Goal: Task Accomplishment & Management: Manage account settings

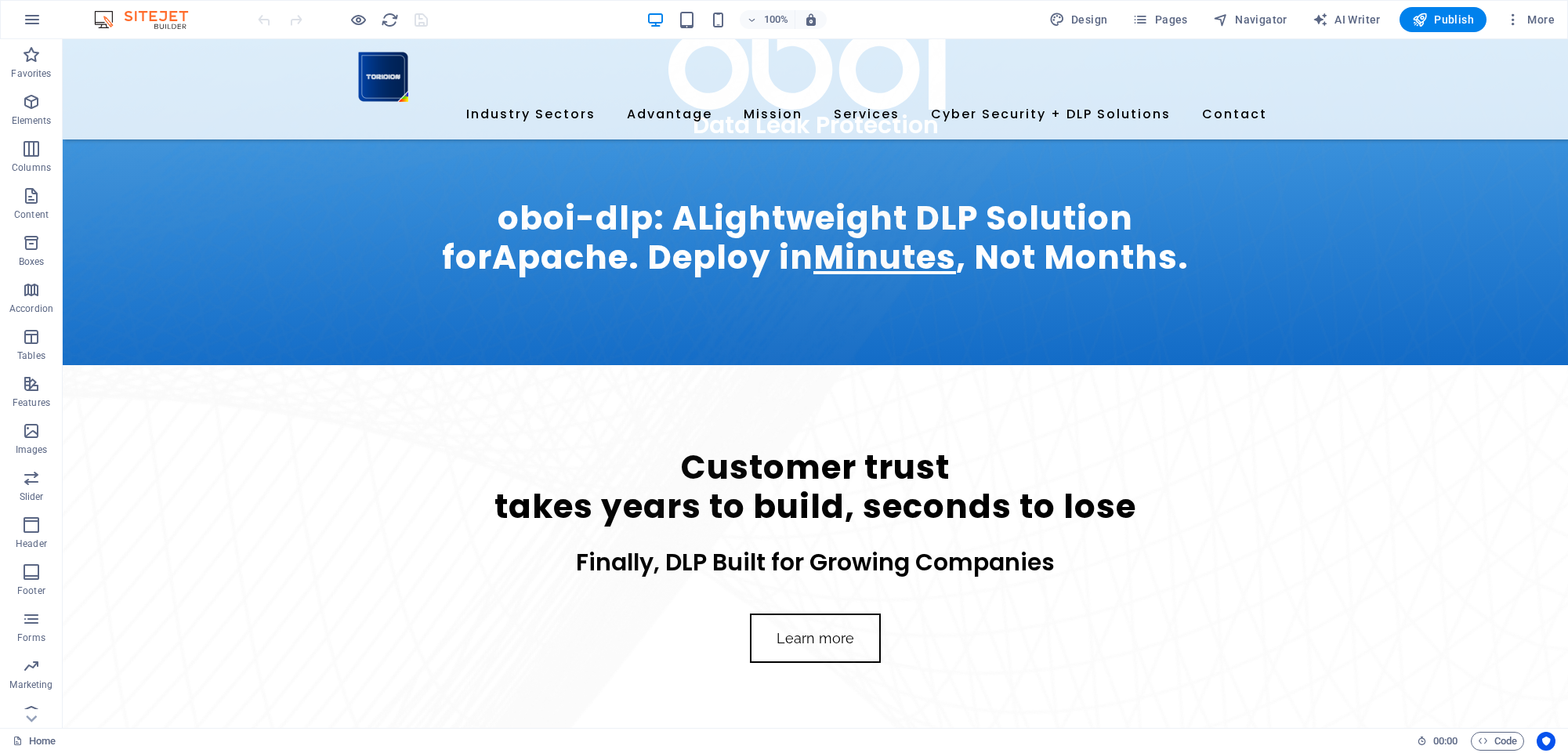
scroll to position [875, 0]
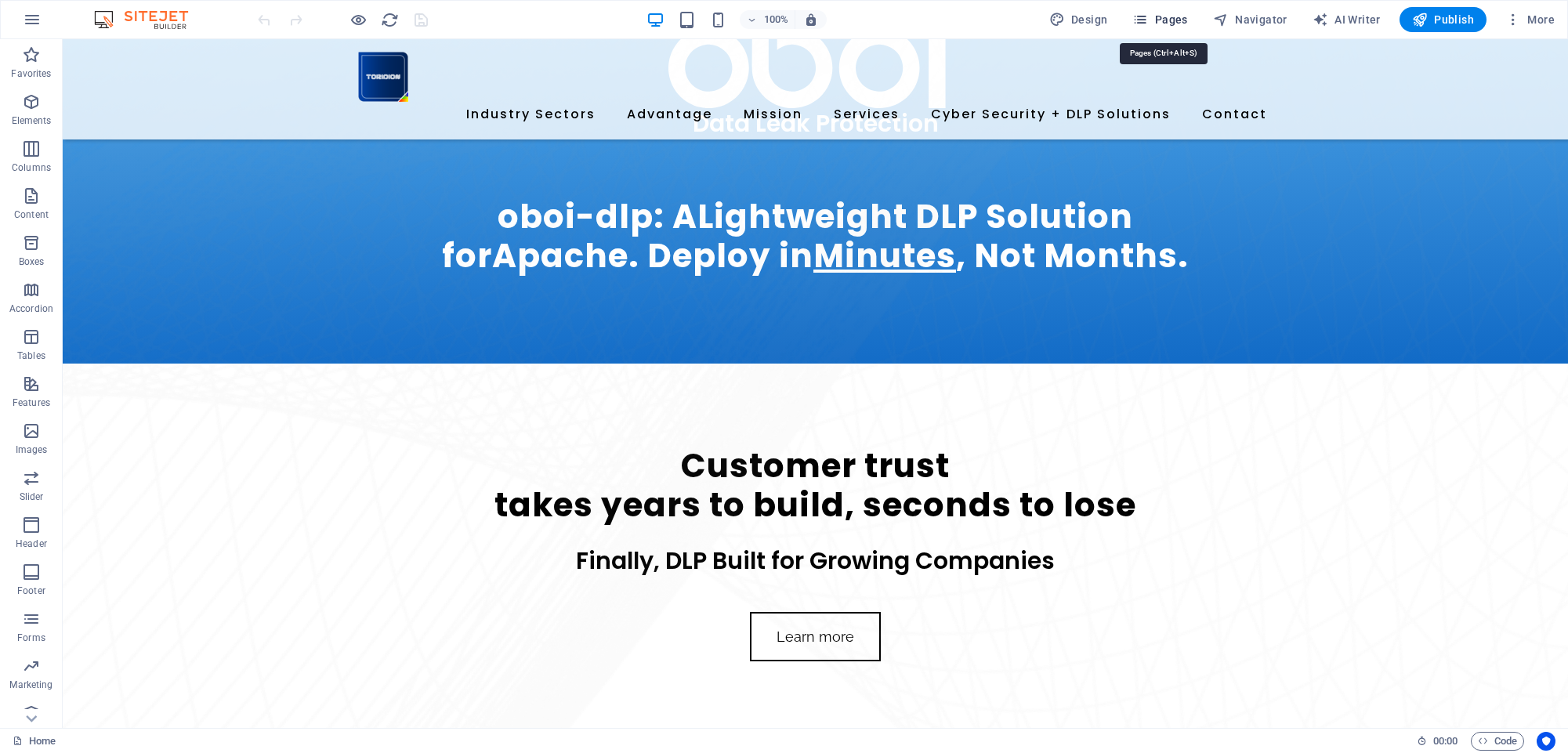
click at [1171, 19] on span "Pages" at bounding box center [1159, 20] width 55 height 16
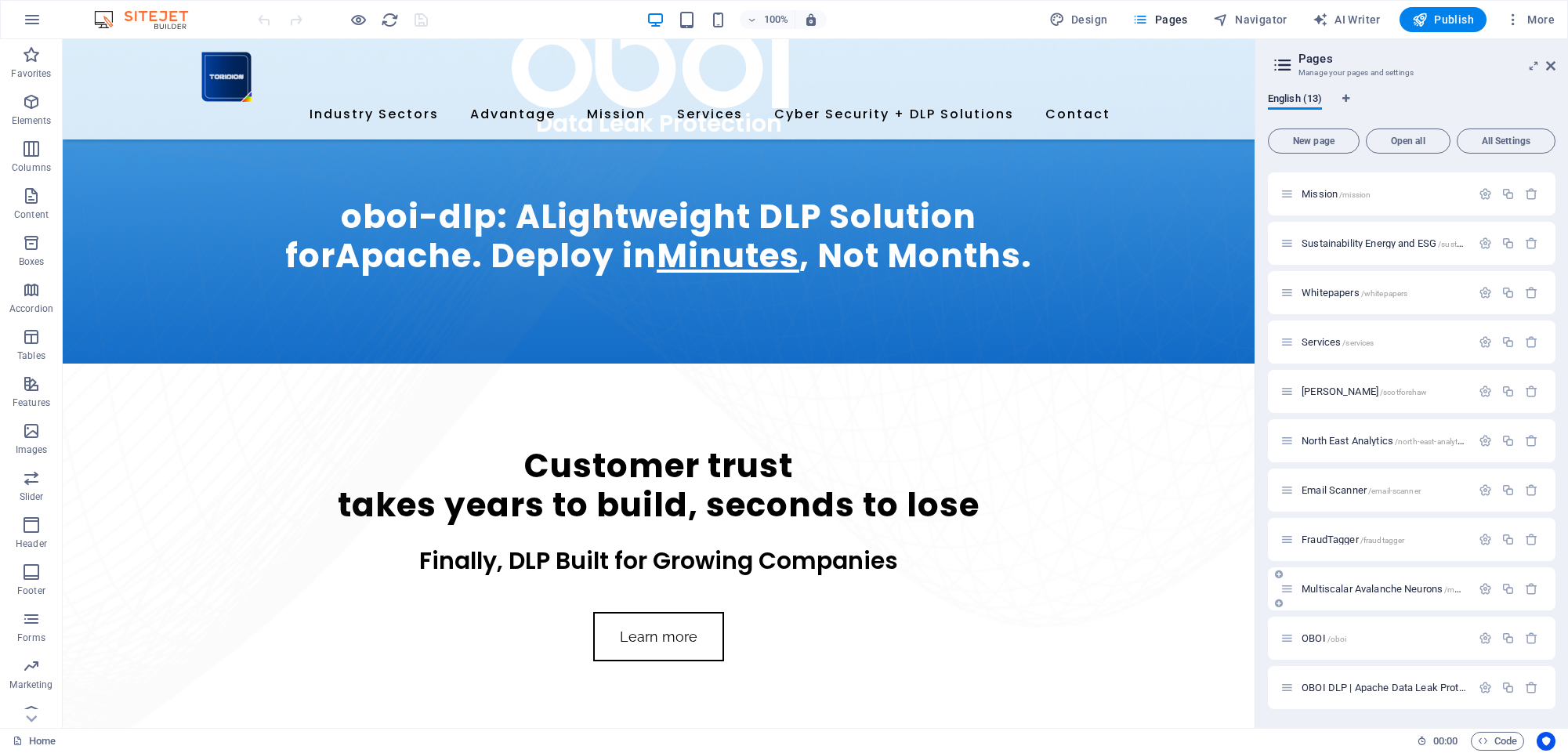
scroll to position [92, 0]
click at [1396, 680] on div "OBOI DLP | Apache Data Leak Protection /oboi-dlp" at bounding box center [1375, 687] width 190 height 18
click at [1394, 686] on span "OBOI DLP | Apache Data Leak Protection /oboi-dlp" at bounding box center [1411, 687] width 220 height 12
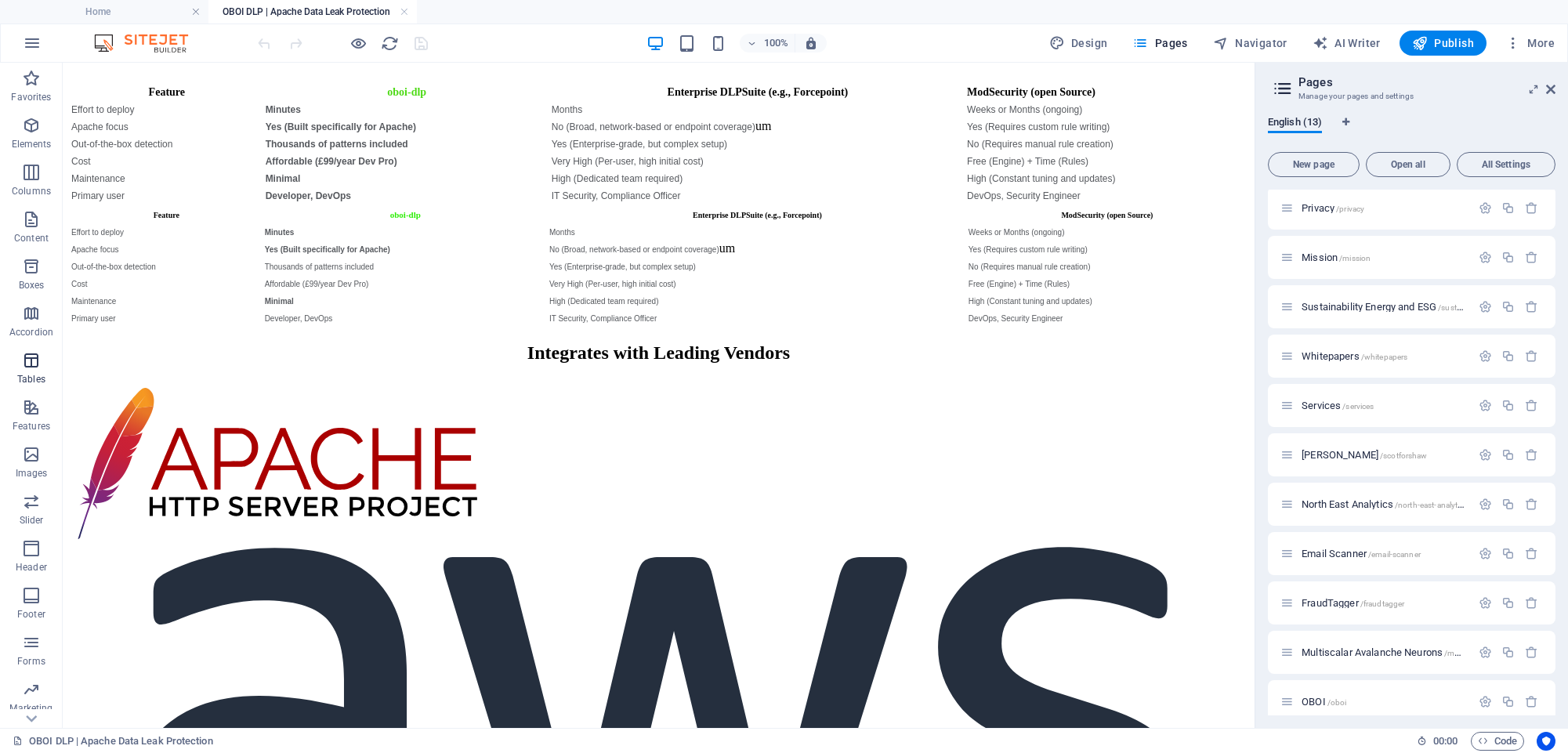
scroll to position [6751, 0]
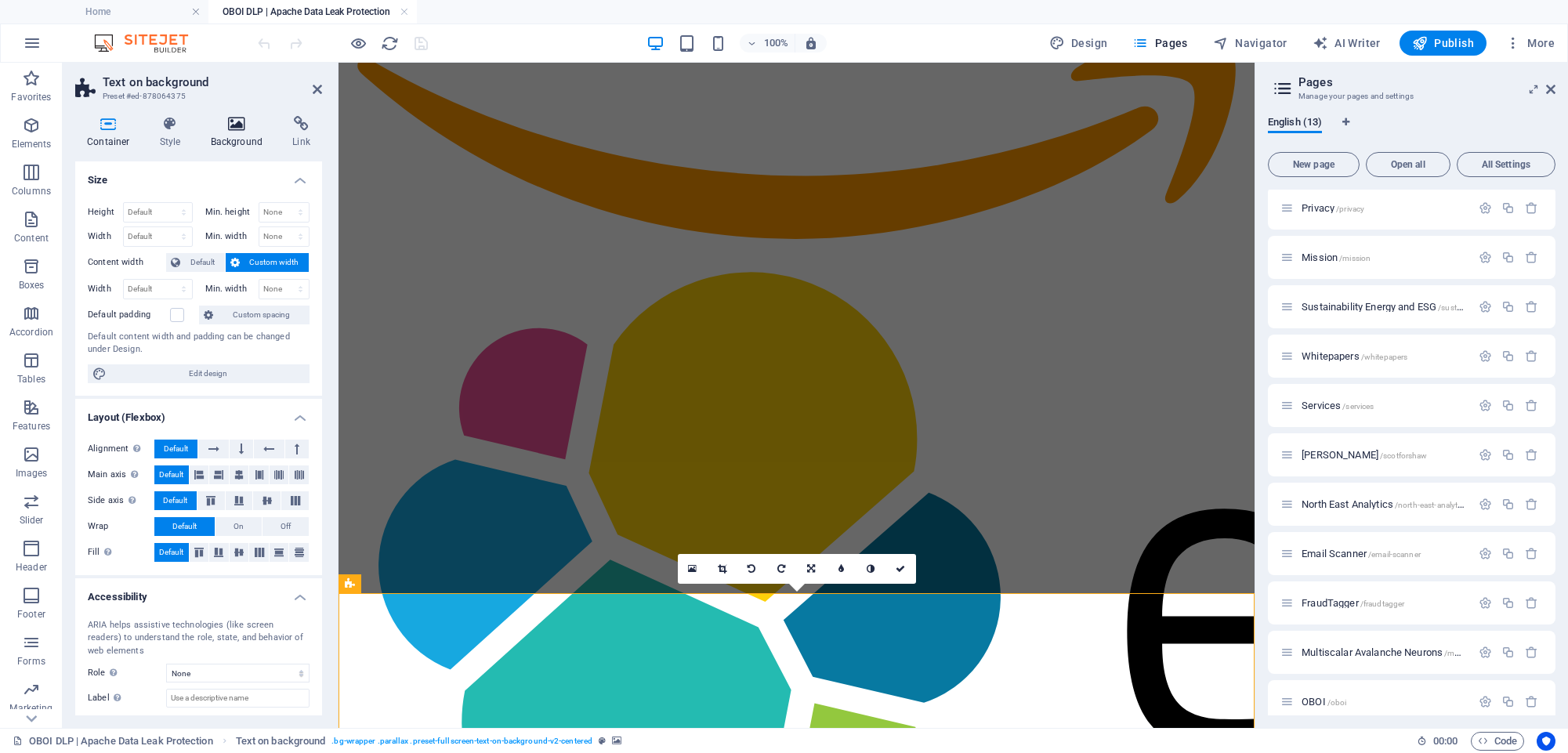
click at [243, 134] on h4 "Background" at bounding box center [240, 133] width 82 height 33
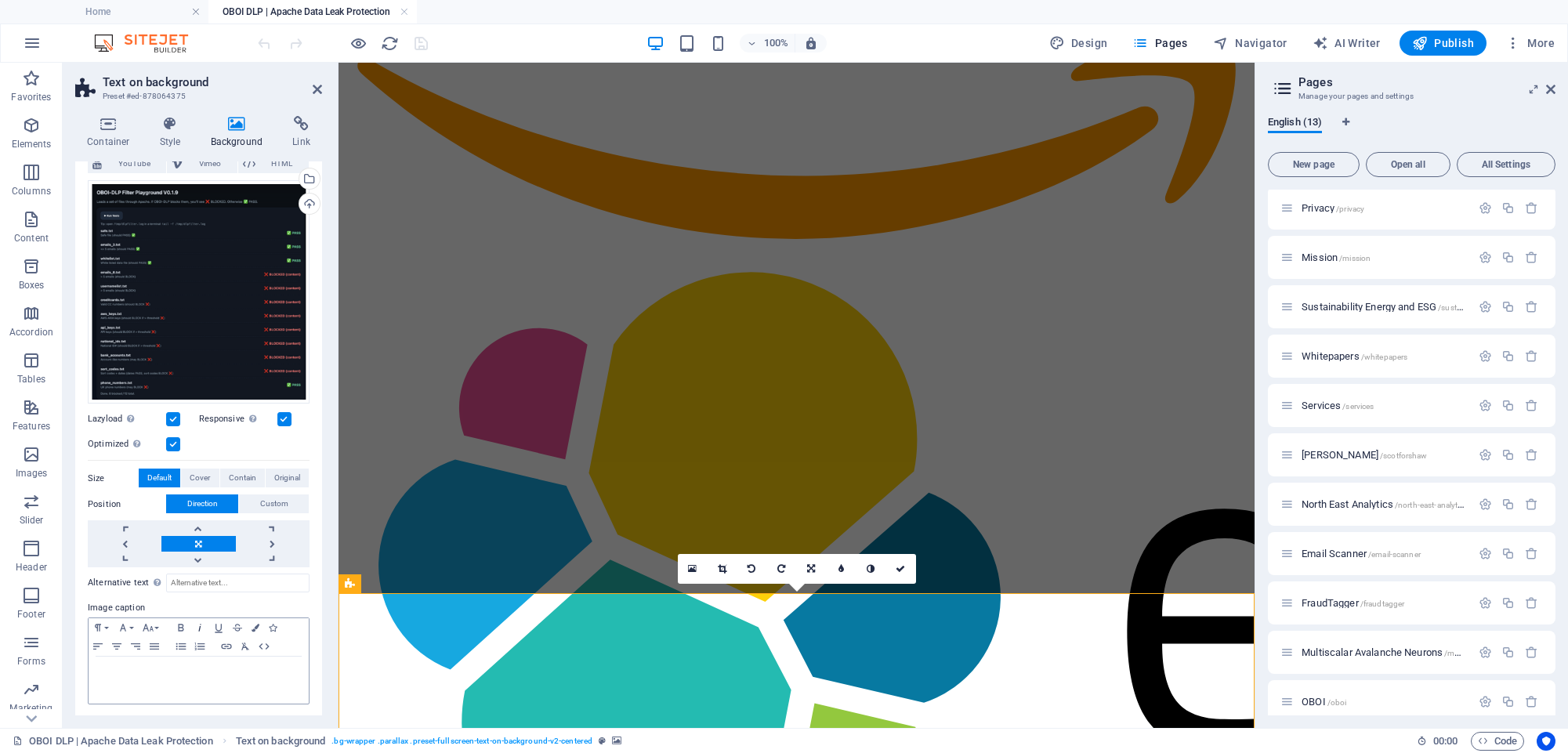
scroll to position [119, 0]
click at [195, 580] on input "Alternative text The alternative text is used by devices that cannot display im…" at bounding box center [238, 584] width 144 height 19
type input "penetration test suite software data leak protection oboi-dlp"
click at [272, 600] on label "Image caption" at bounding box center [198, 609] width 222 height 19
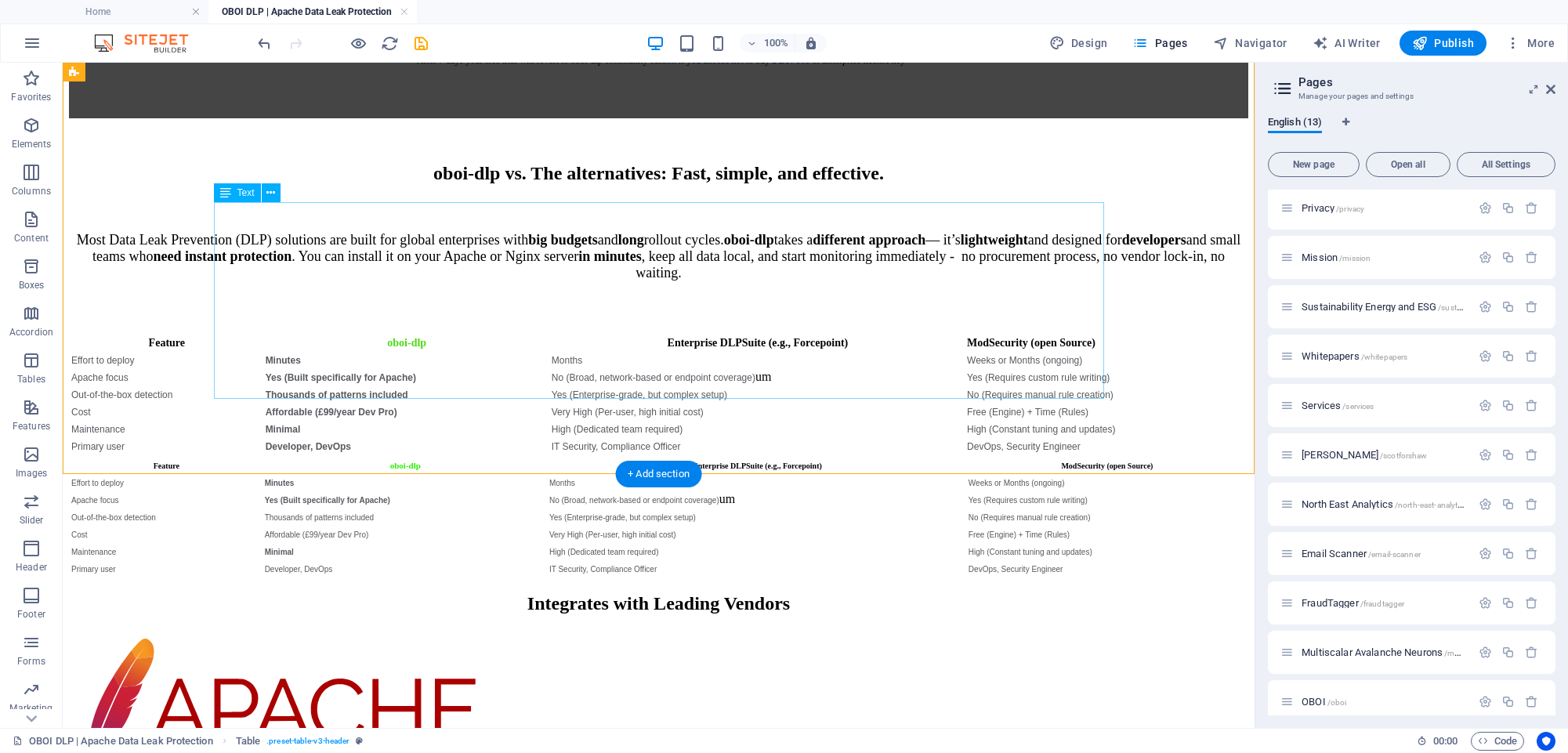
scroll to position [6501, 0]
click at [1451, 47] on span "Publish" at bounding box center [1442, 43] width 62 height 16
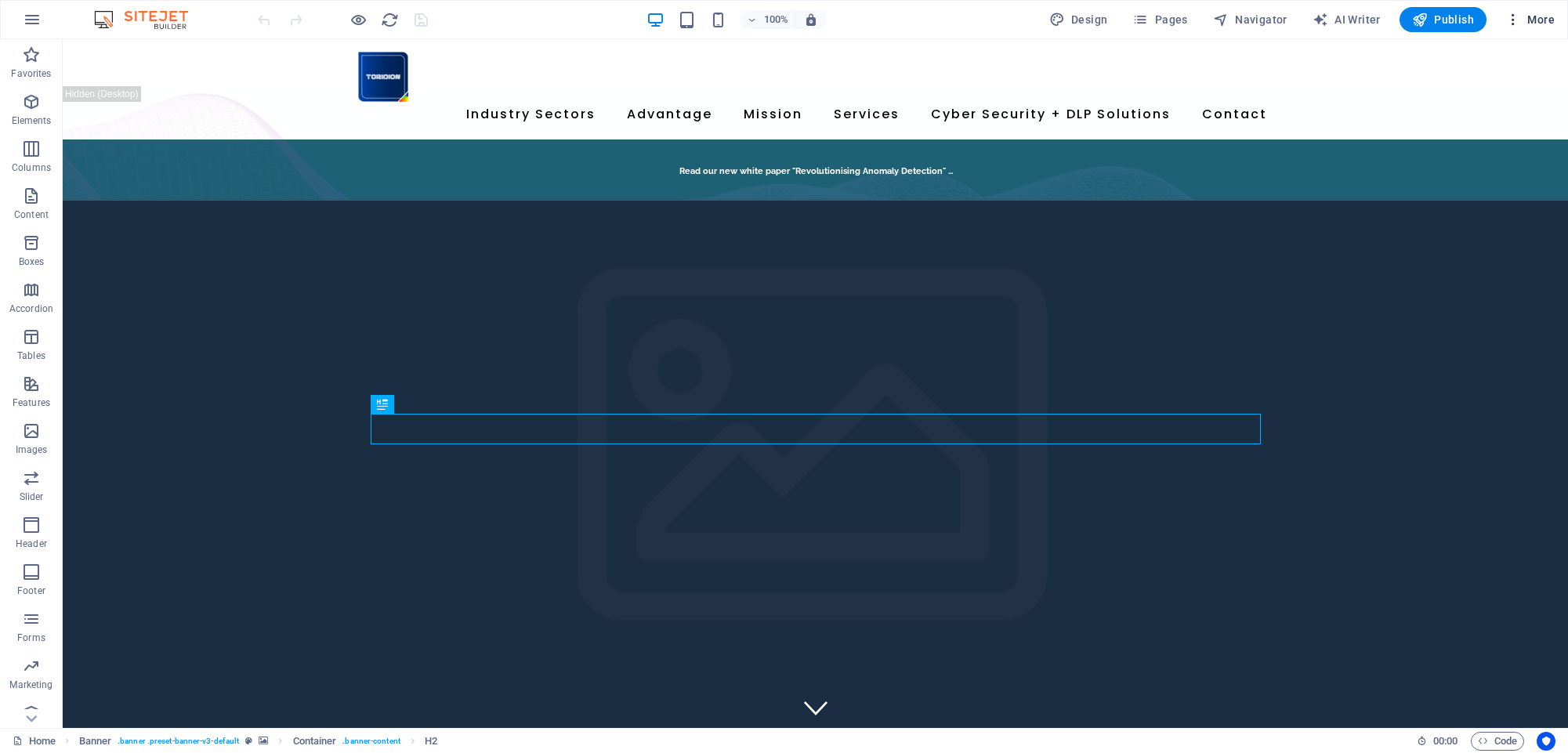
click at [1538, 19] on span "More" at bounding box center [1529, 20] width 49 height 16
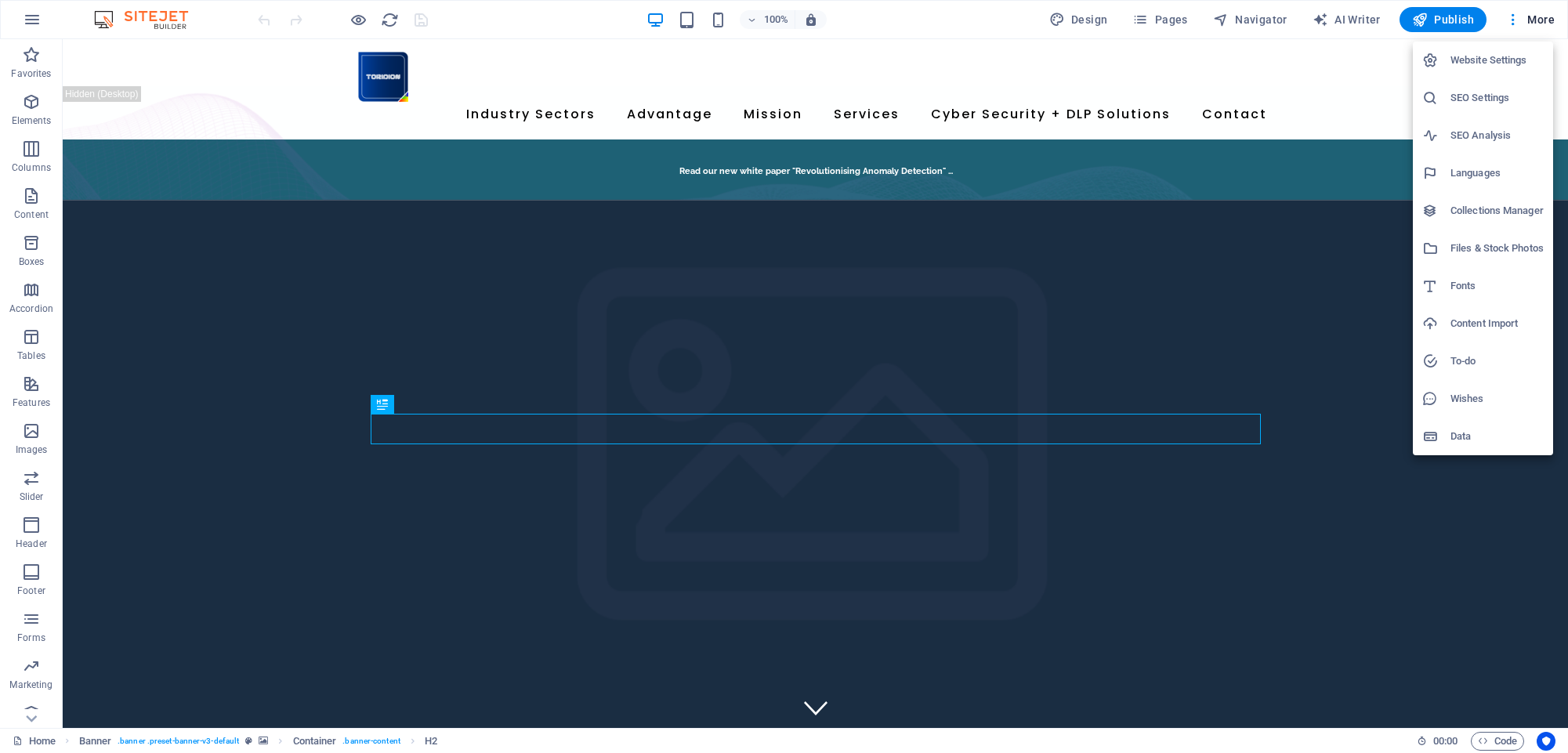
click at [1505, 58] on h6 "Website Settings" at bounding box center [1497, 60] width 93 height 19
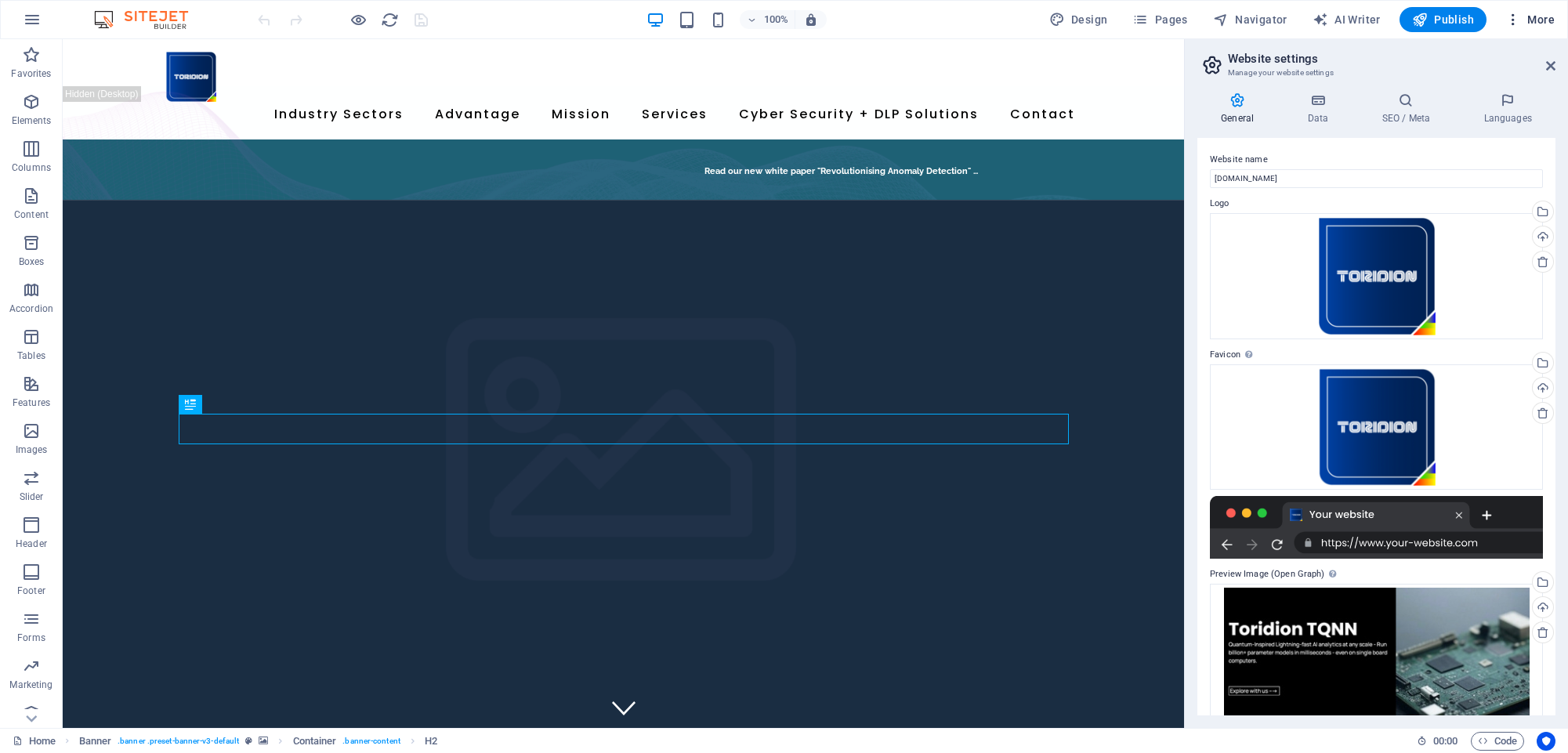
click at [1535, 14] on span "More" at bounding box center [1529, 20] width 49 height 16
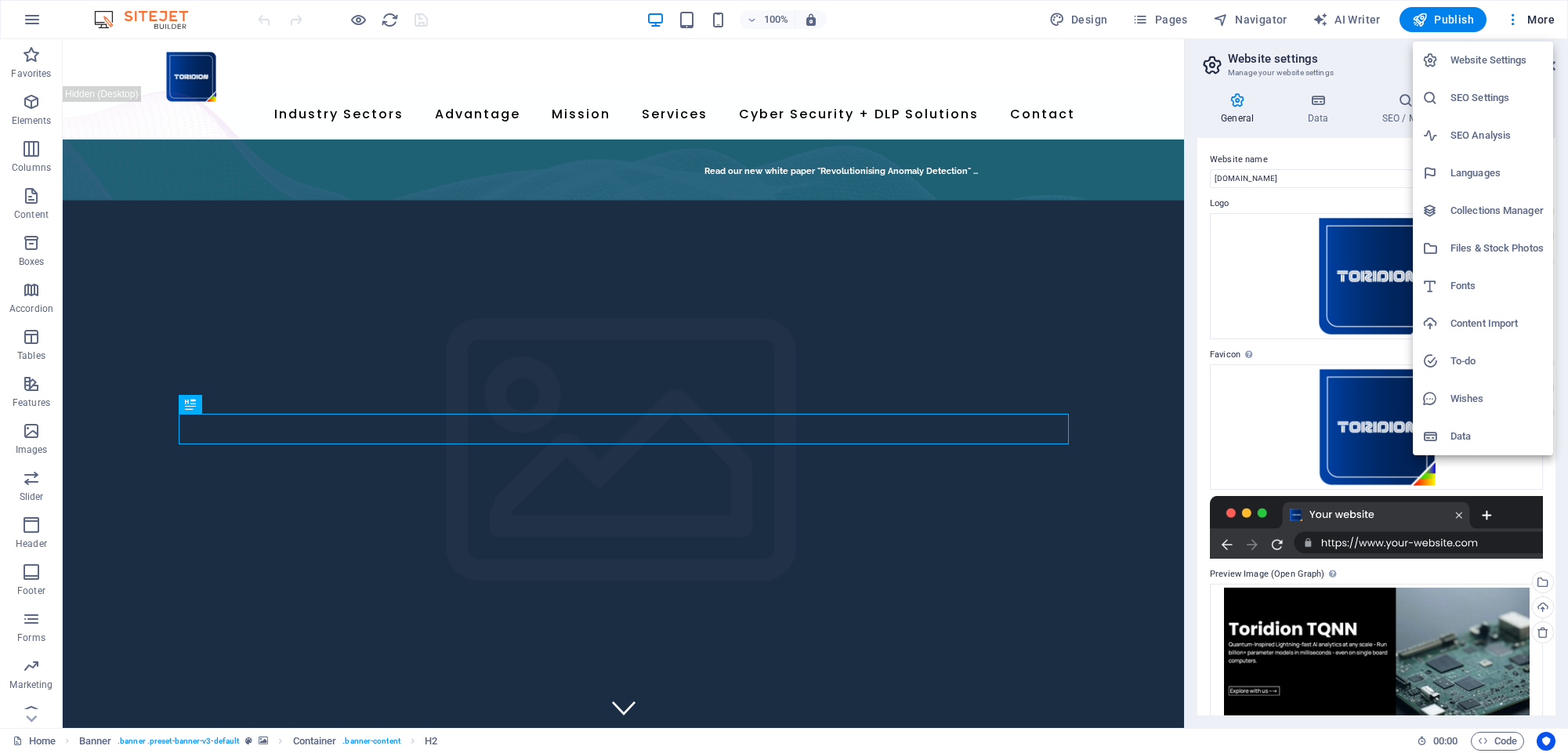
click at [1372, 55] on div at bounding box center [784, 376] width 1568 height 753
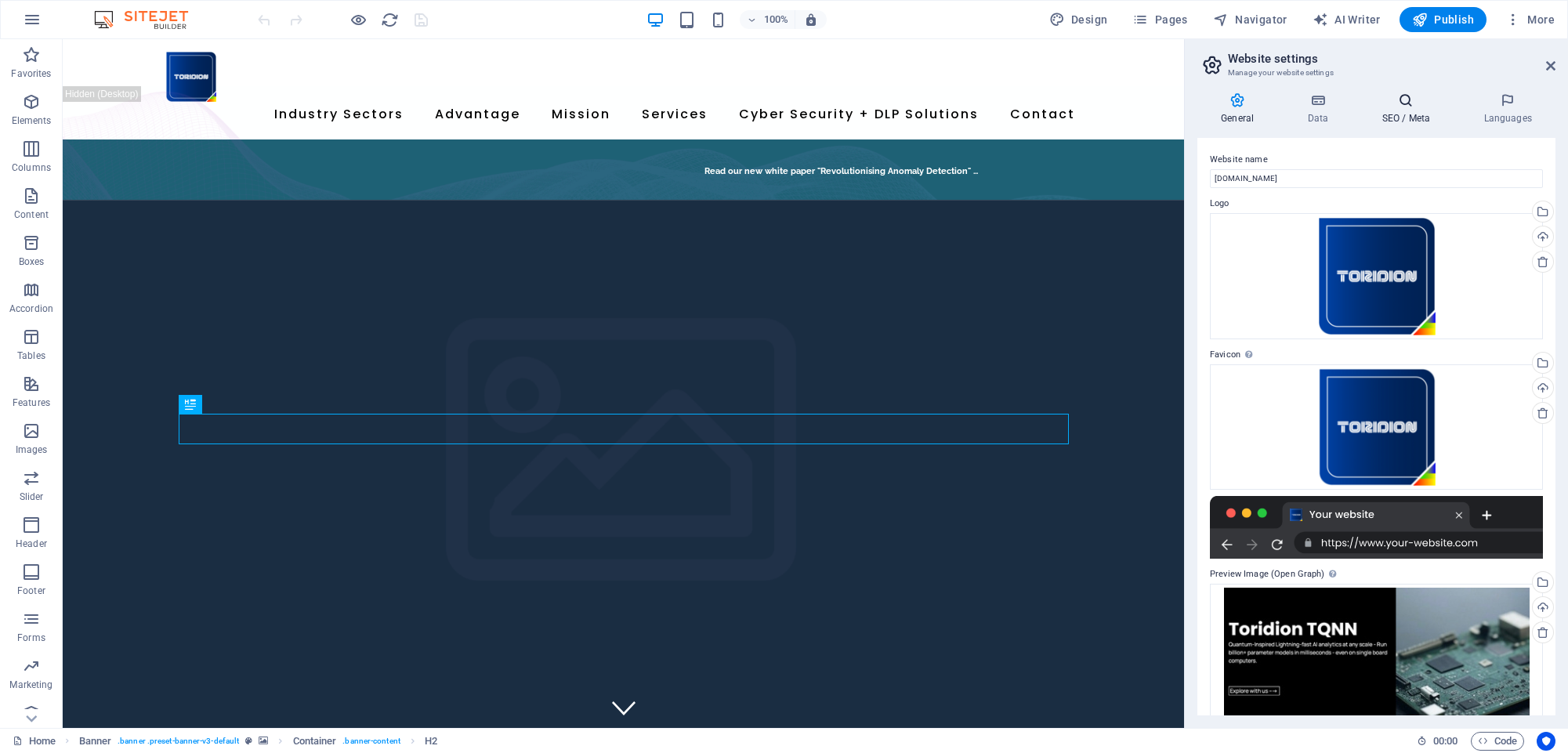
click at [1412, 104] on icon at bounding box center [1405, 100] width 96 height 16
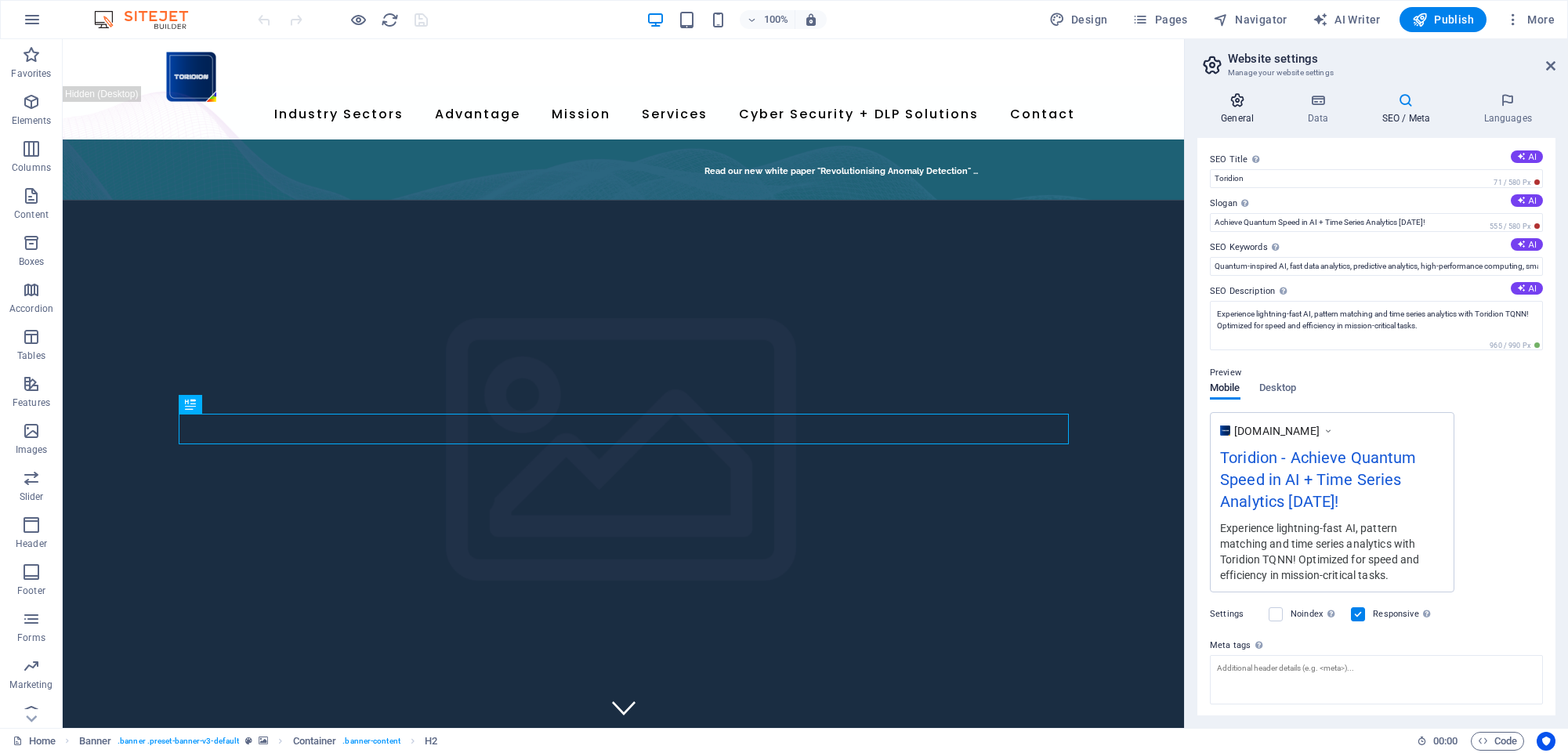
click at [1229, 103] on icon at bounding box center [1236, 100] width 80 height 16
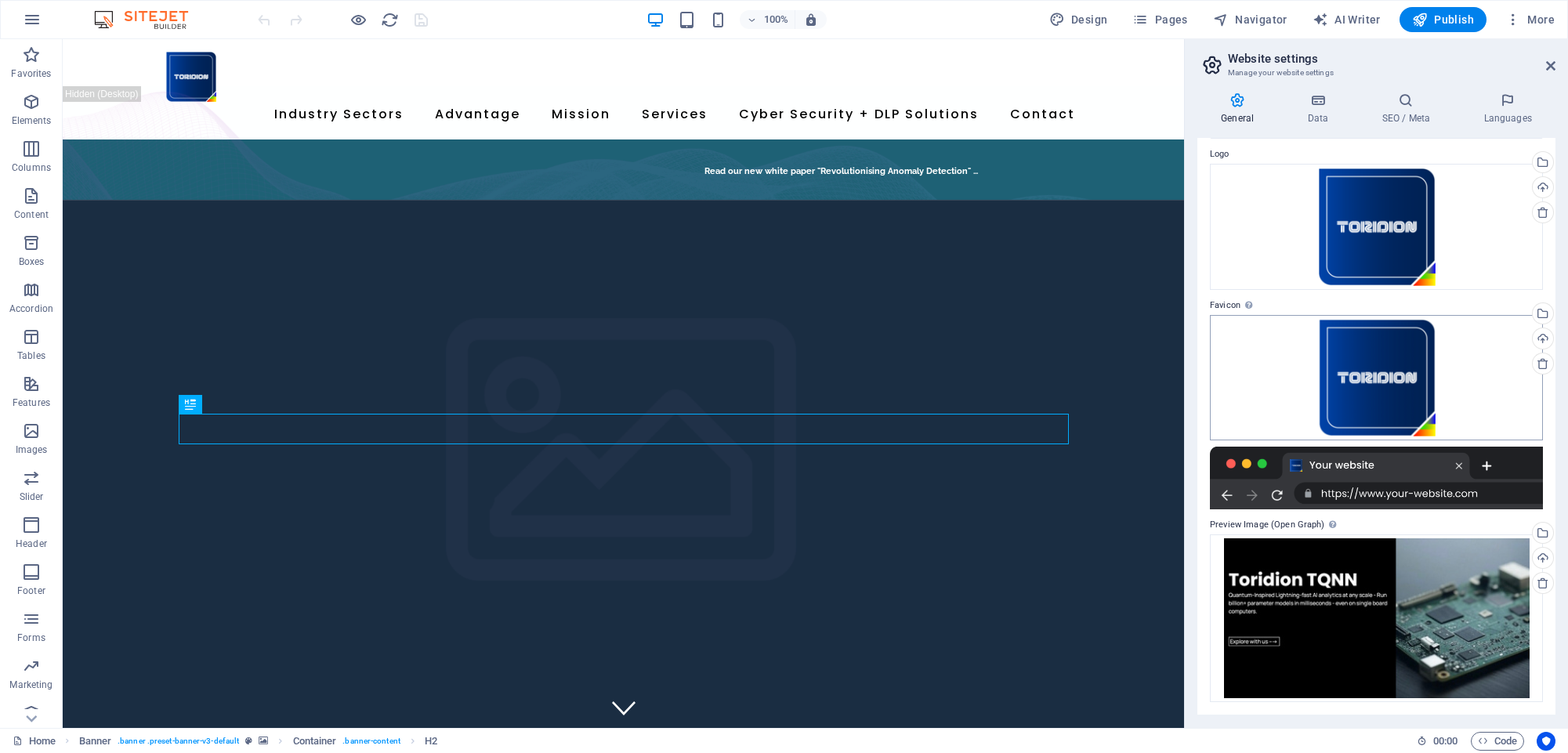
scroll to position [48, 0]
click at [1321, 104] on icon at bounding box center [1318, 100] width 68 height 16
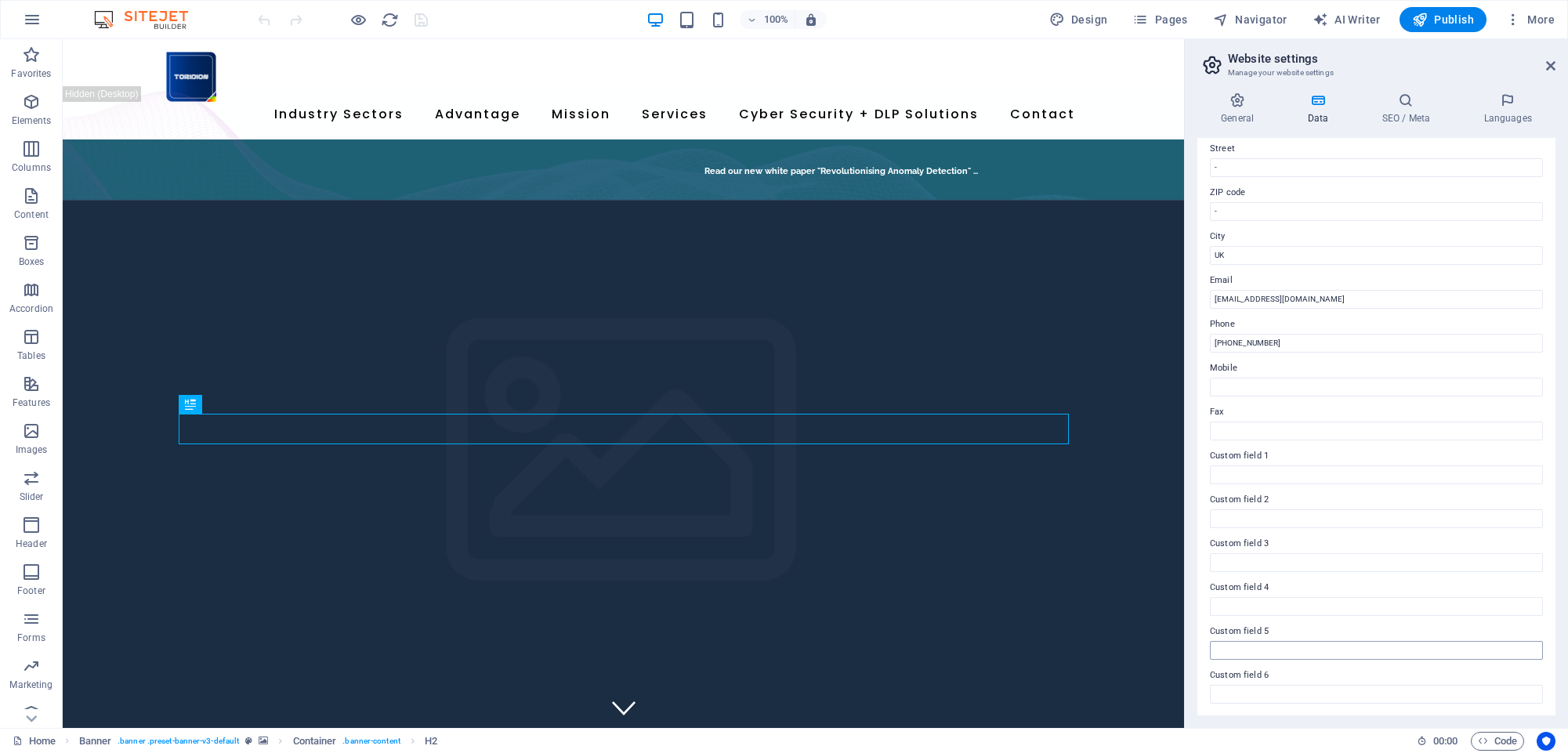
scroll to position [174, 0]
click at [1498, 741] on span "Code" at bounding box center [1498, 741] width 39 height 19
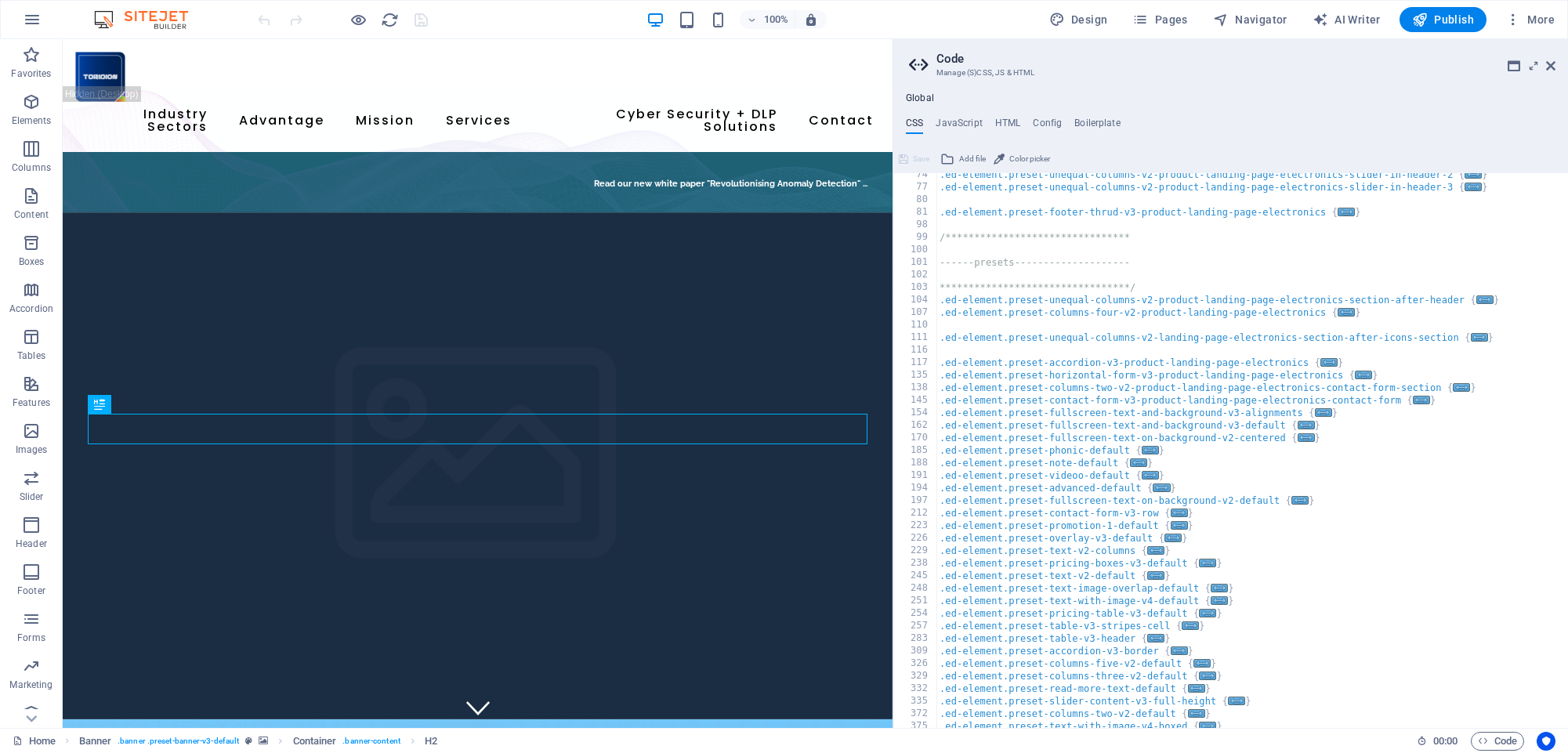
scroll to position [0, 0]
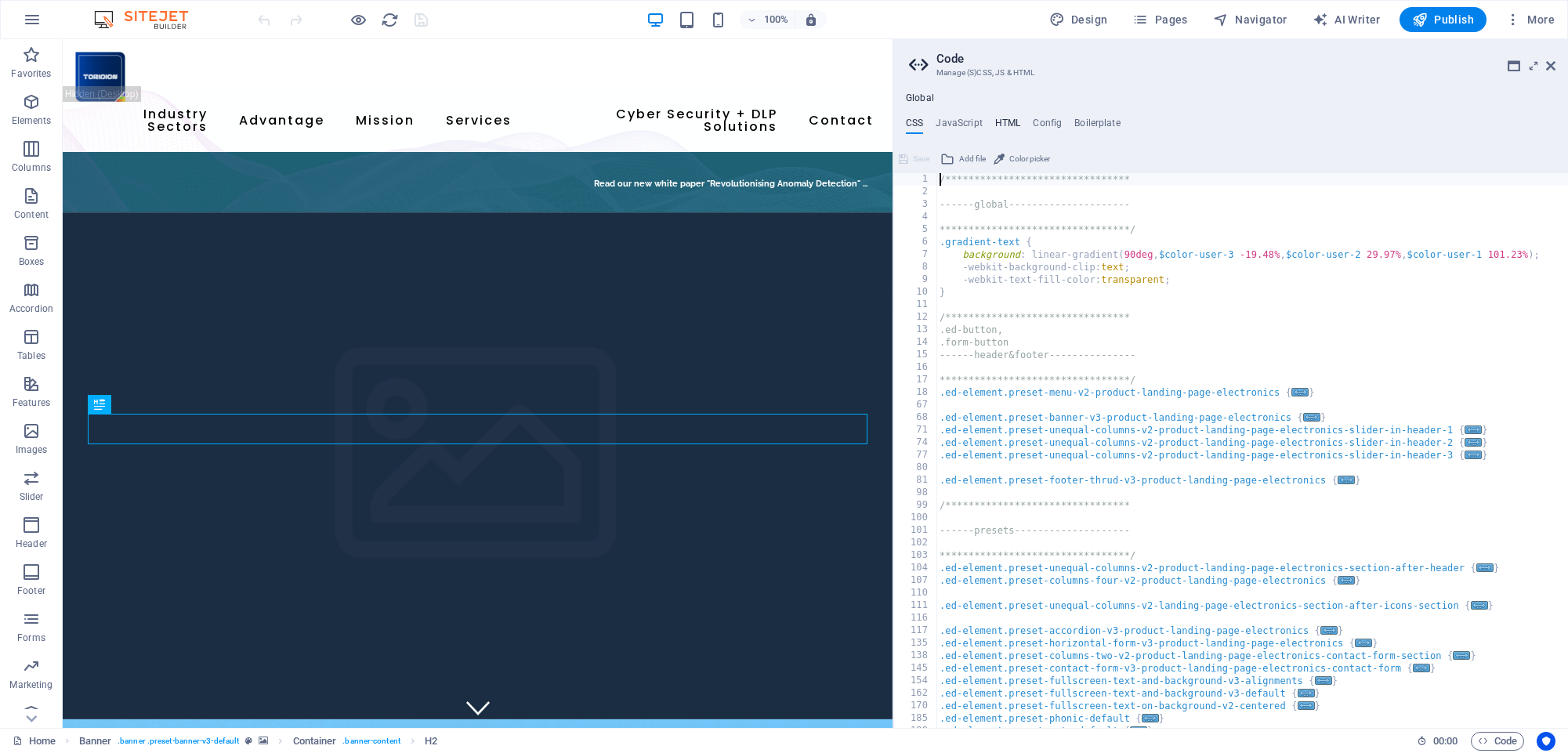
click at [1005, 123] on h4 "HTML" at bounding box center [1008, 126] width 26 height 17
type textarea "{{content}}"
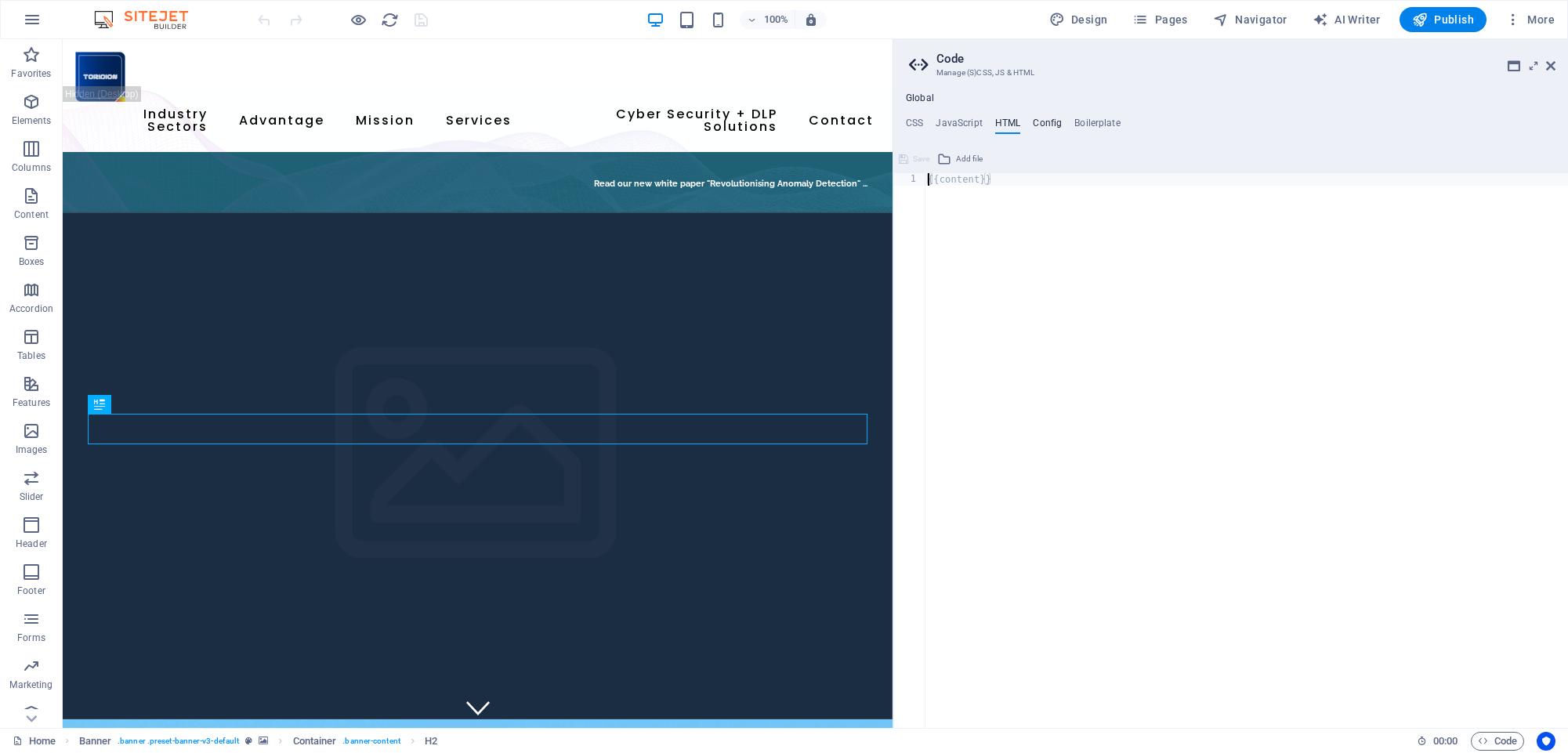
click at [1039, 124] on h4 "Config" at bounding box center [1047, 126] width 29 height 17
type textarea "$color-background: #ffffff;"
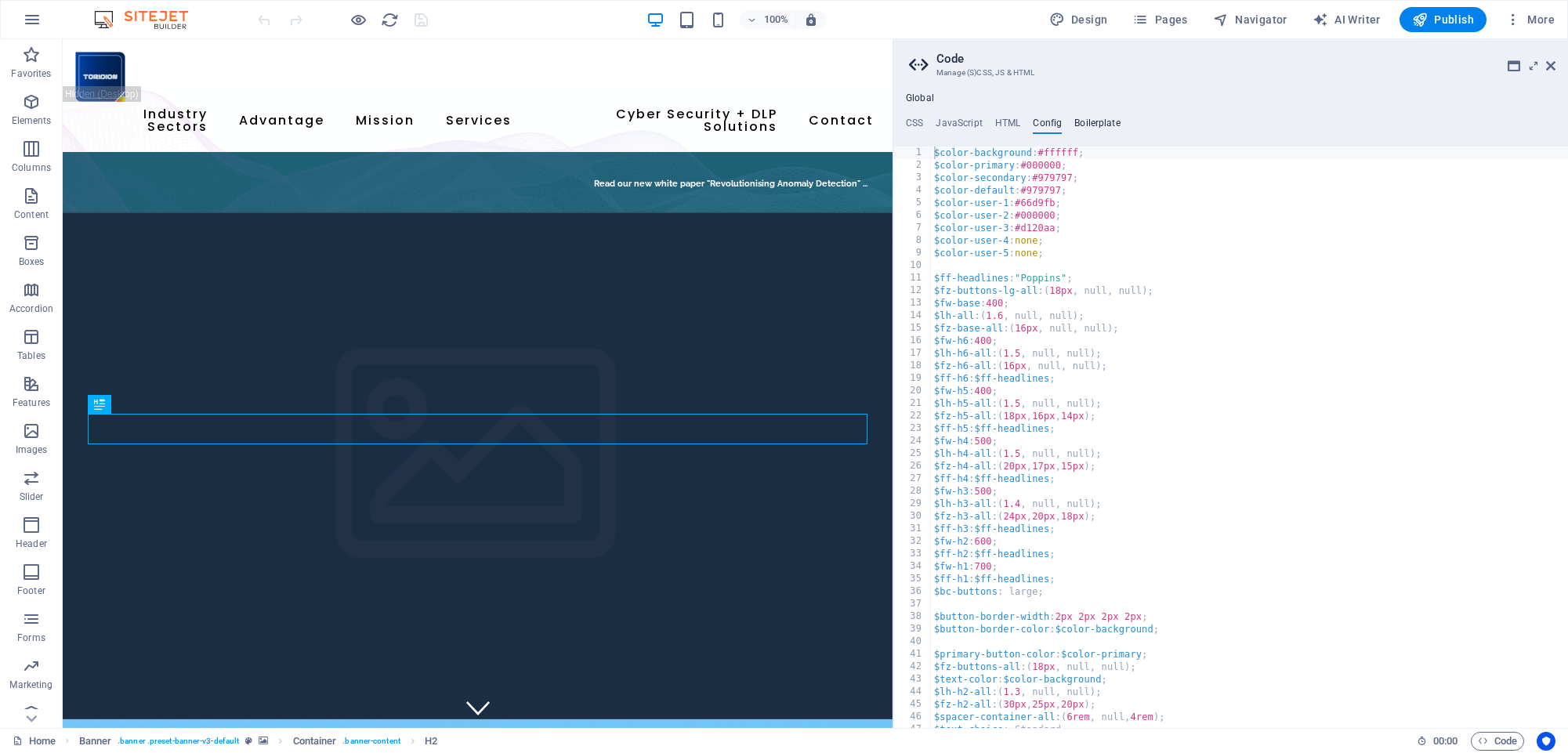
click at [1089, 121] on h4 "Boilerplate" at bounding box center [1097, 126] width 47 height 17
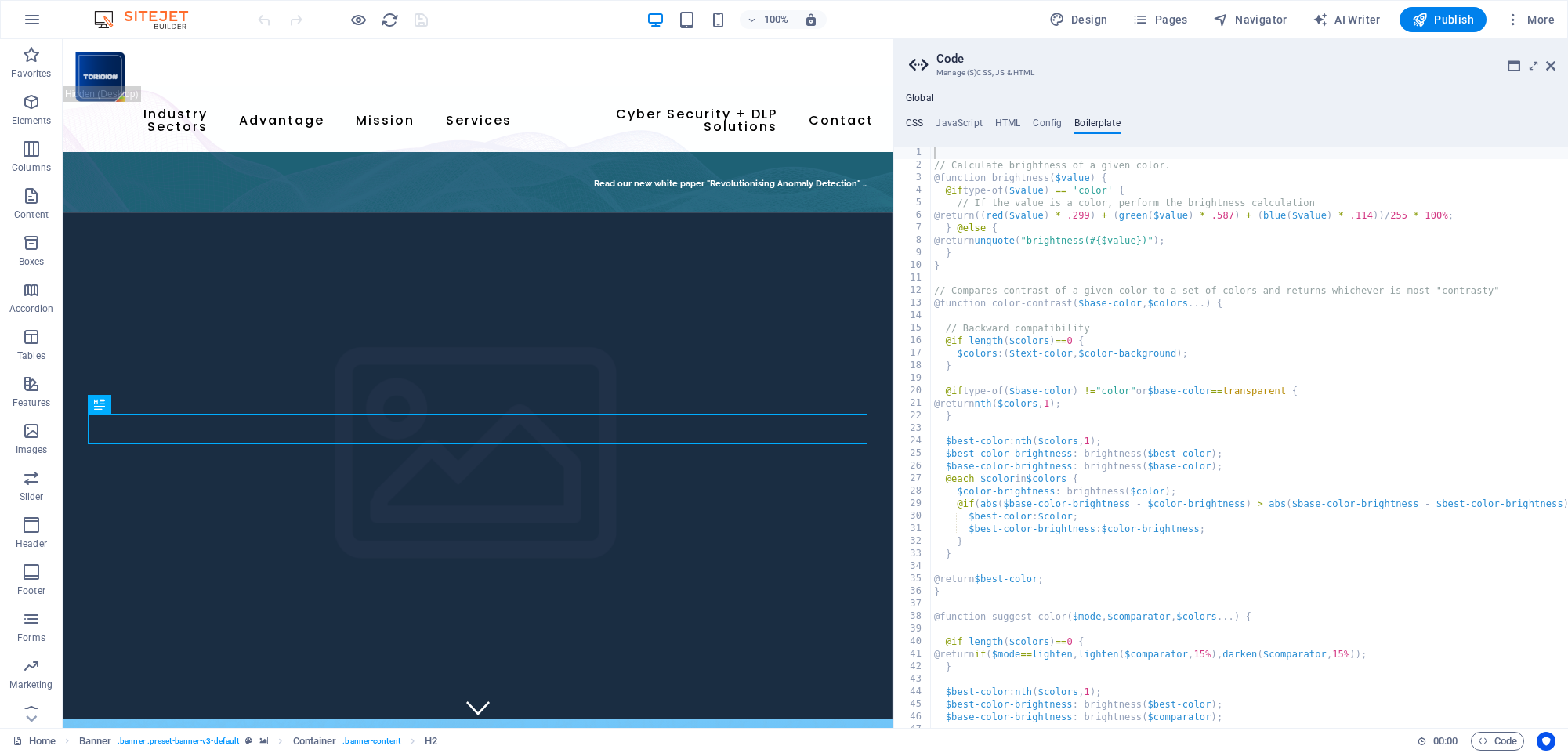
click at [914, 122] on h4 "CSS" at bounding box center [915, 126] width 17 height 17
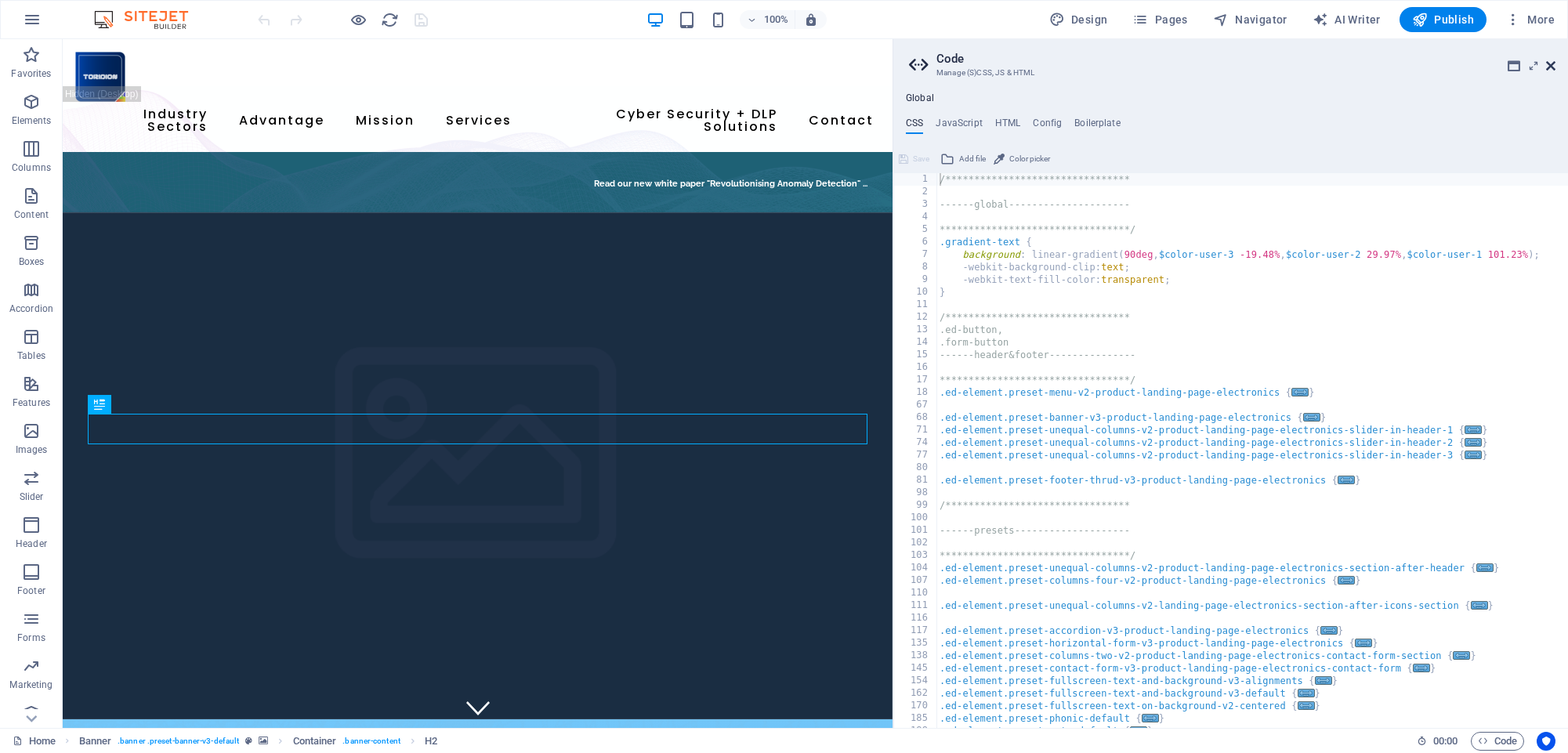
click at [1551, 63] on icon at bounding box center [1551, 66] width 9 height 13
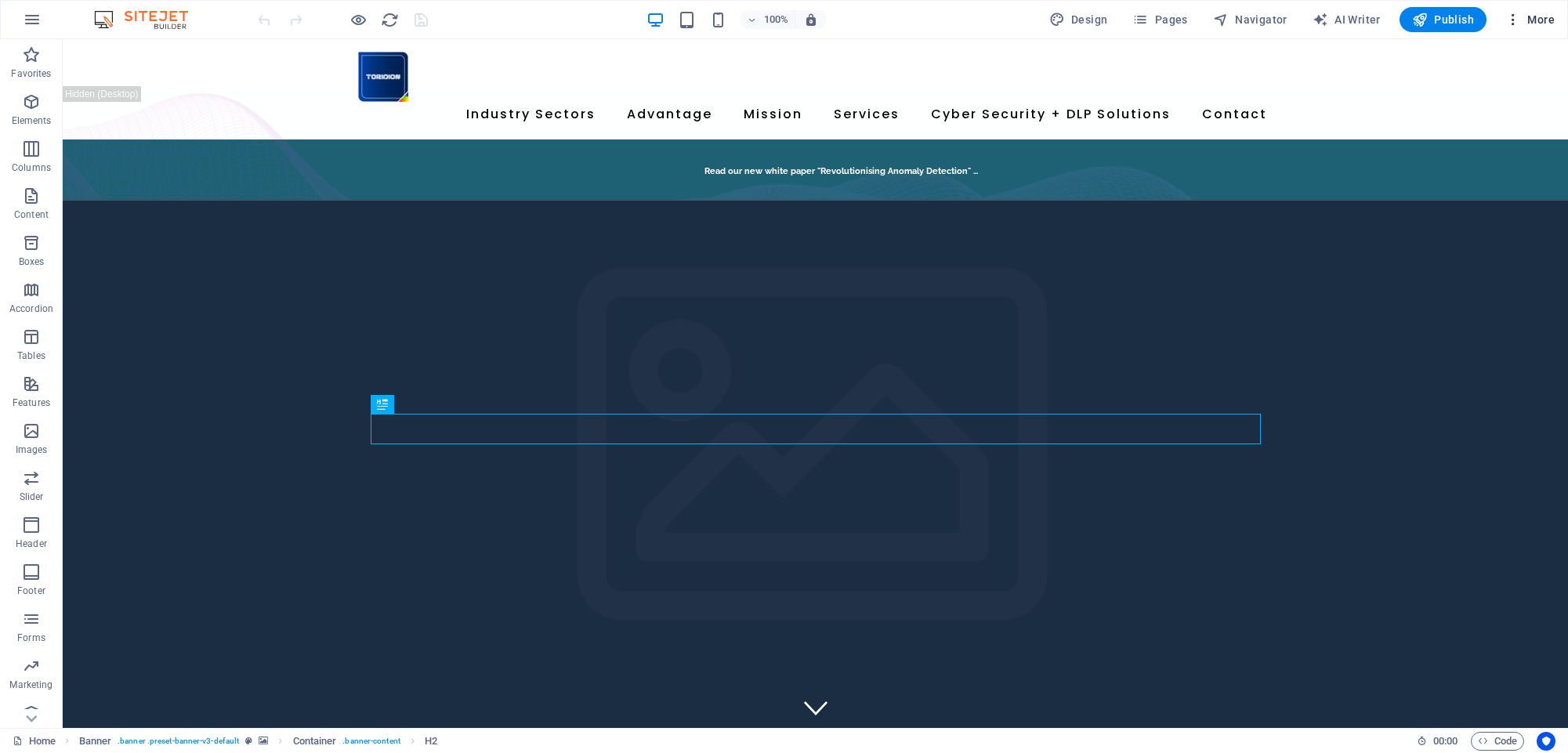
click at [1540, 16] on span "More" at bounding box center [1529, 20] width 49 height 16
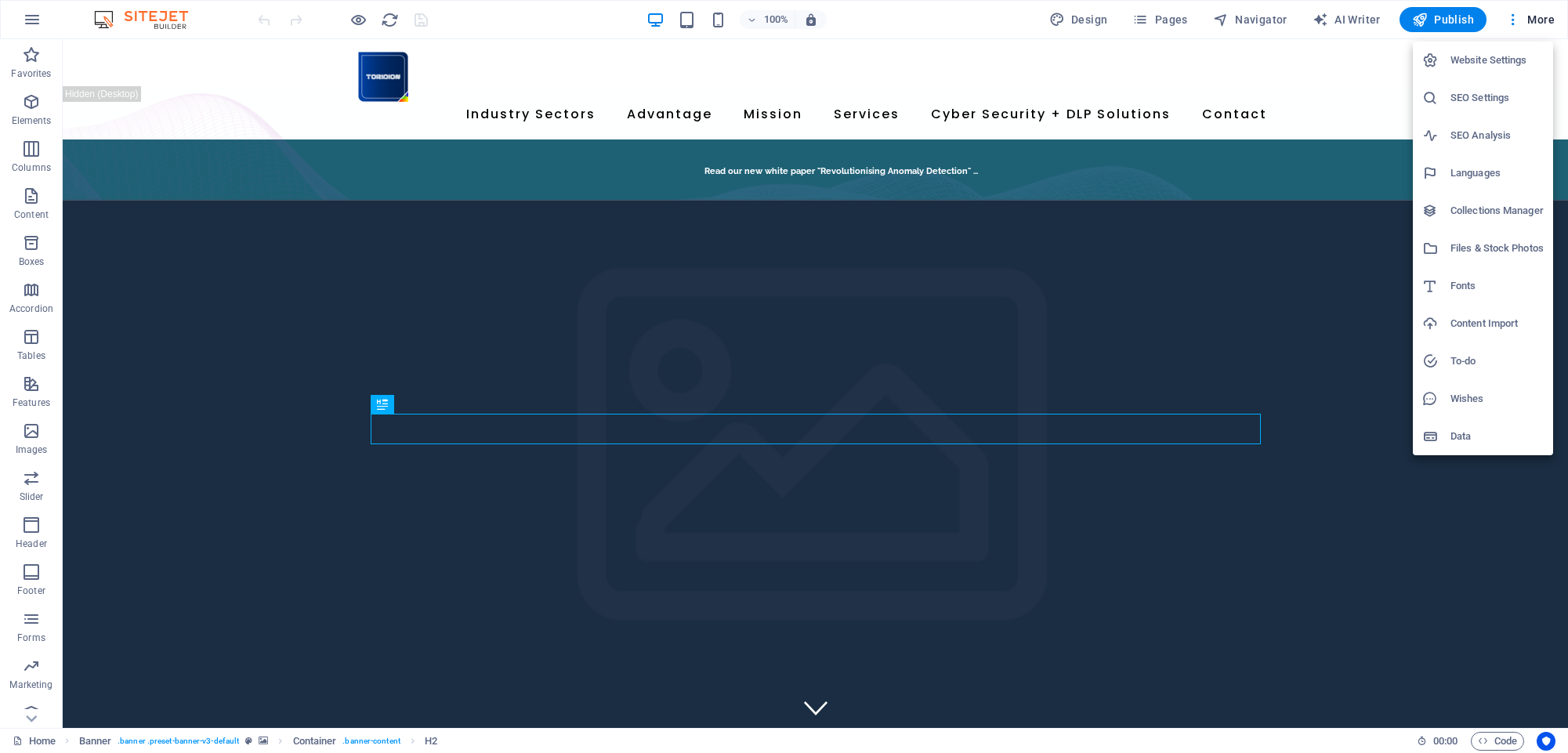
click at [1500, 60] on h6 "Website Settings" at bounding box center [1497, 60] width 93 height 19
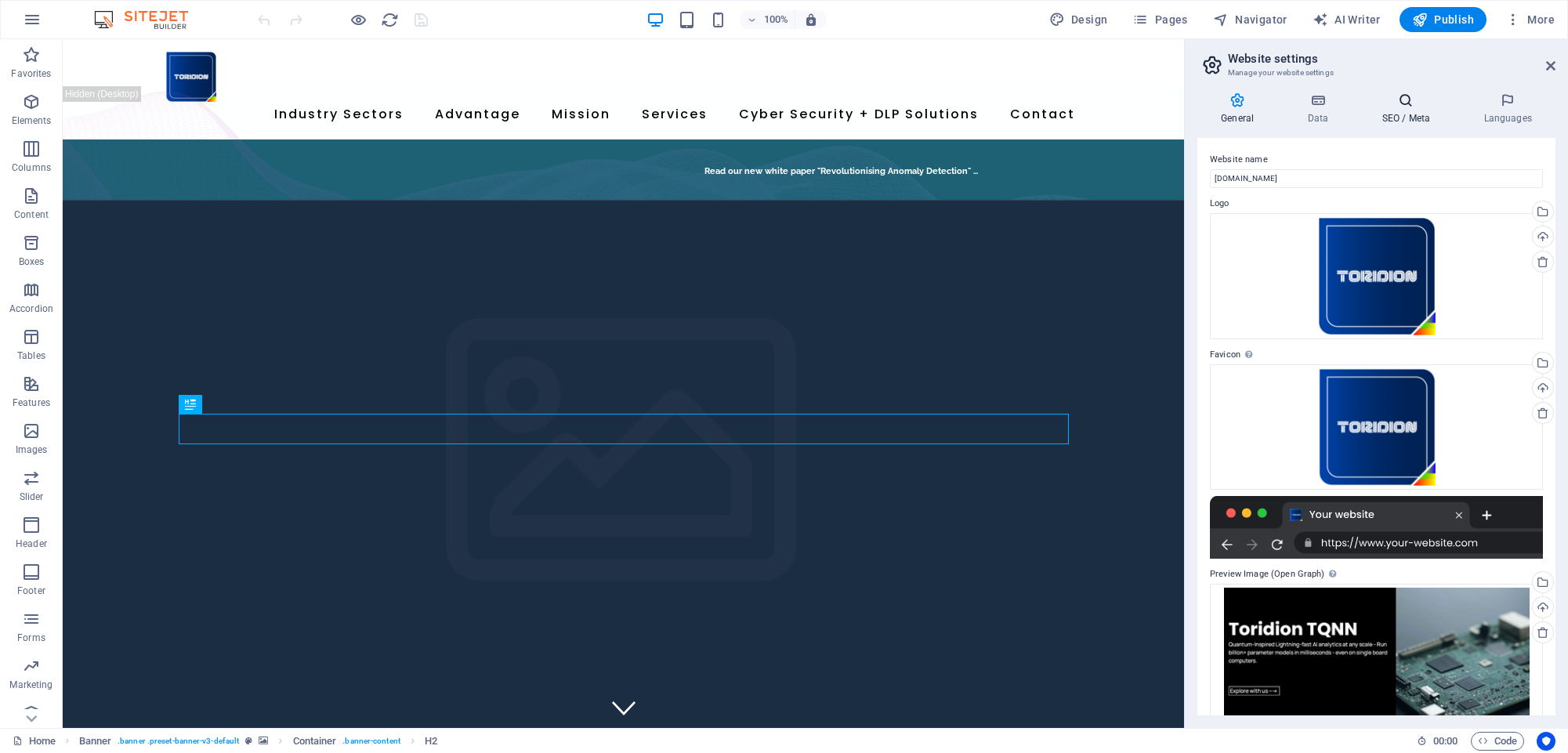
click at [1393, 109] on h4 "SEO / Meta" at bounding box center [1408, 109] width 102 height 33
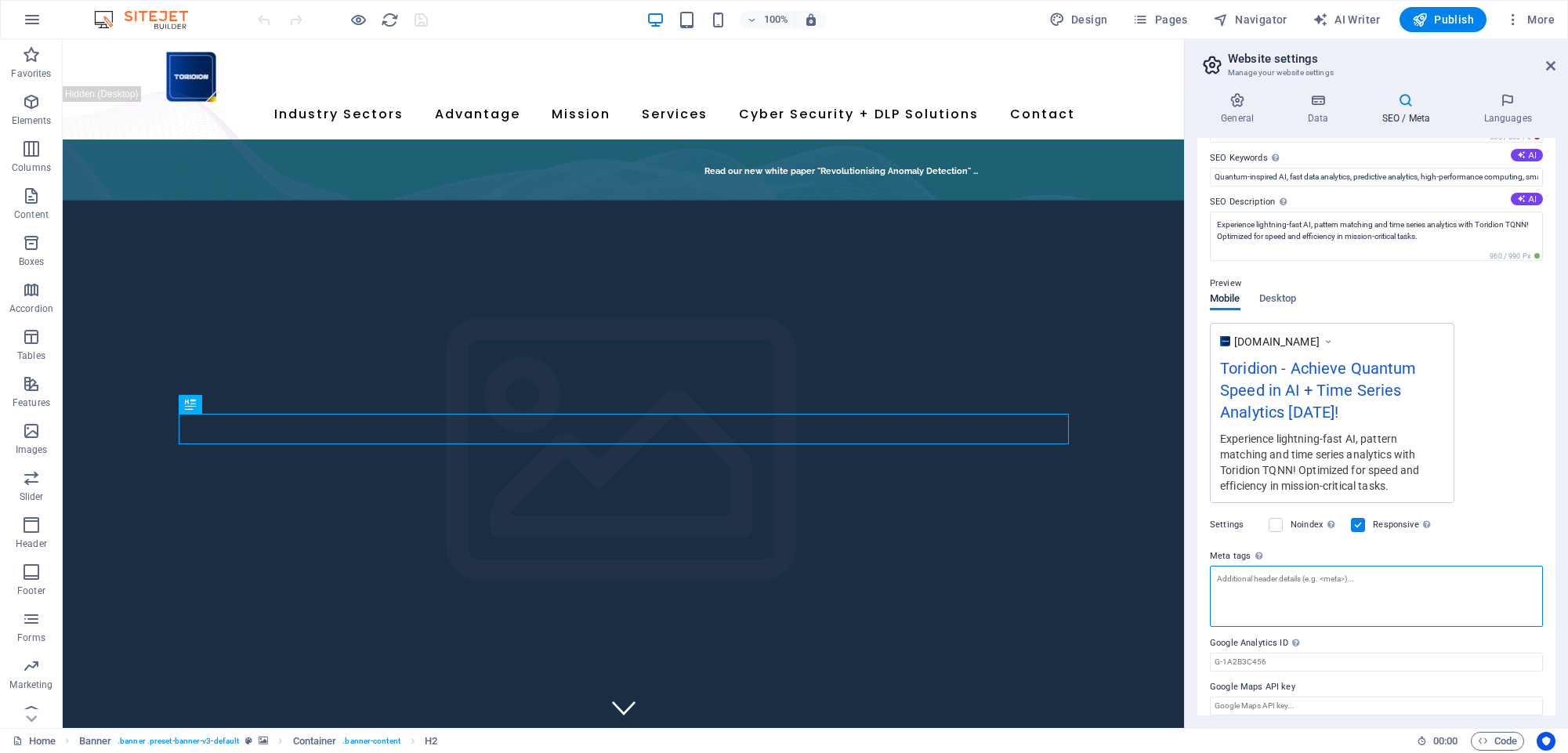
scroll to position [77, 0]
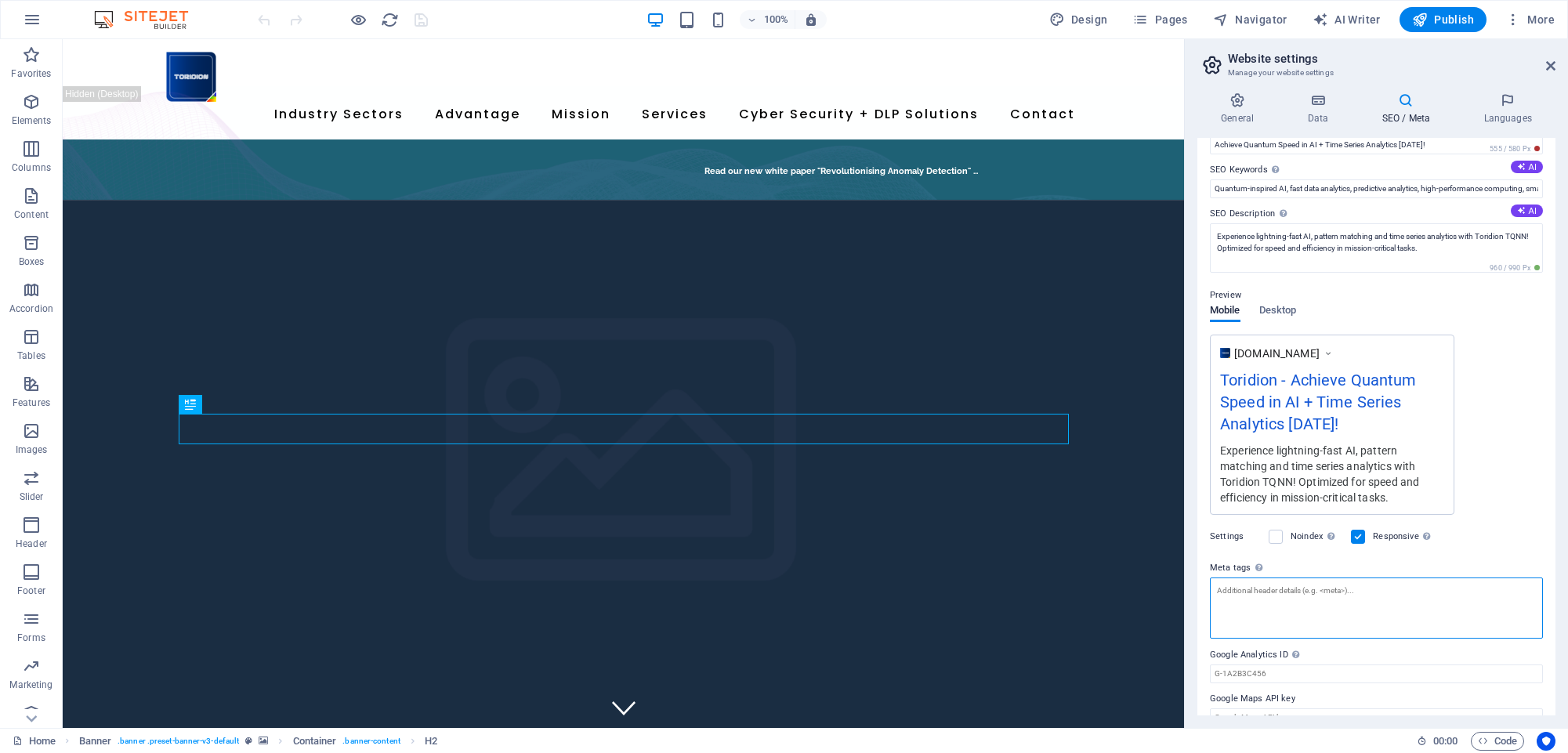
click at [1239, 580] on textarea "Meta tags Enter HTML code here that will be placed inside the tags of your webs…" at bounding box center [1376, 608] width 333 height 61
paste textarea "<script type="application/ld+json"> { "@context": "https://schema.org", "@type"…"
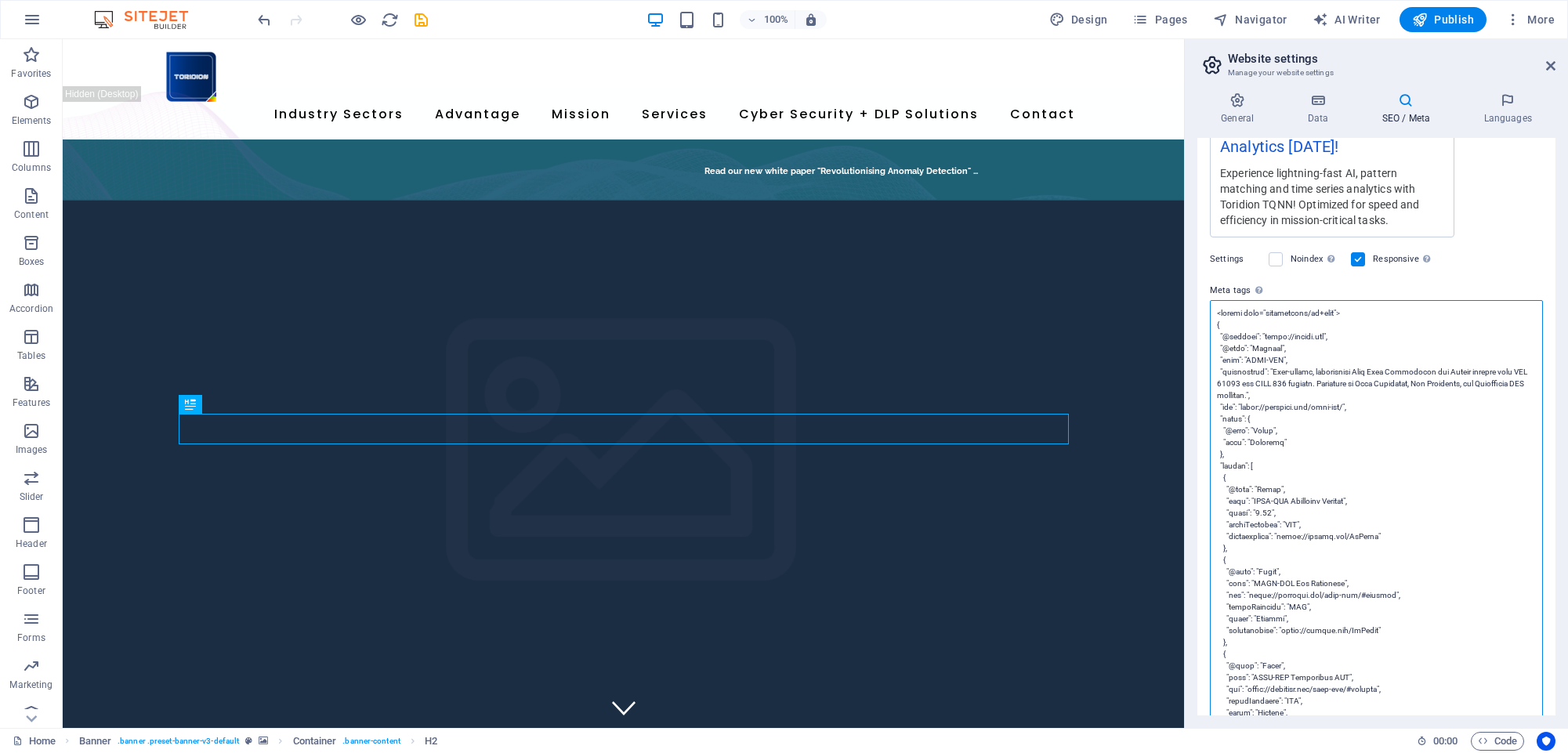
scroll to position [441, 0]
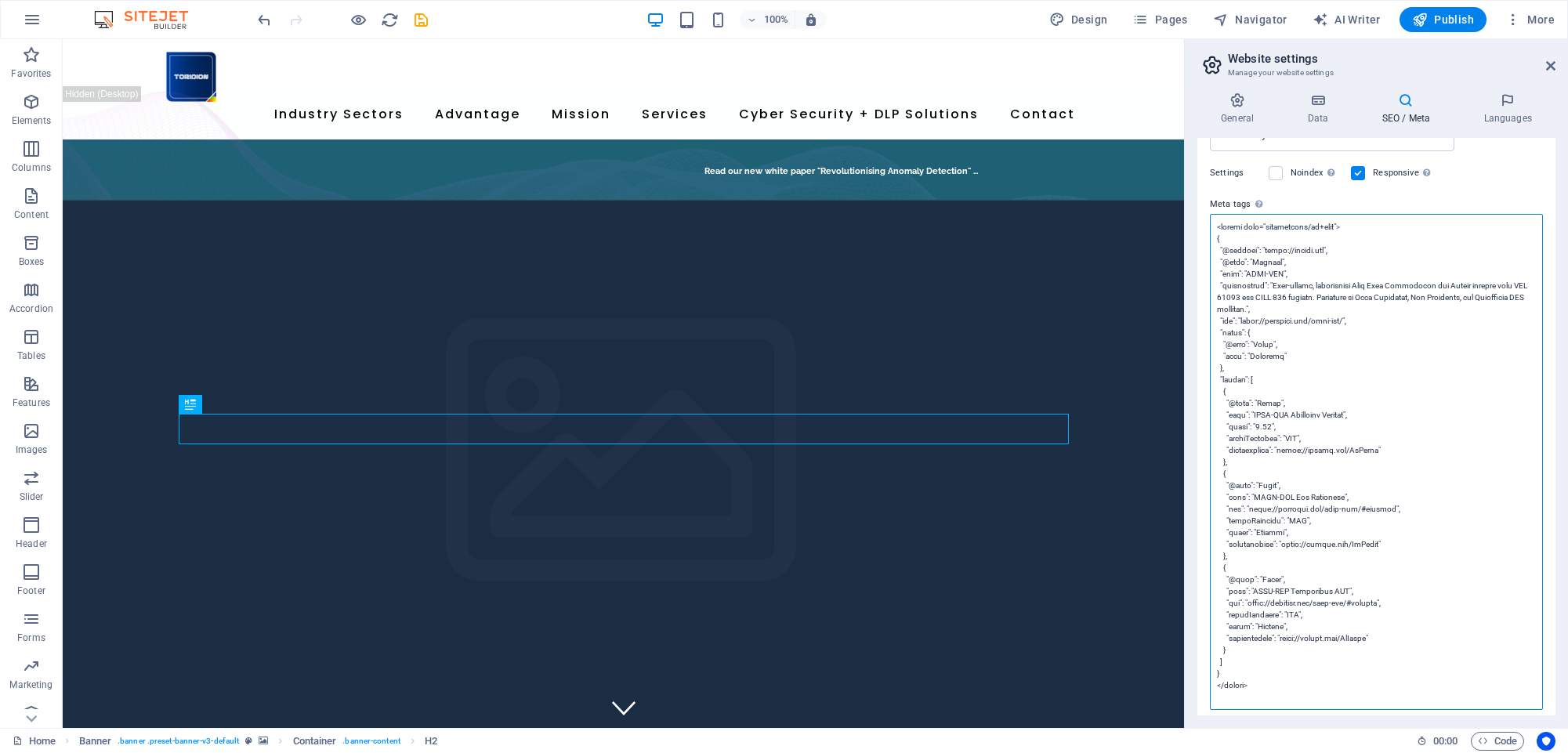
click at [1273, 533] on textarea "Meta tags Enter HTML code here that will be placed inside the tags of your webs…" at bounding box center [1376, 462] width 333 height 496
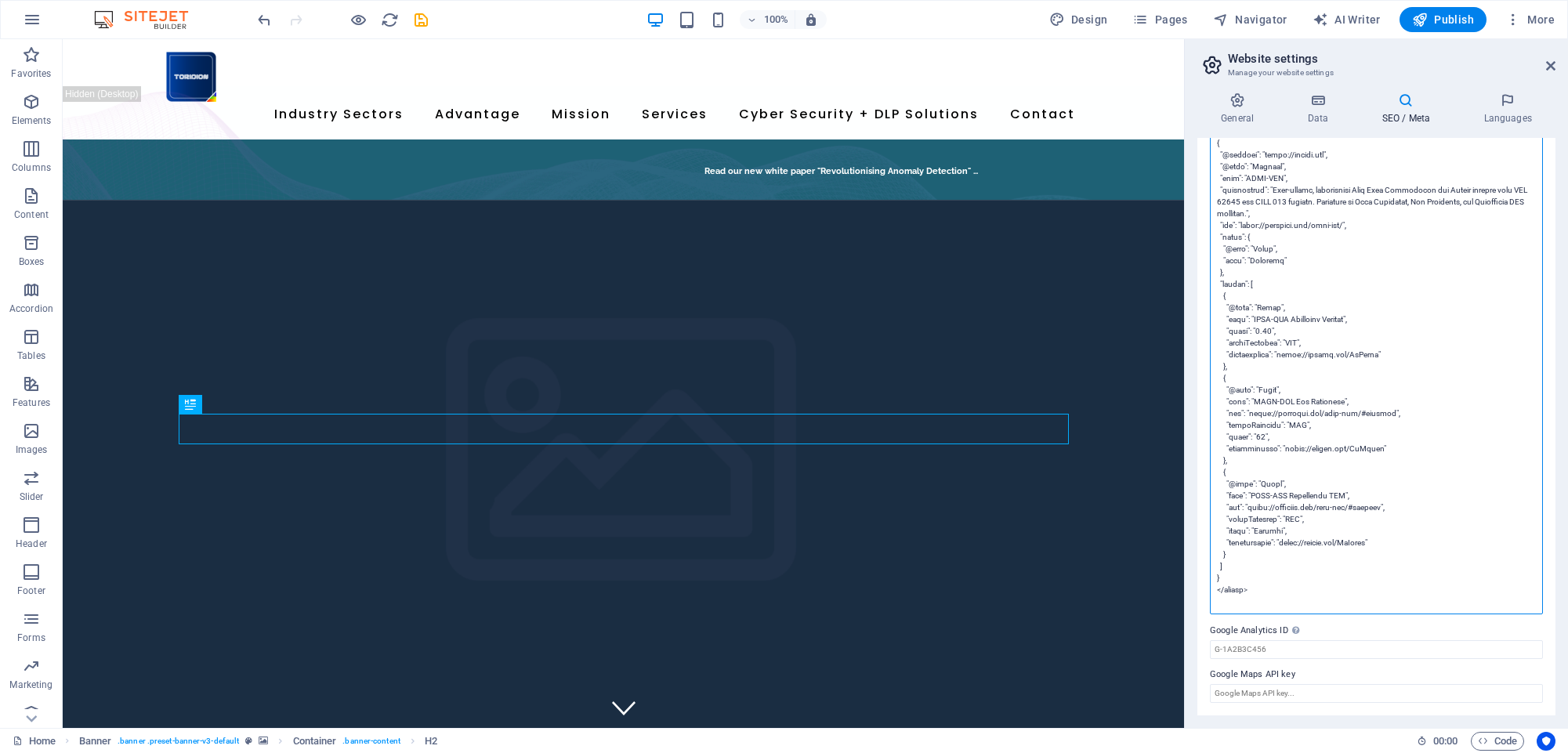
scroll to position [536, 0]
click at [1292, 521] on textarea "Meta tags Enter HTML code here that will be placed inside the tags of your webs…" at bounding box center [1376, 367] width 333 height 496
click at [1292, 520] on textarea "Meta tags Enter HTML code here that will be placed inside the tags of your webs…" at bounding box center [1376, 367] width 333 height 496
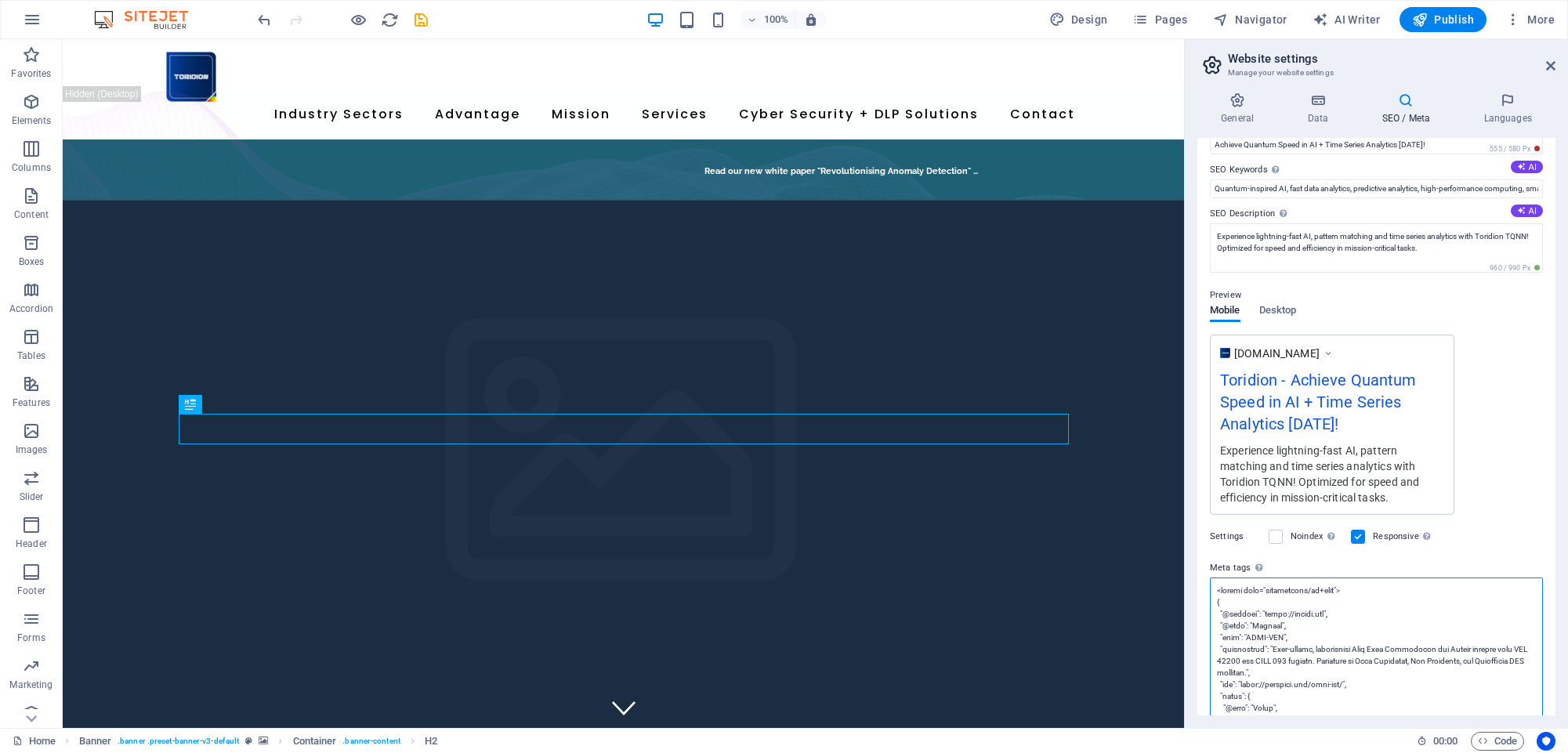
type textarea "<script type="application/ld+json"> { "@context": "https://schema.org", "@type"…"
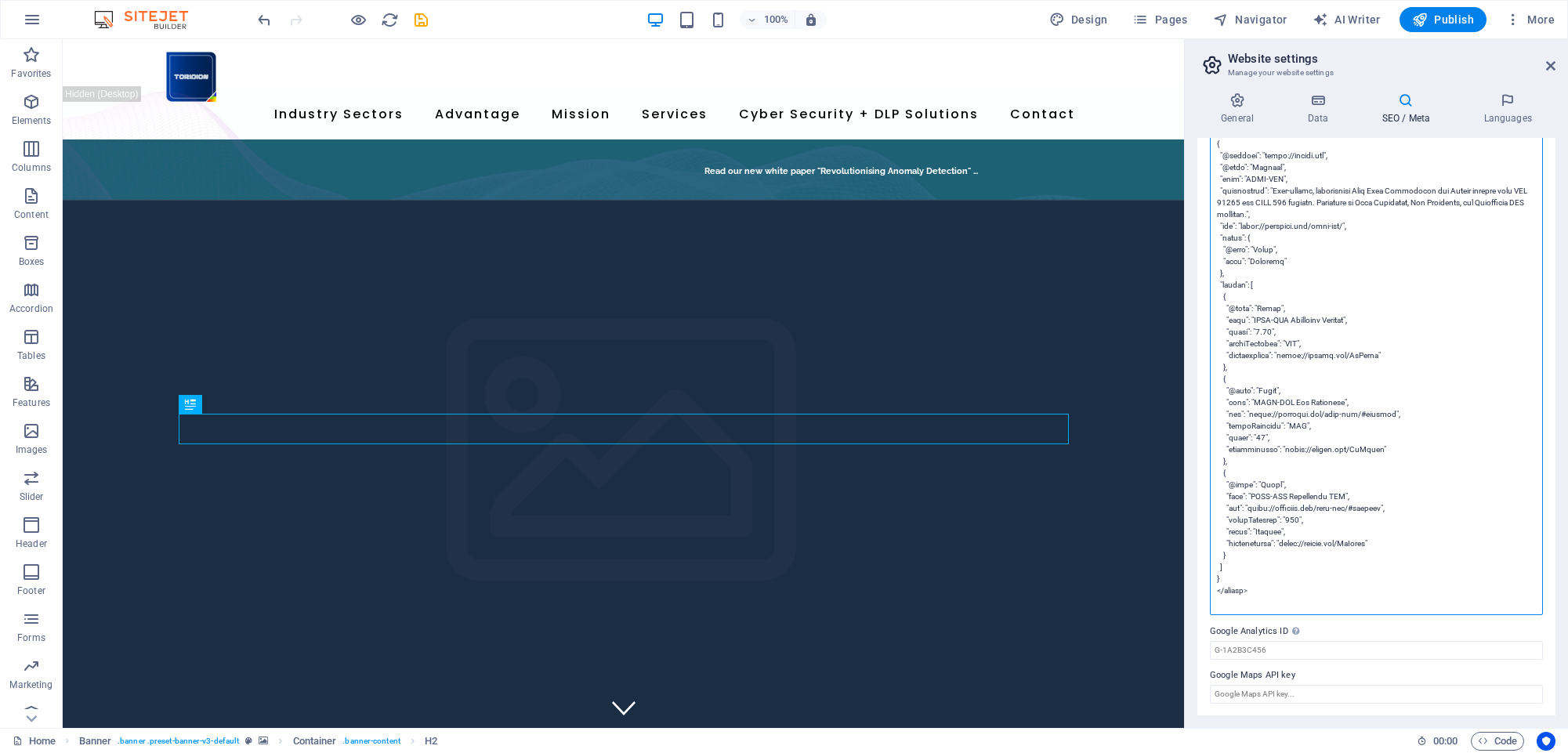
drag, startPoint x: 1215, startPoint y: 545, endPoint x: 1363, endPoint y: 599, distance: 157.5
click at [1363, 599] on textarea "Meta tags Enter HTML code here that will be placed inside the tags of your webs…" at bounding box center [1376, 367] width 333 height 496
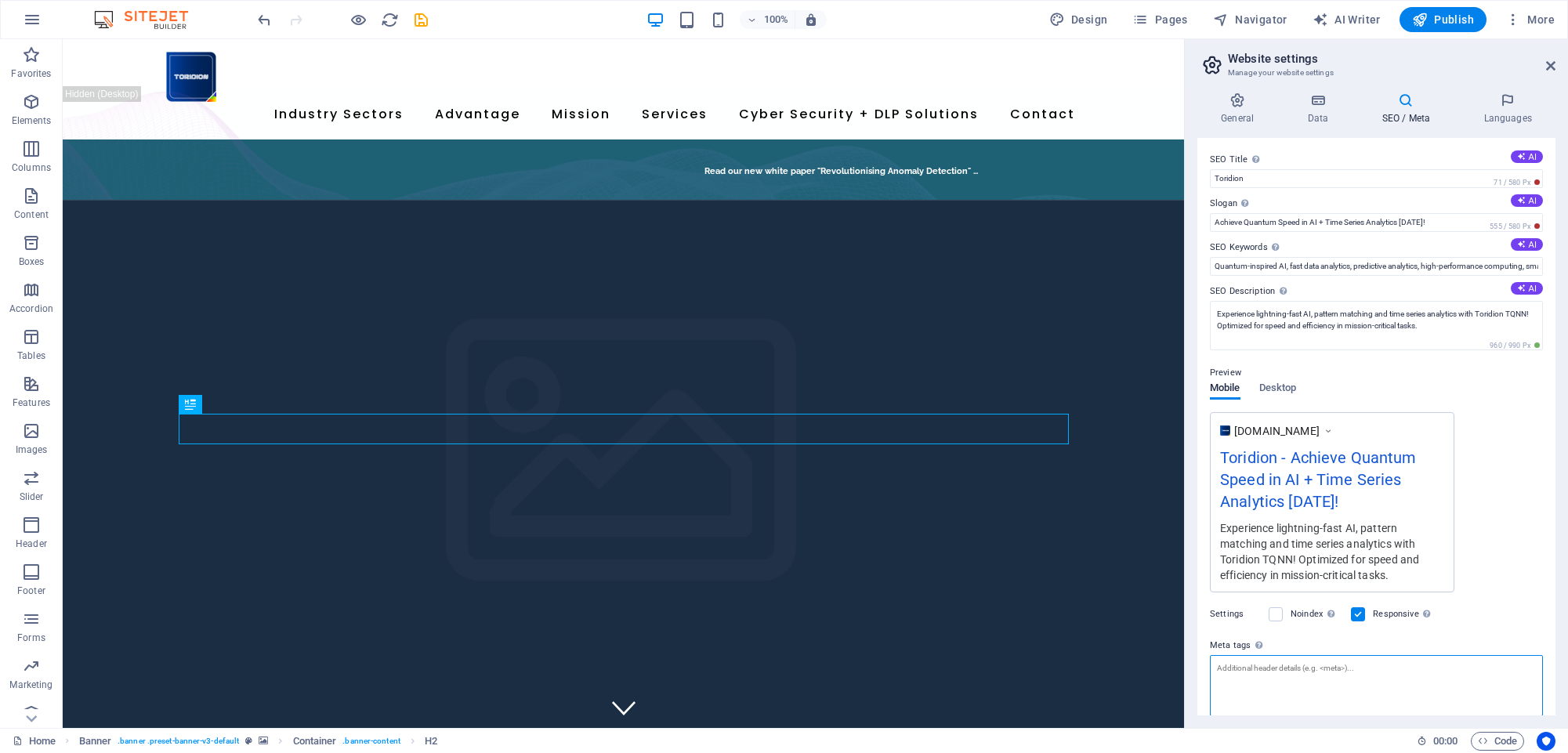
scroll to position [0, 0]
click at [1551, 64] on icon at bounding box center [1551, 66] width 9 height 13
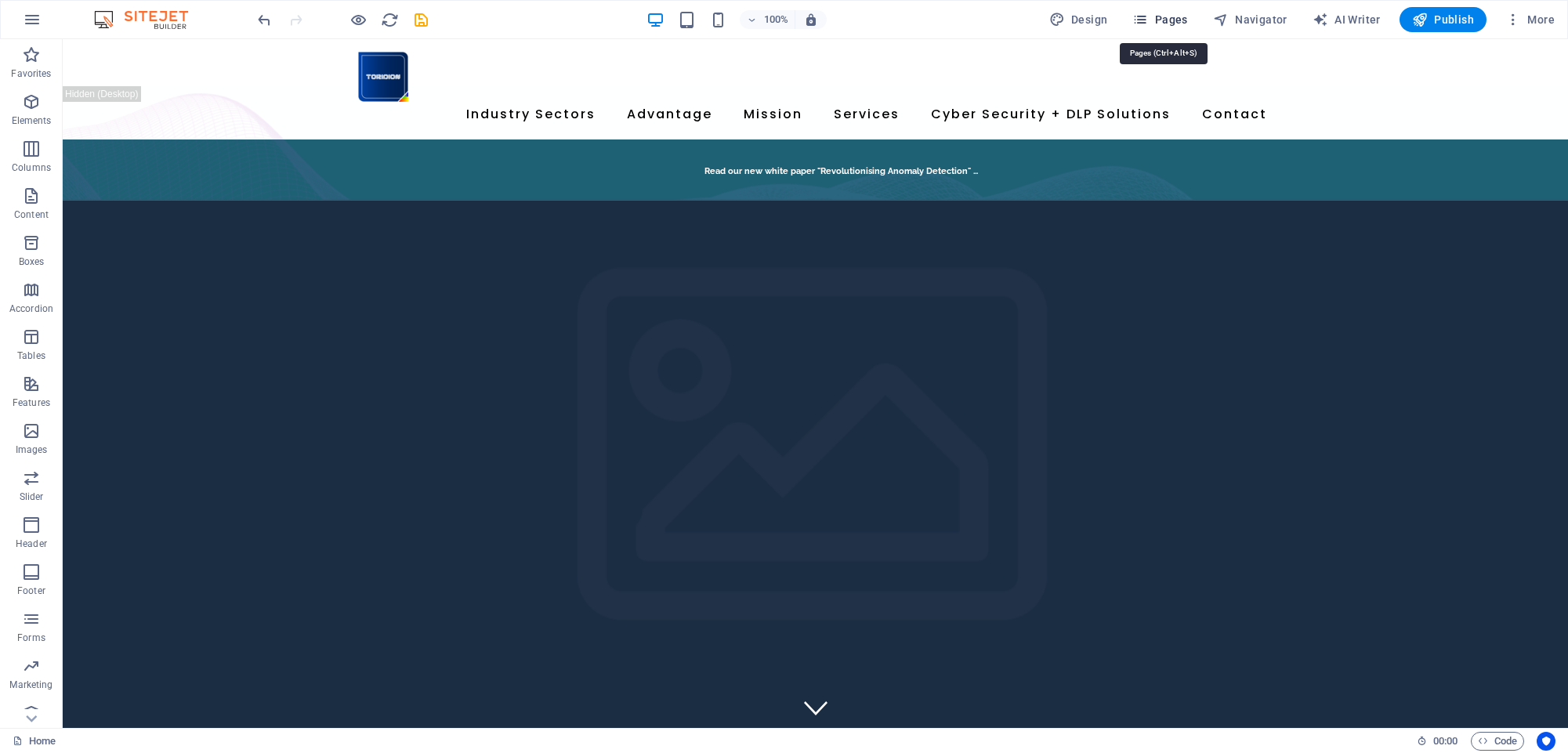
click at [1158, 23] on span "Pages" at bounding box center [1159, 20] width 55 height 16
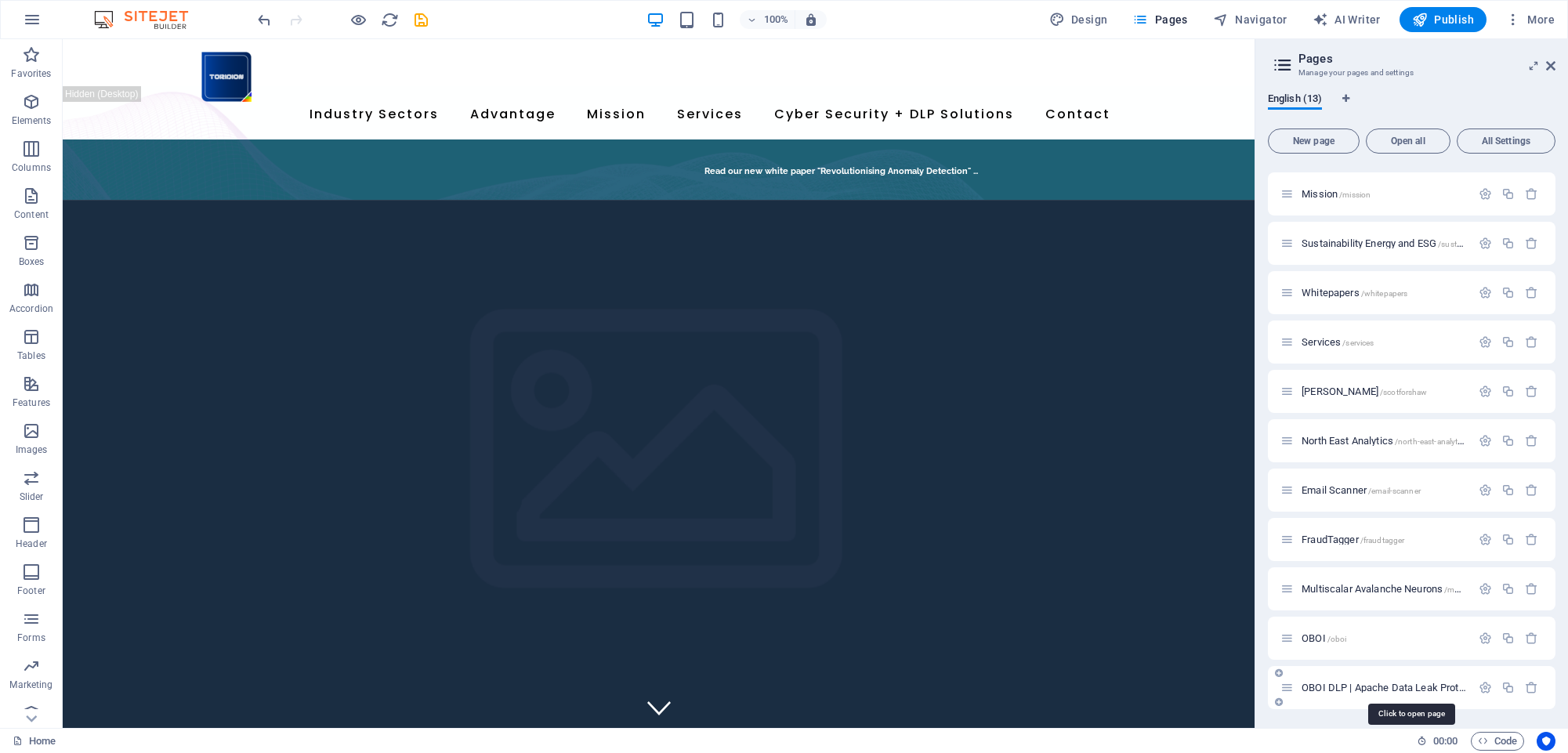
click at [1341, 684] on span "OBOI DLP | Apache Data Leak Protection /oboi-dlp" at bounding box center [1411, 687] width 220 height 12
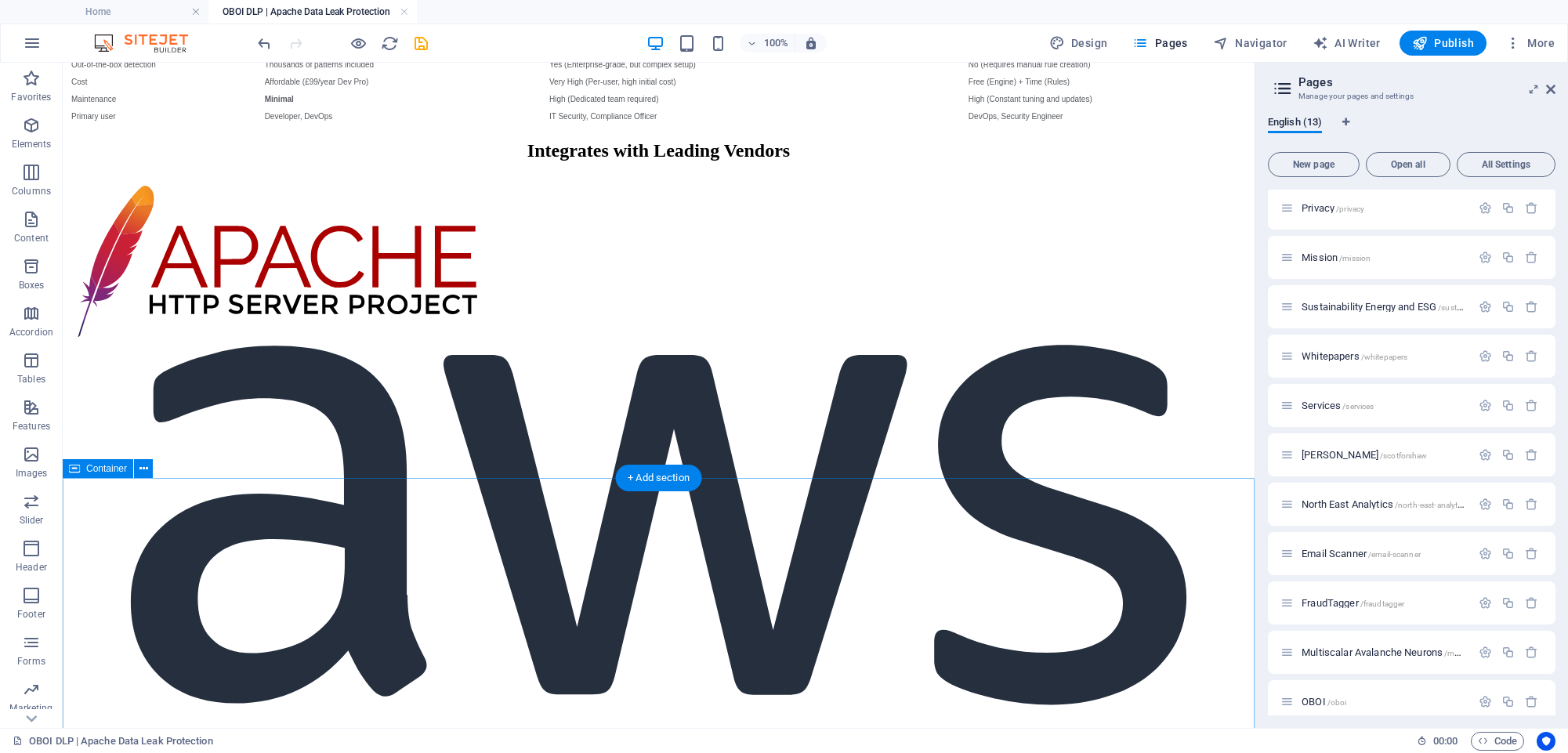
scroll to position [6908, 0]
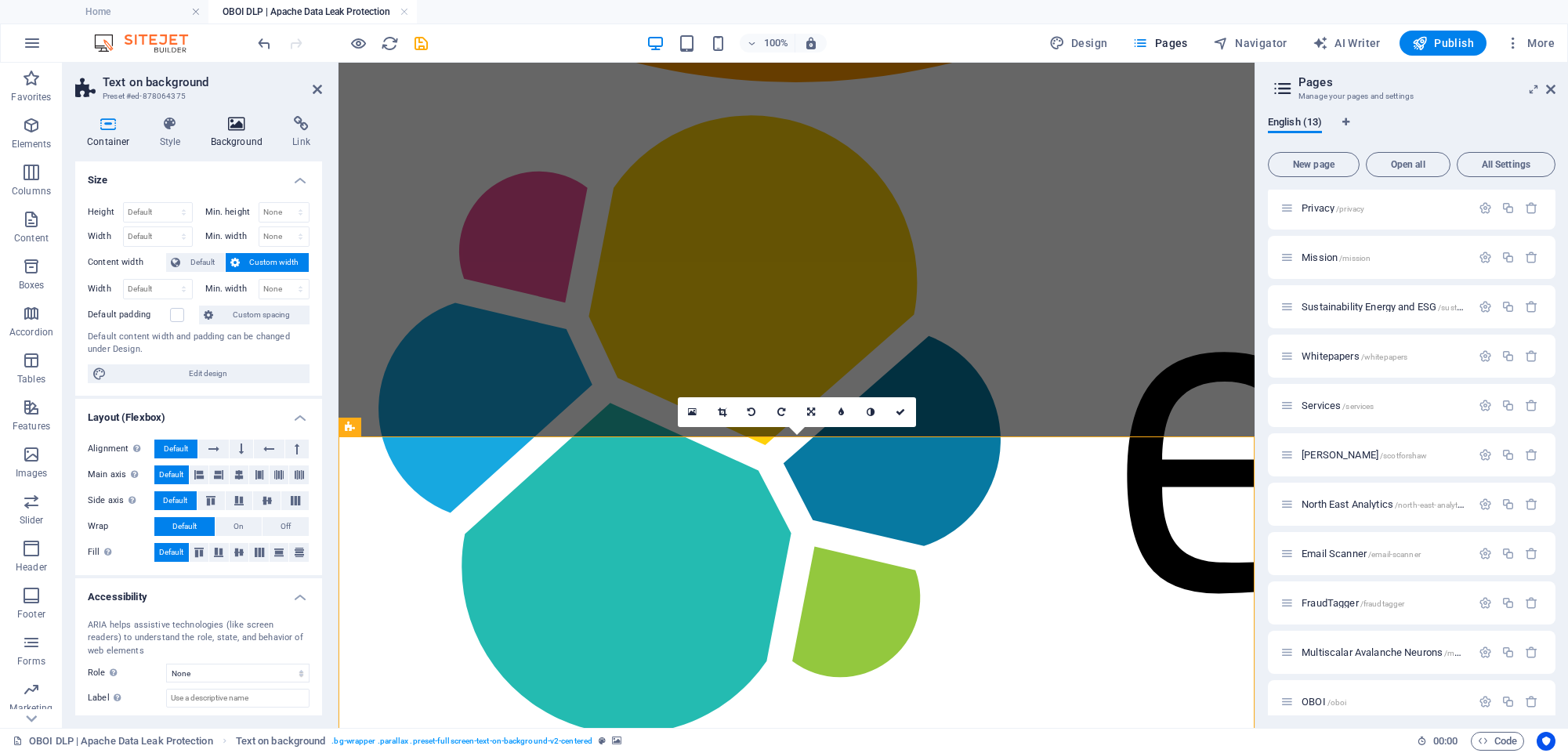
click at [245, 143] on h4 "Background" at bounding box center [240, 133] width 82 height 33
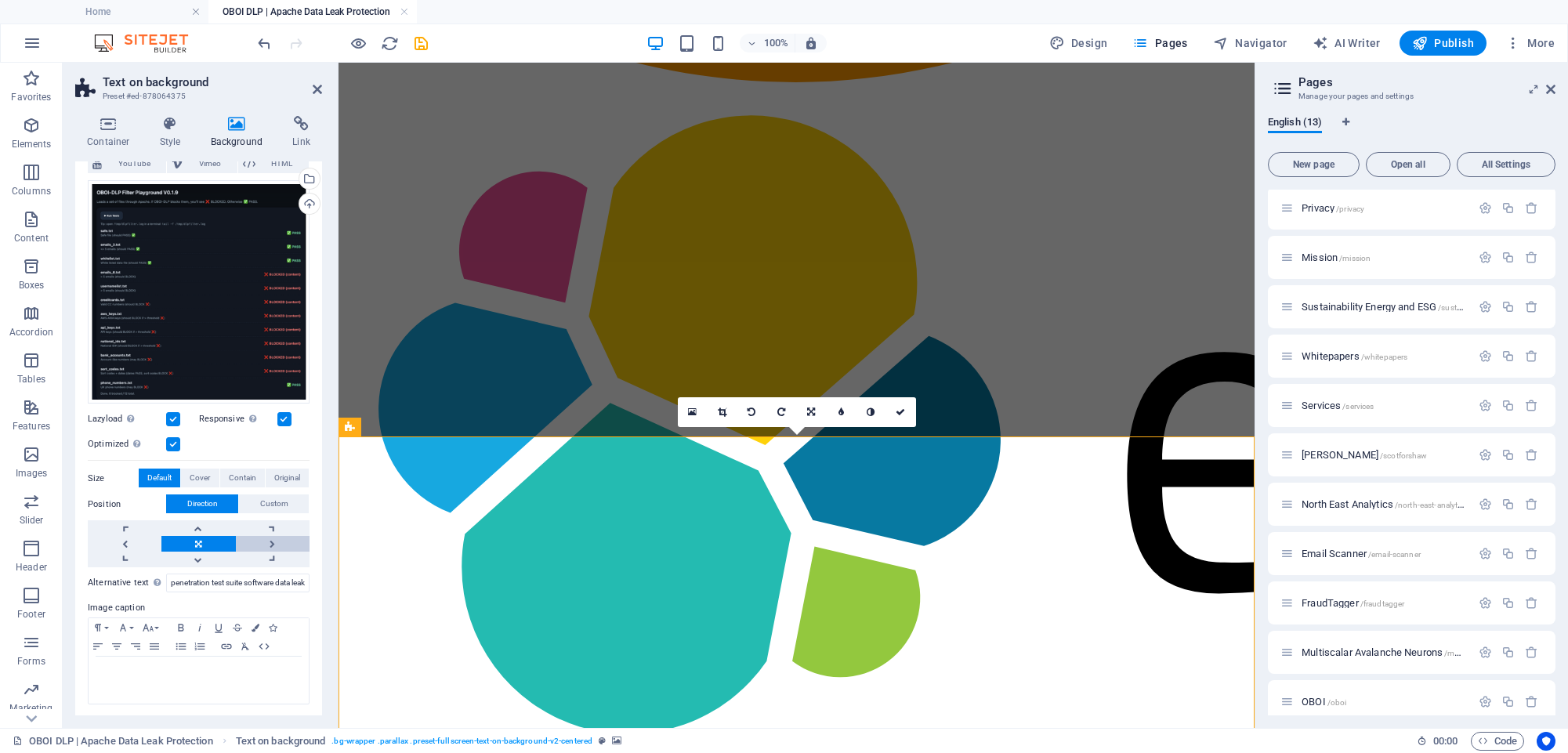
scroll to position [119, 0]
click at [318, 92] on icon at bounding box center [318, 89] width 9 height 13
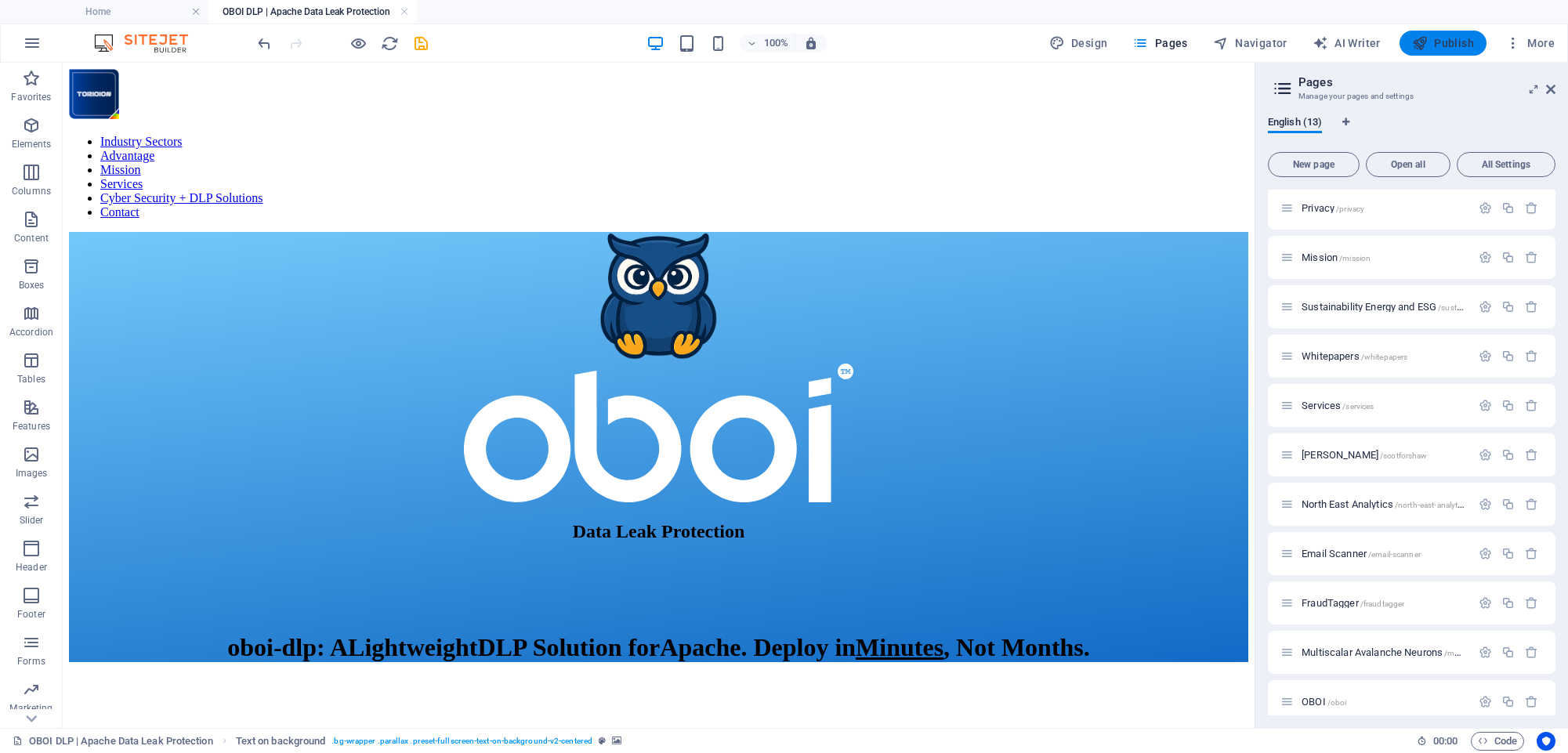
scroll to position [0, 0]
click at [1457, 47] on span "Publish" at bounding box center [1442, 43] width 62 height 16
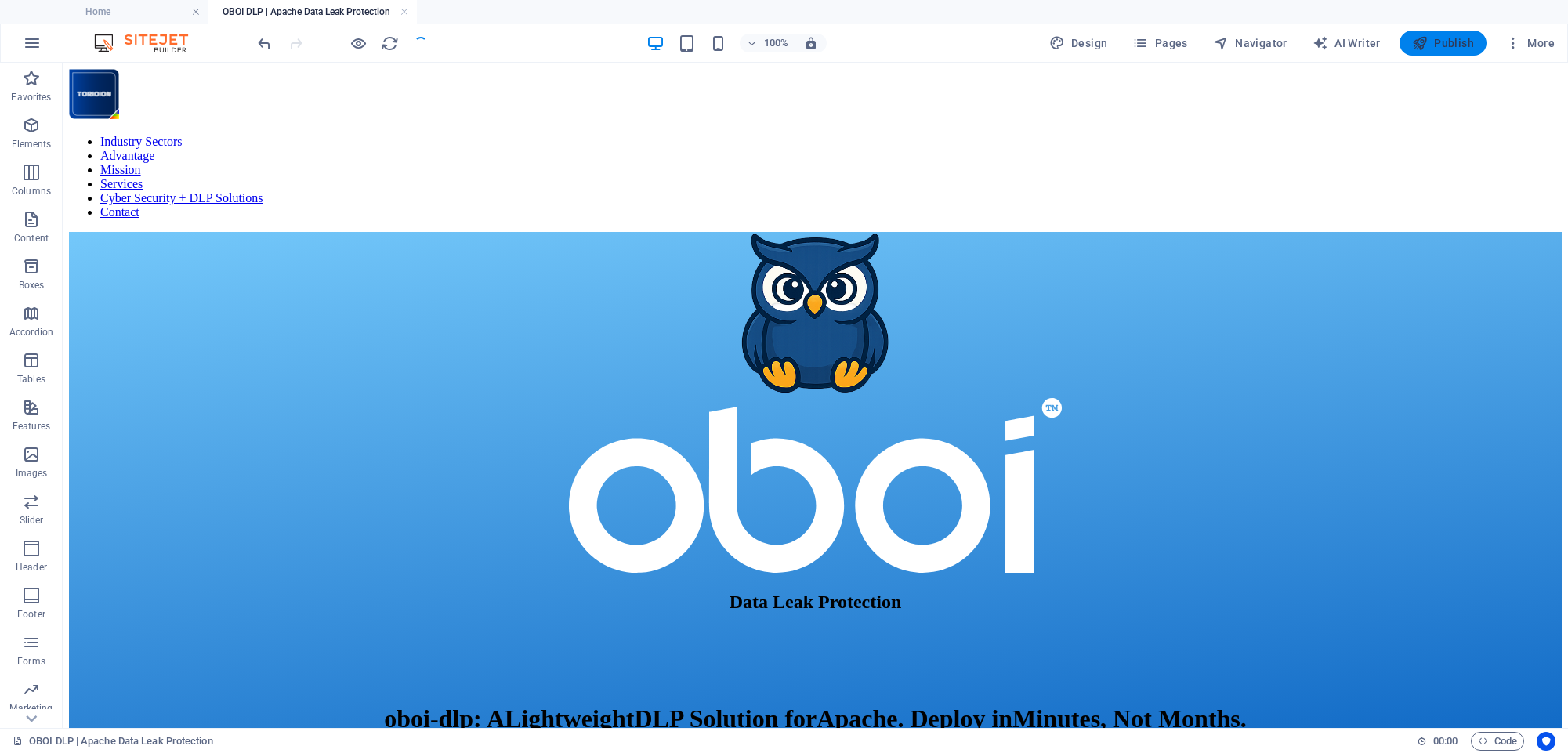
scroll to position [6604, 0]
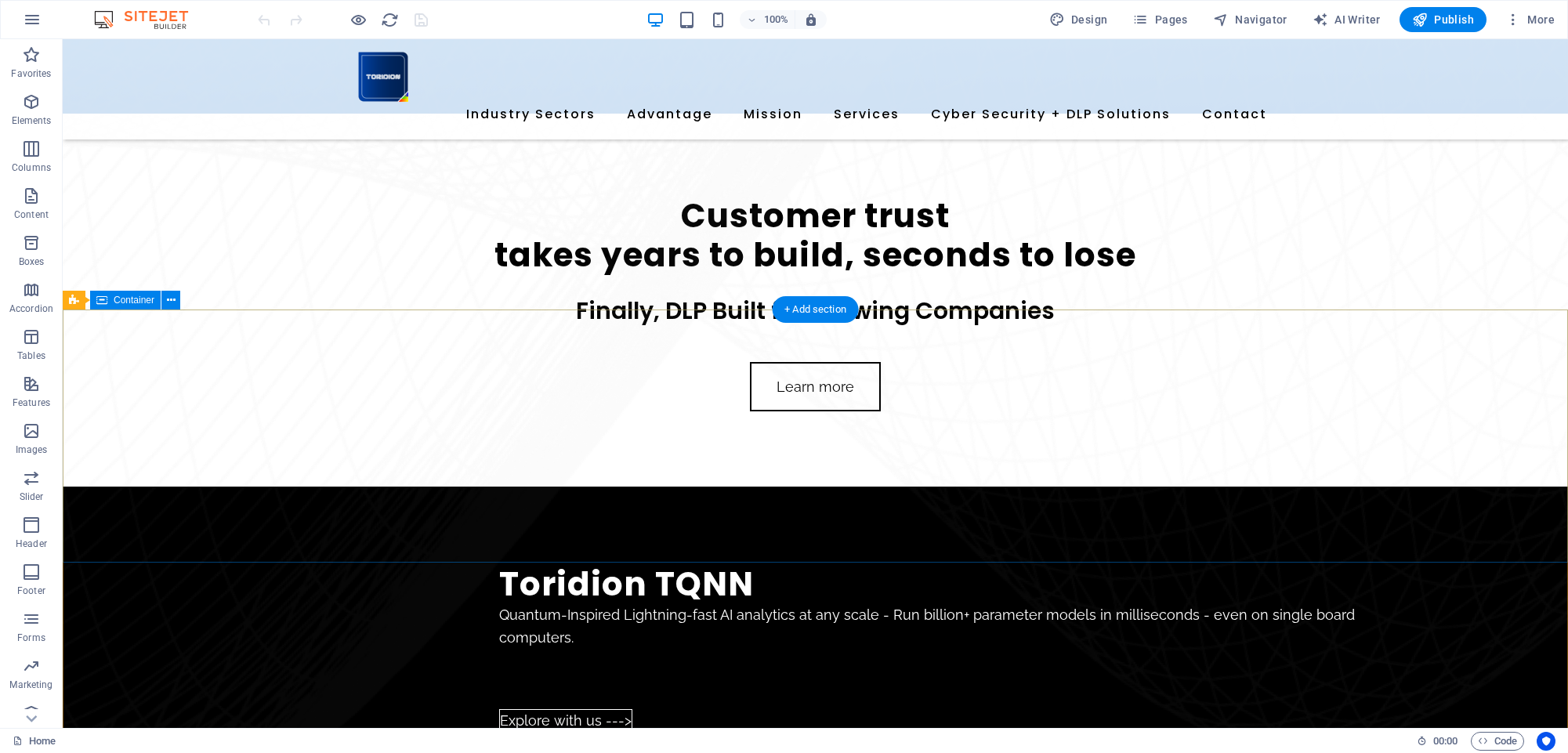
scroll to position [1132, 0]
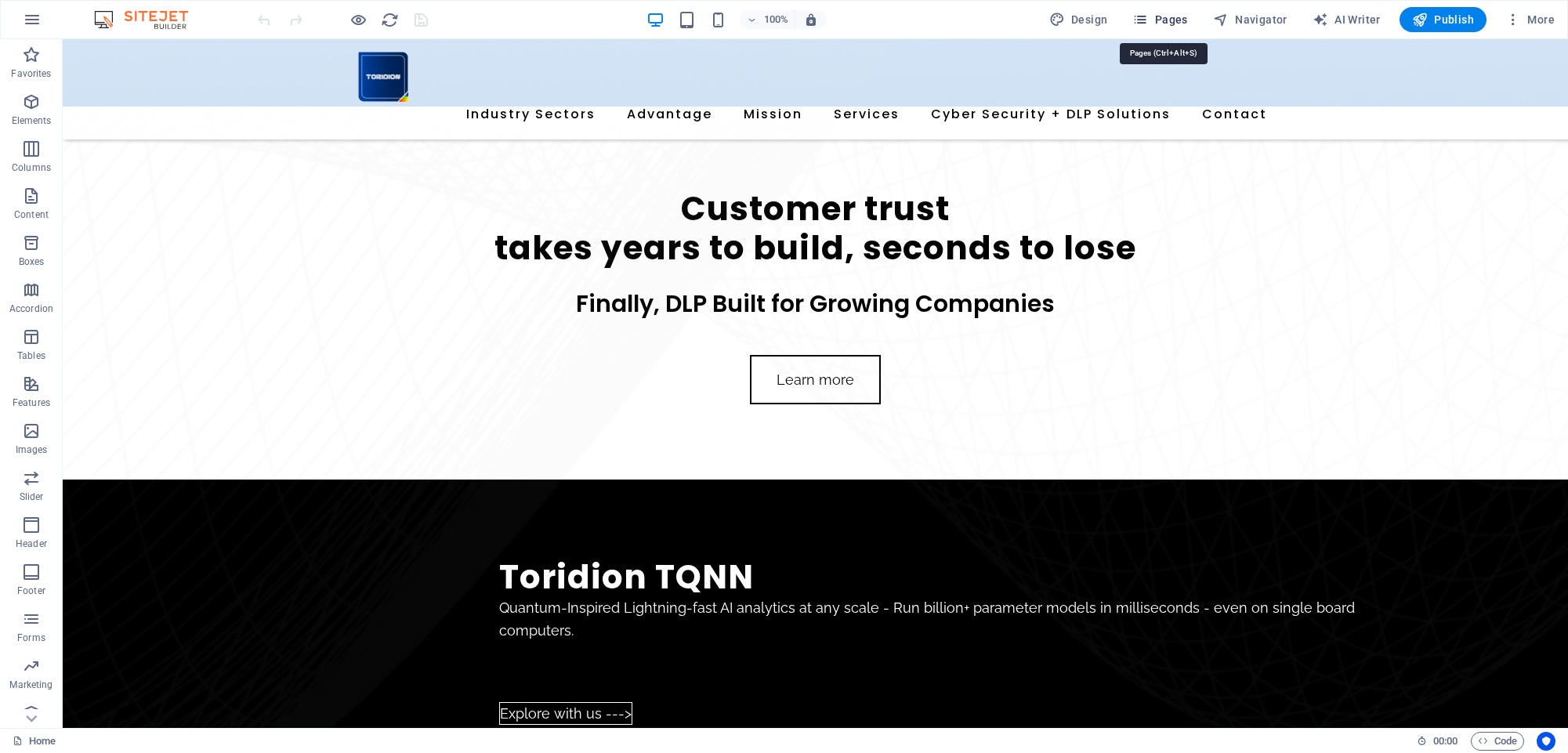
click at [1174, 19] on span "Pages" at bounding box center [1159, 20] width 55 height 16
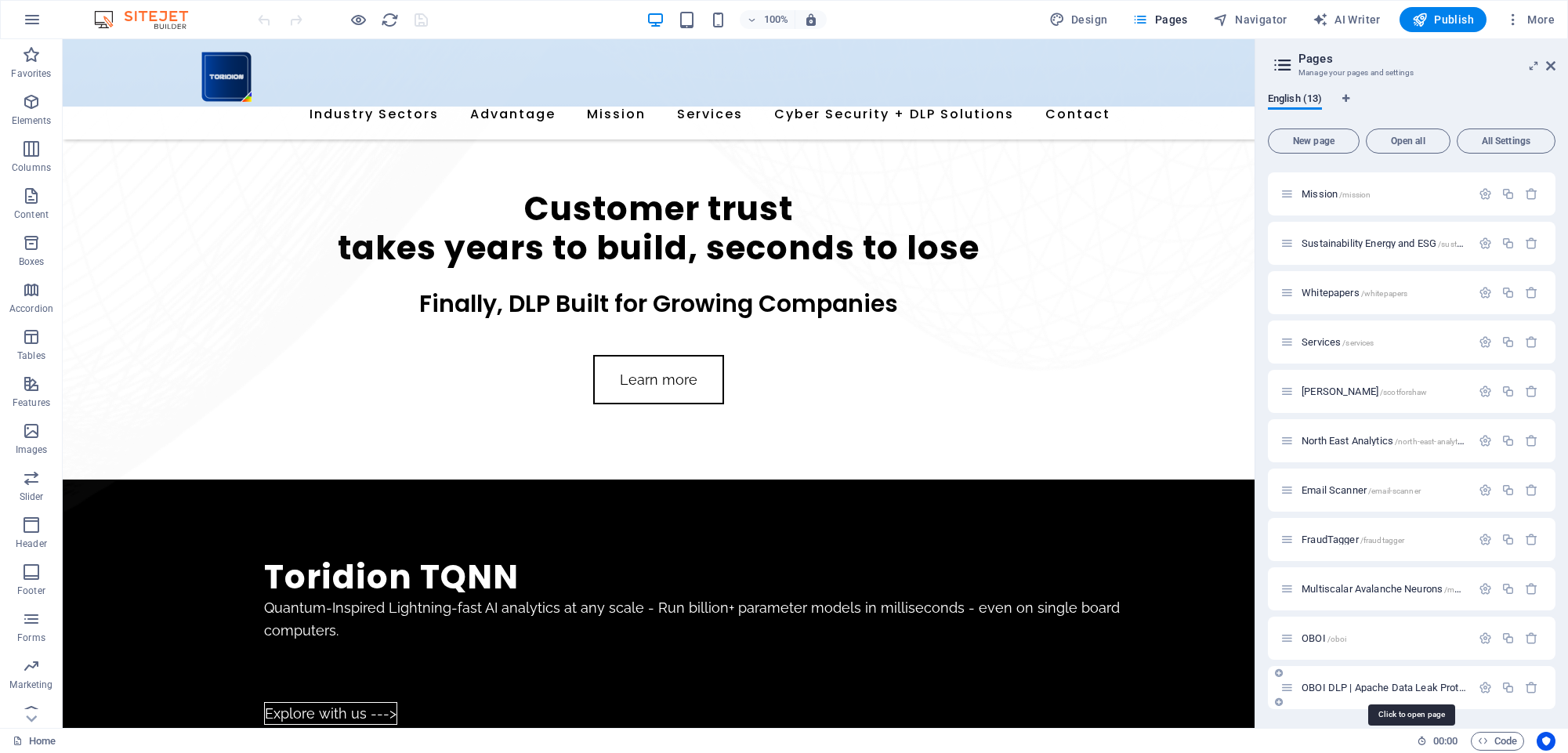
click at [1327, 686] on span "OBOI DLP | Apache Data Leak Protection /oboi-dlp" at bounding box center [1411, 687] width 220 height 12
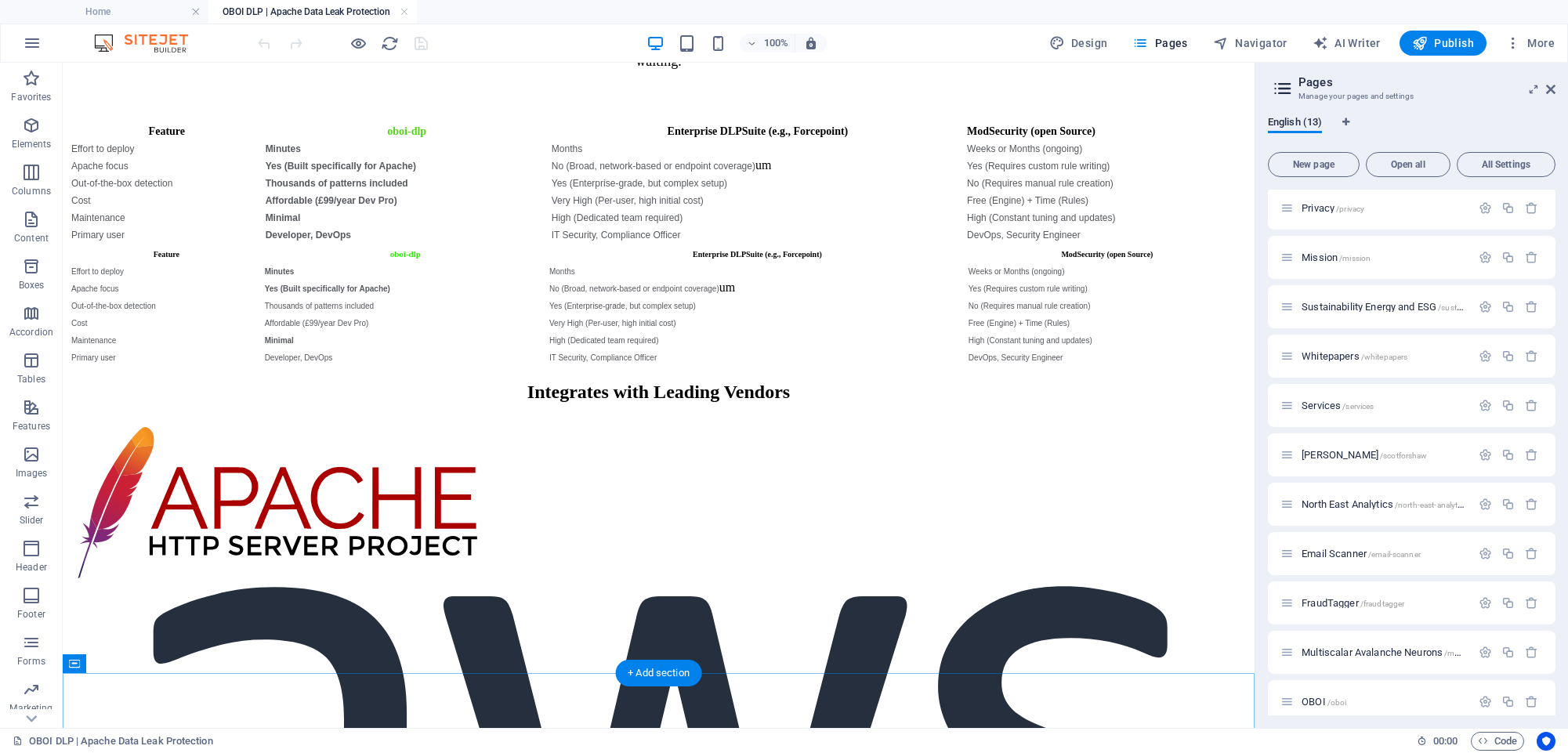
scroll to position [6713, 0]
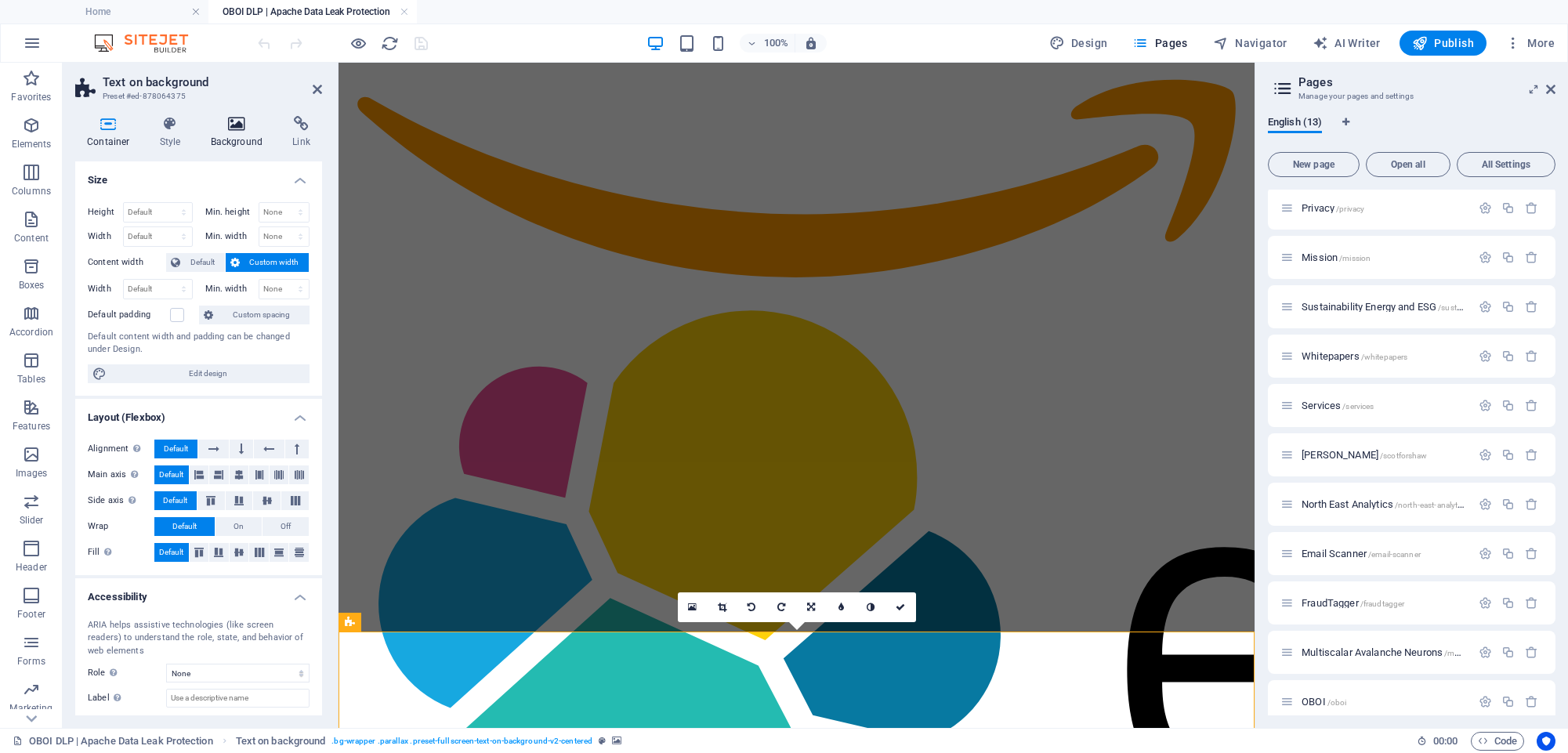
click at [229, 123] on icon at bounding box center [237, 124] width 76 height 16
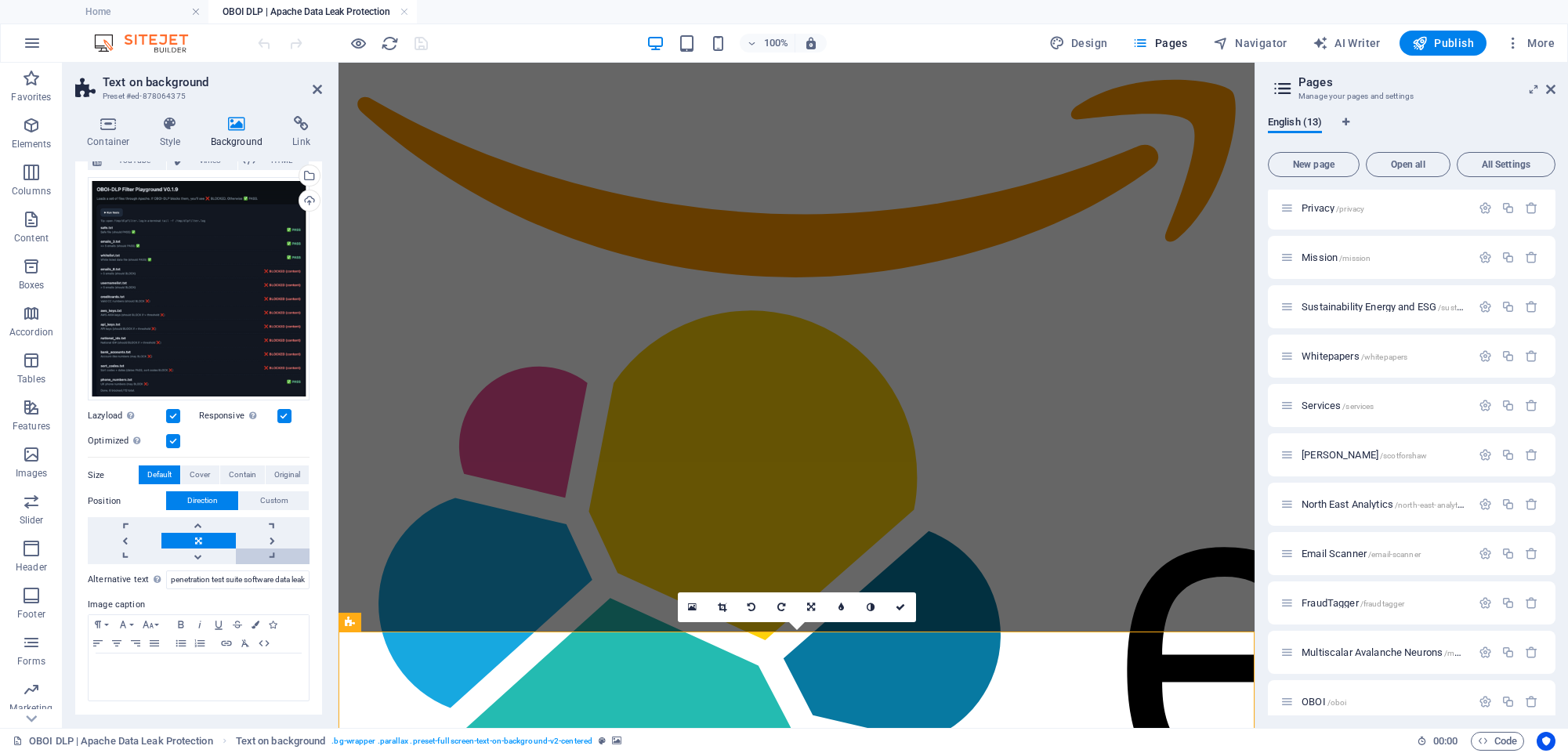
scroll to position [119, 0]
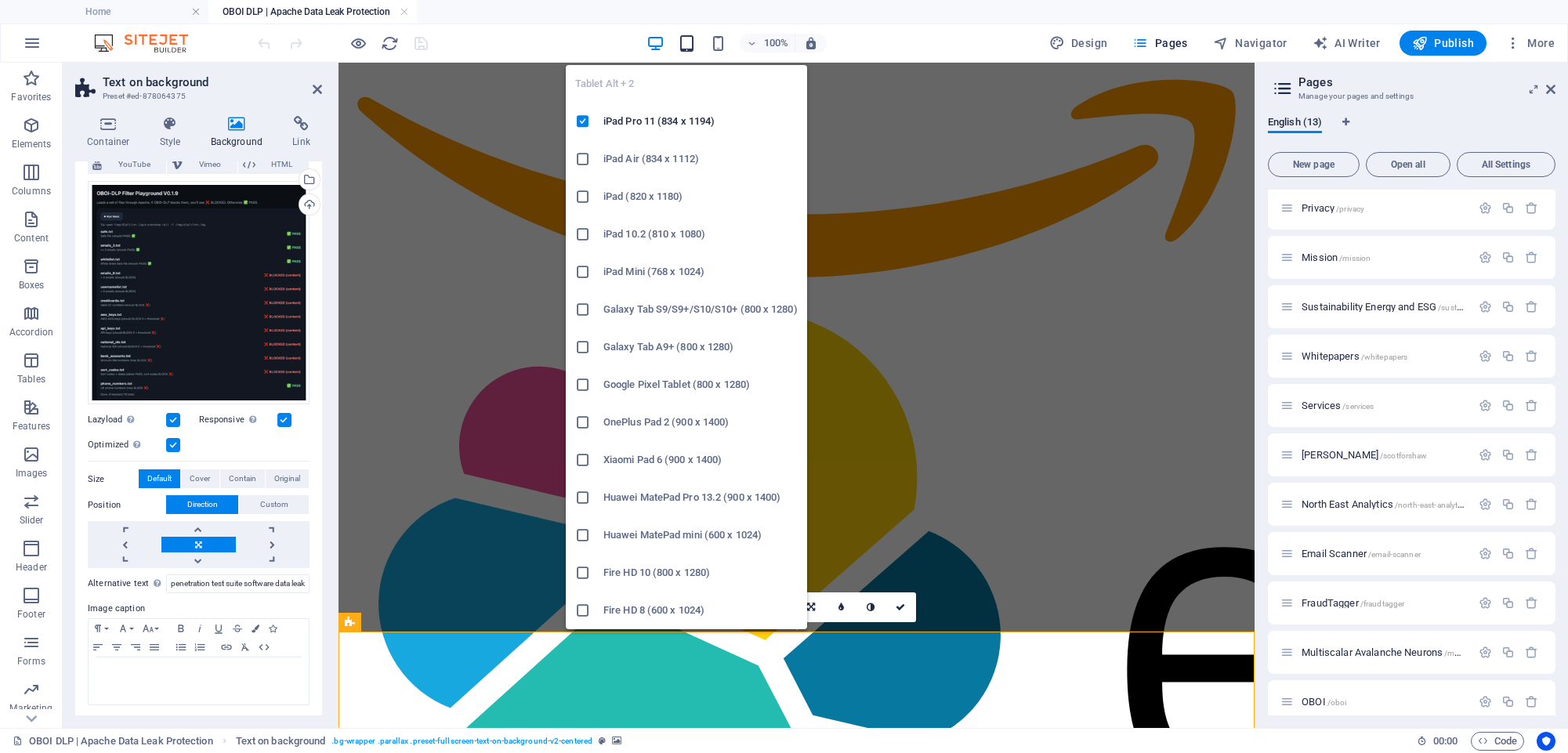
click at [688, 41] on icon "button" at bounding box center [686, 43] width 18 height 18
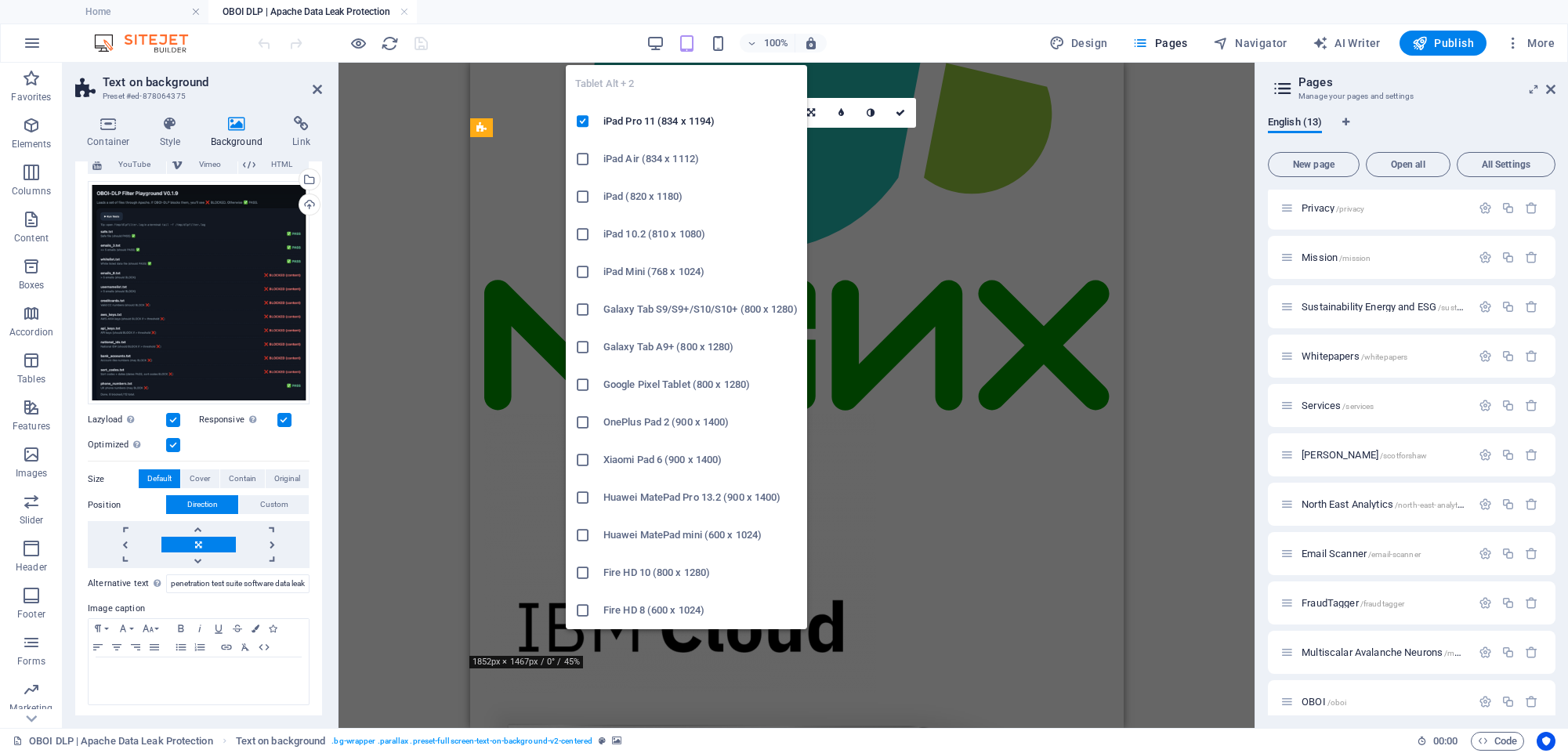
scroll to position [7822, 0]
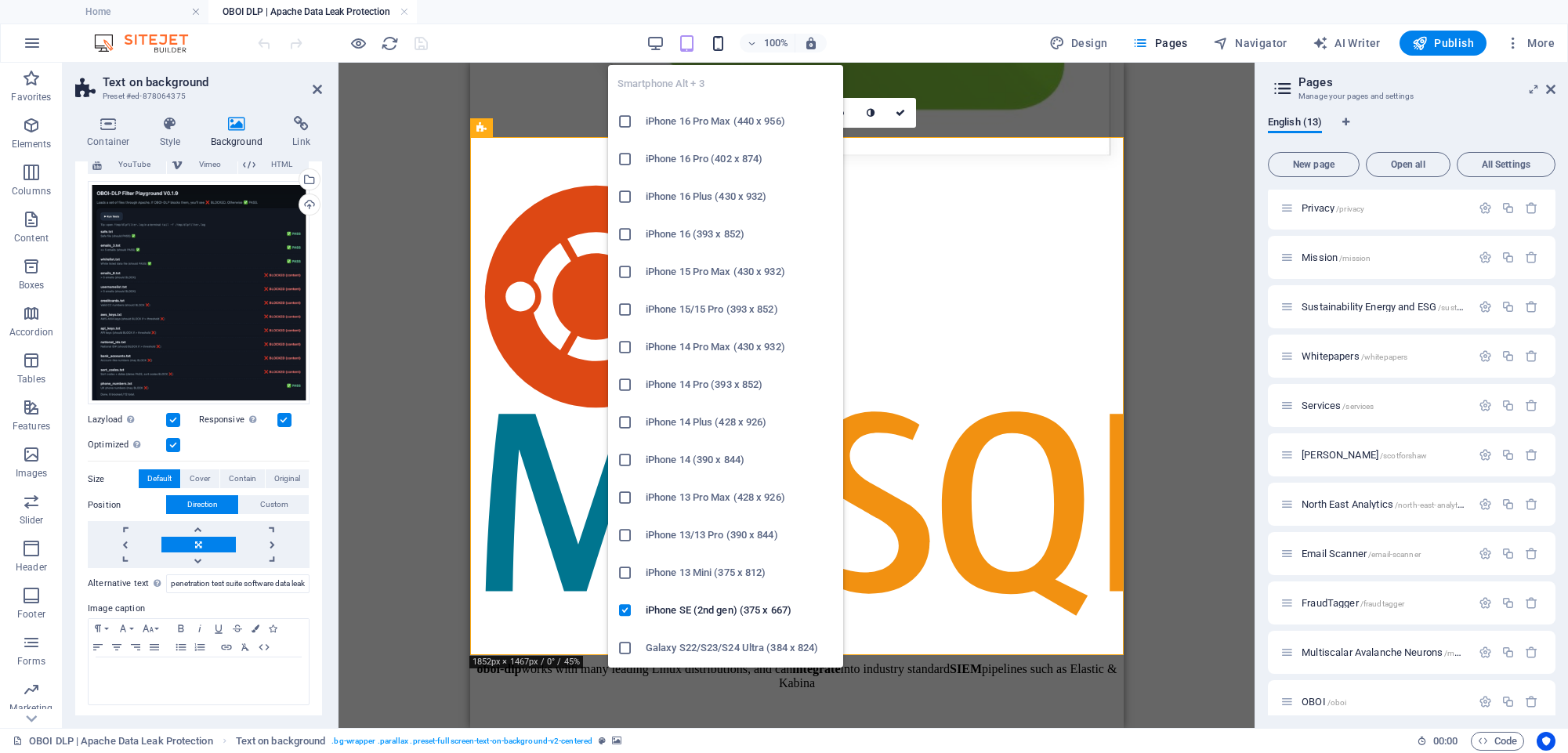
click at [722, 46] on icon "button" at bounding box center [718, 43] width 18 height 18
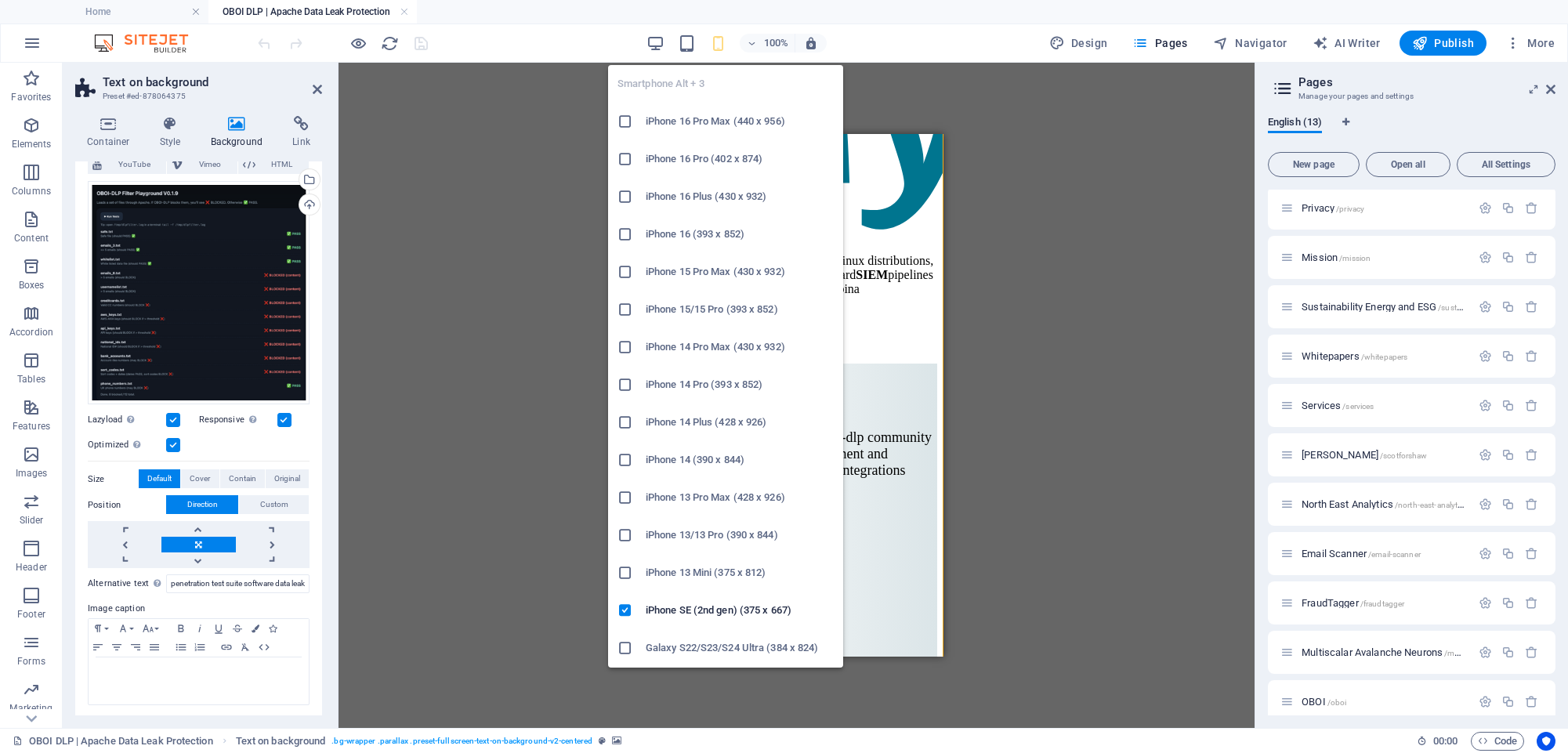
scroll to position [11158, 0]
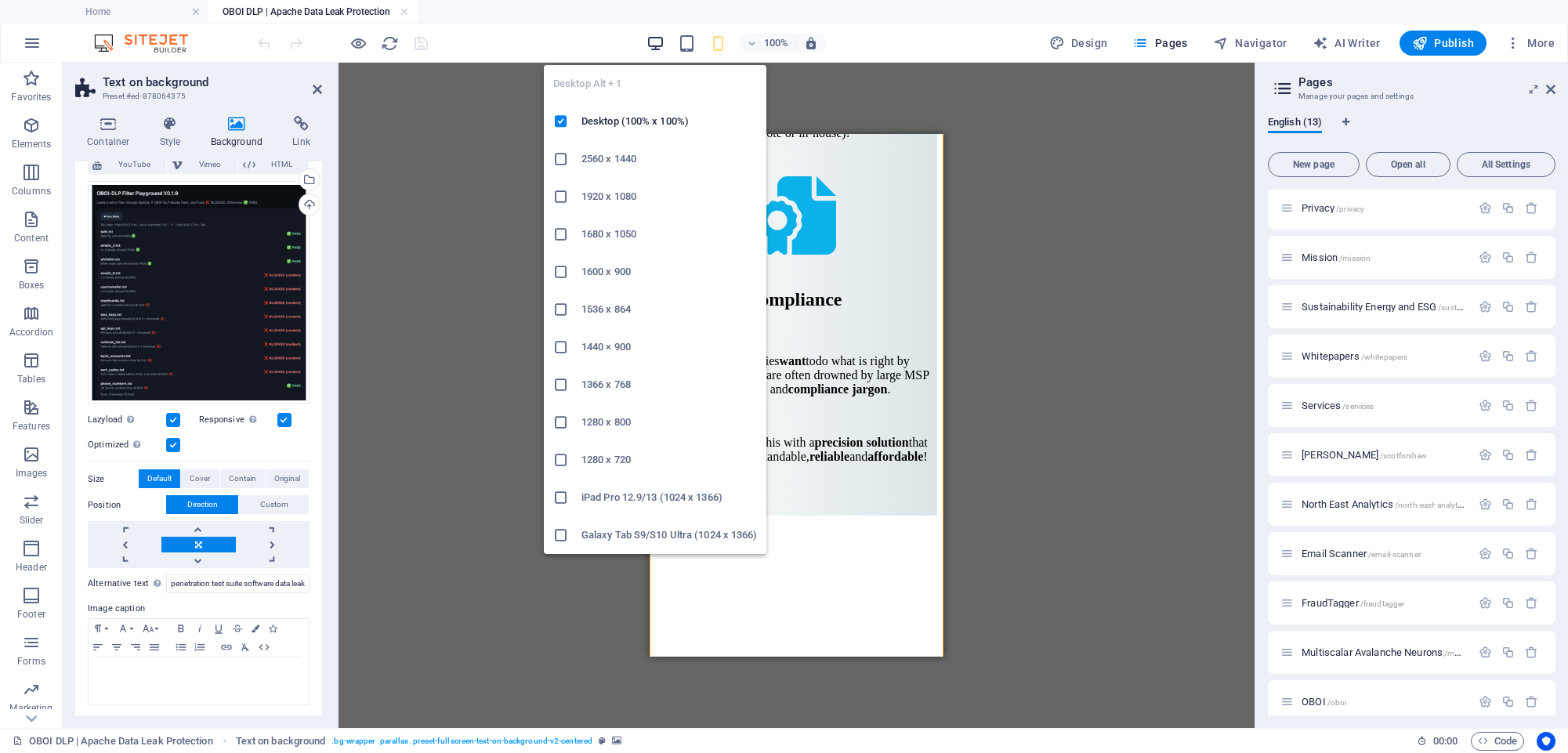
click at [656, 45] on icon "button" at bounding box center [655, 43] width 18 height 18
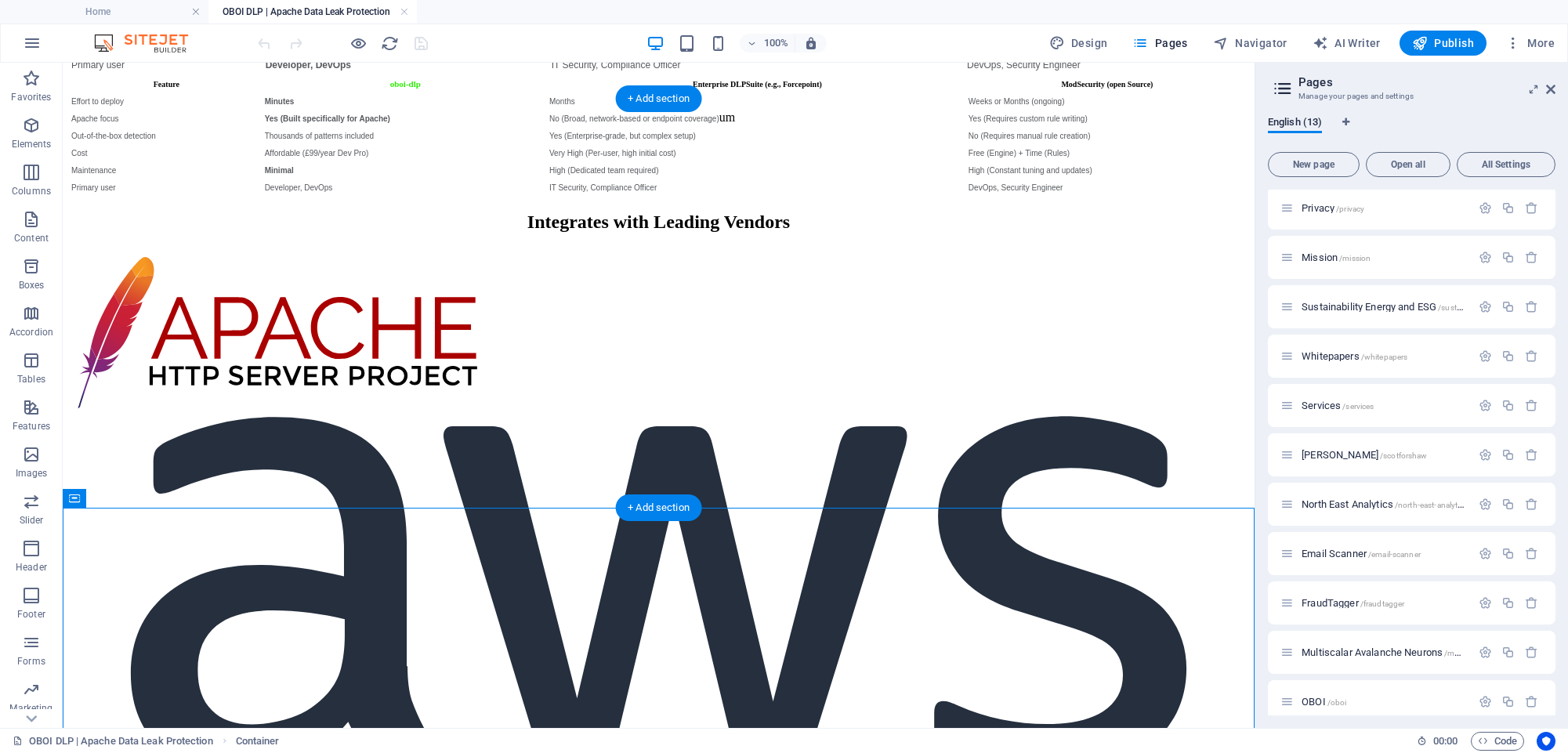
scroll to position [6878, 0]
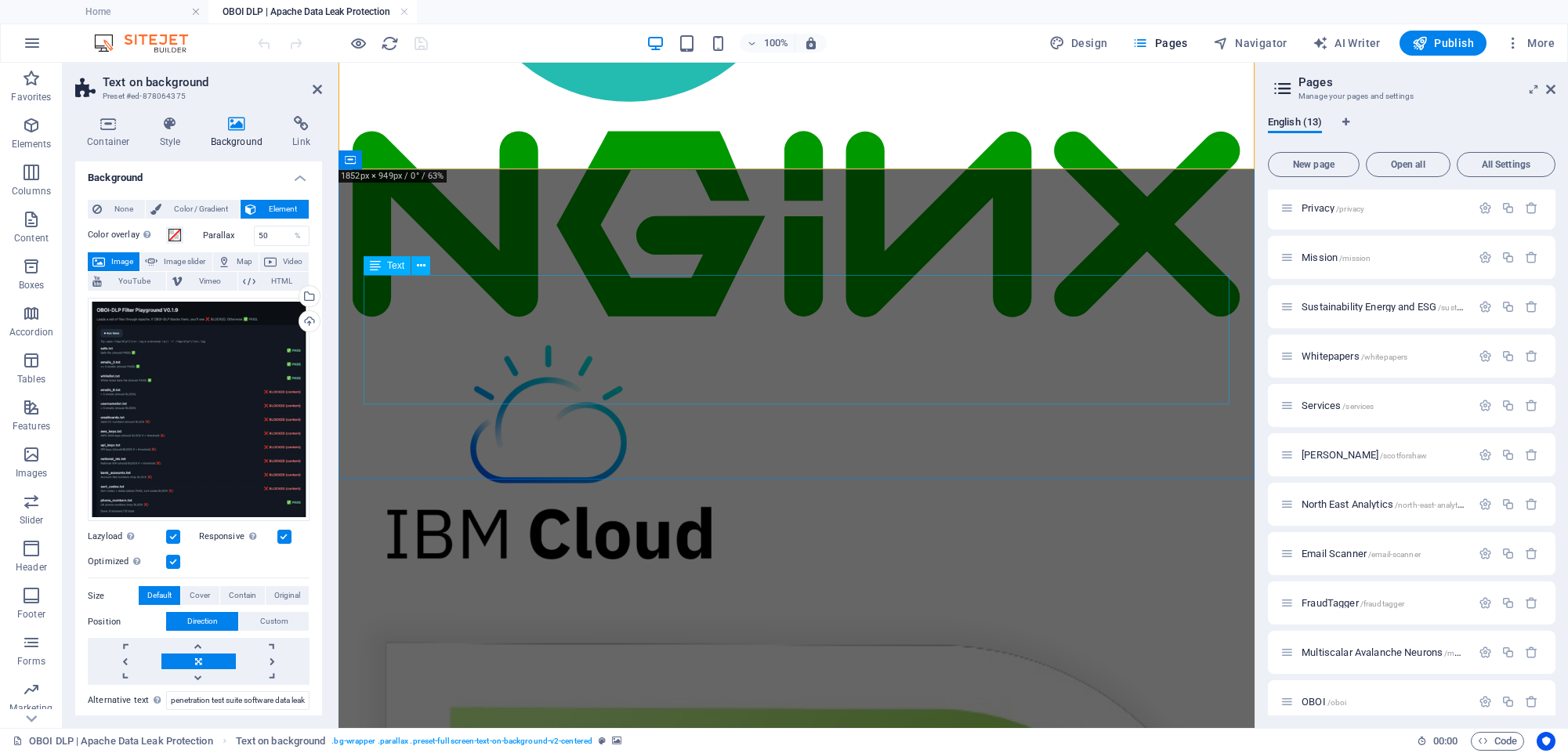
scroll to position [7723, 0]
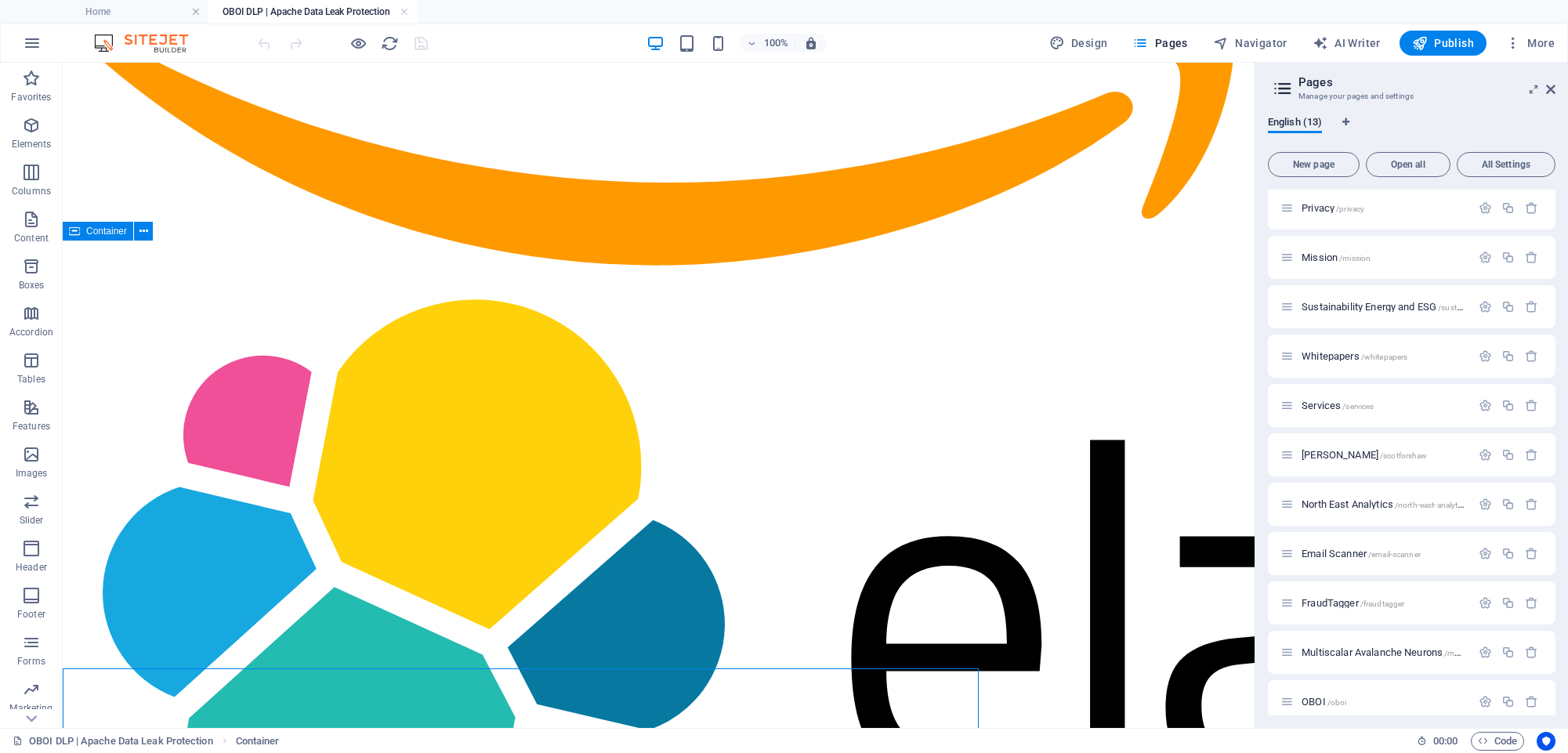
scroll to position [7145, 0]
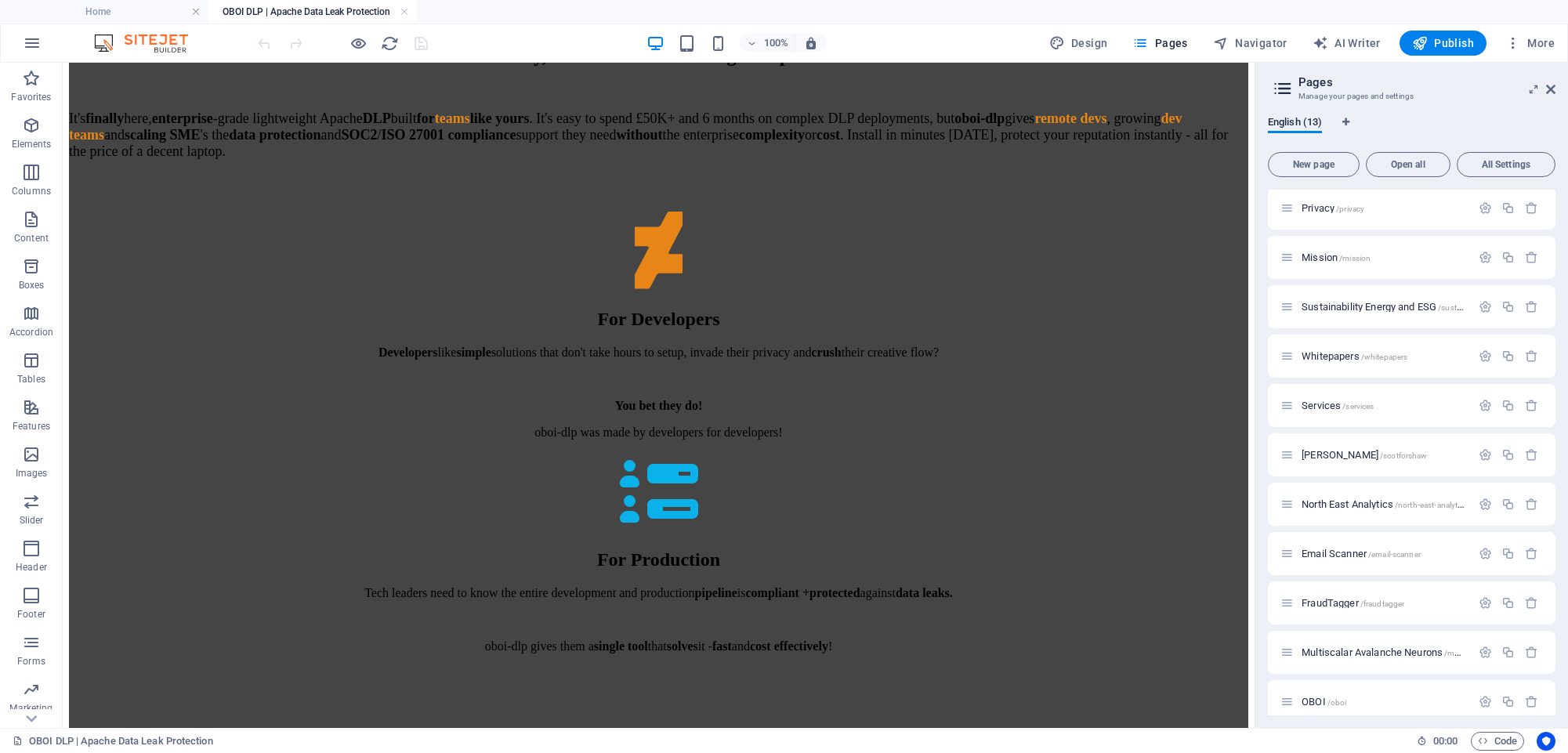
scroll to position [5668, 0]
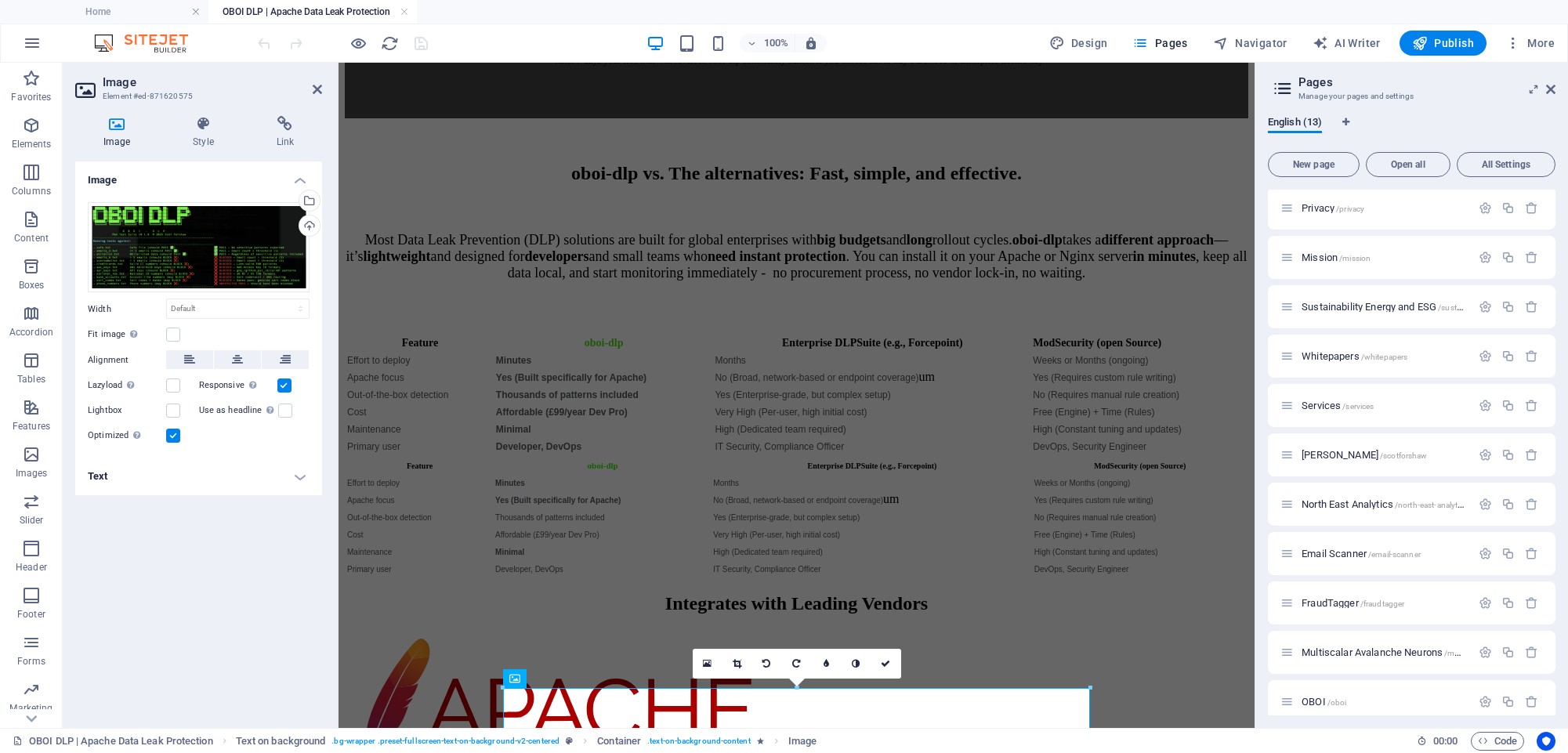
click at [115, 128] on icon at bounding box center [116, 124] width 83 height 16
click at [155, 473] on h4 "Text" at bounding box center [198, 476] width 246 height 38
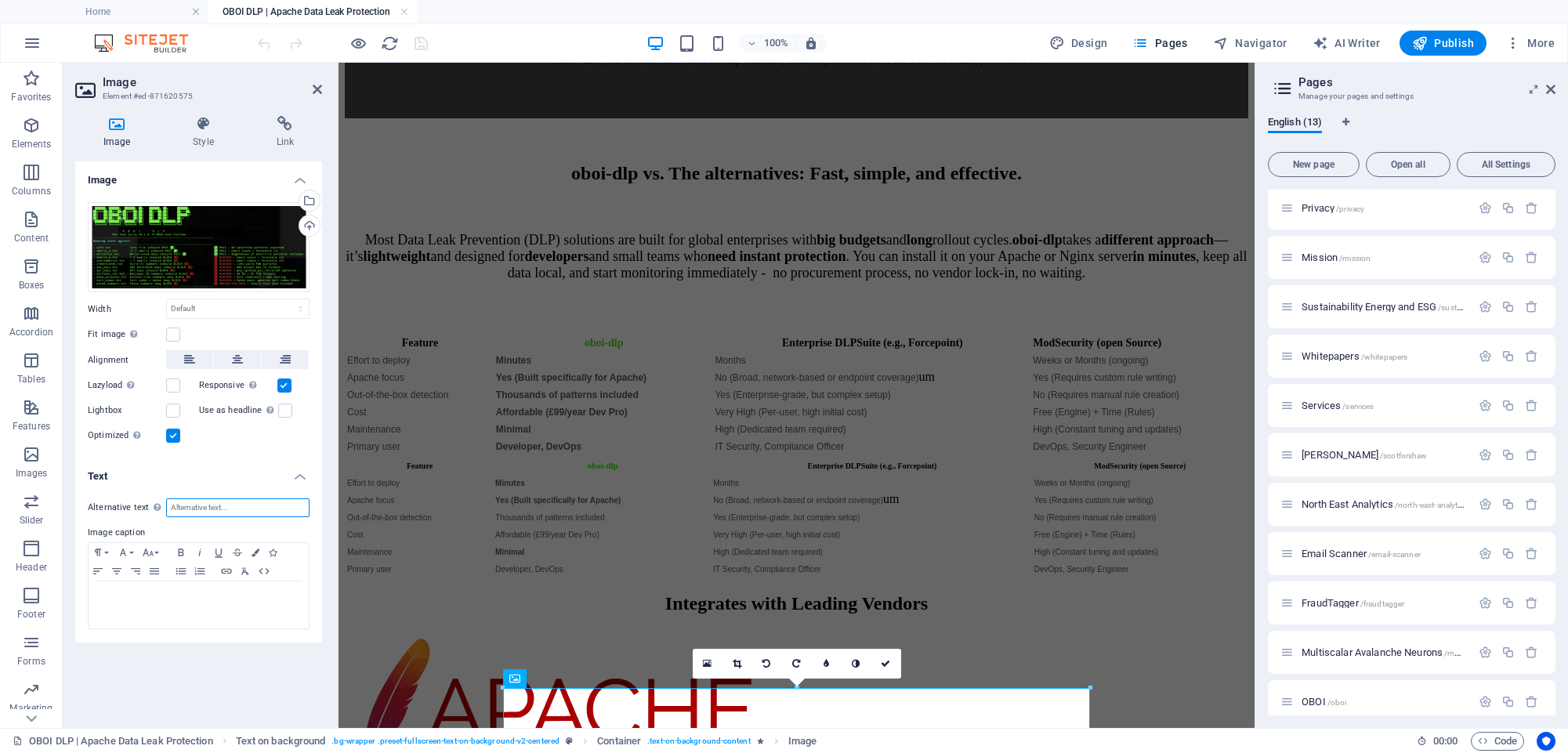
click at [219, 514] on input "Alternative text The alternative text is used by devices that cannot display im…" at bounding box center [238, 508] width 144 height 19
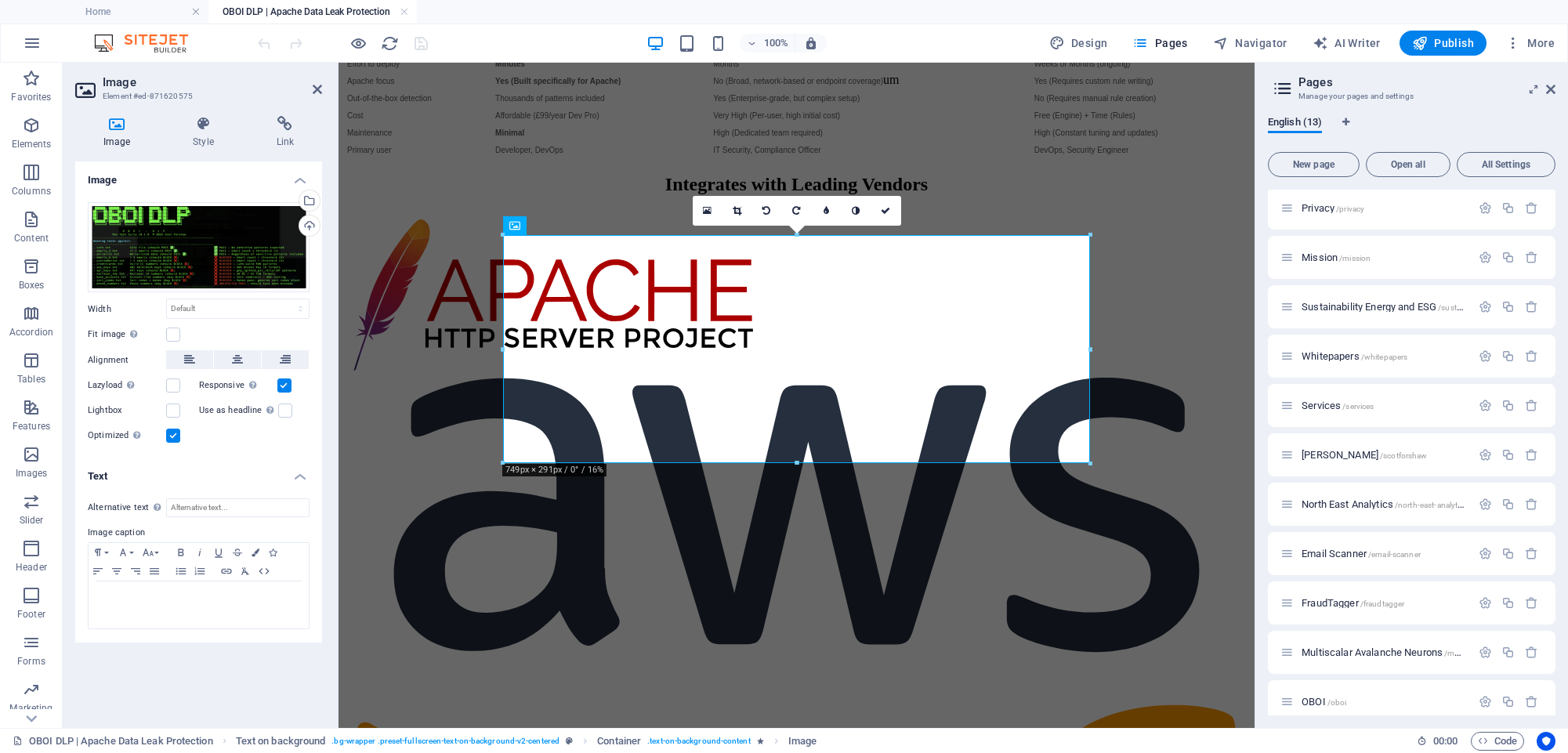
scroll to position [6078, 0]
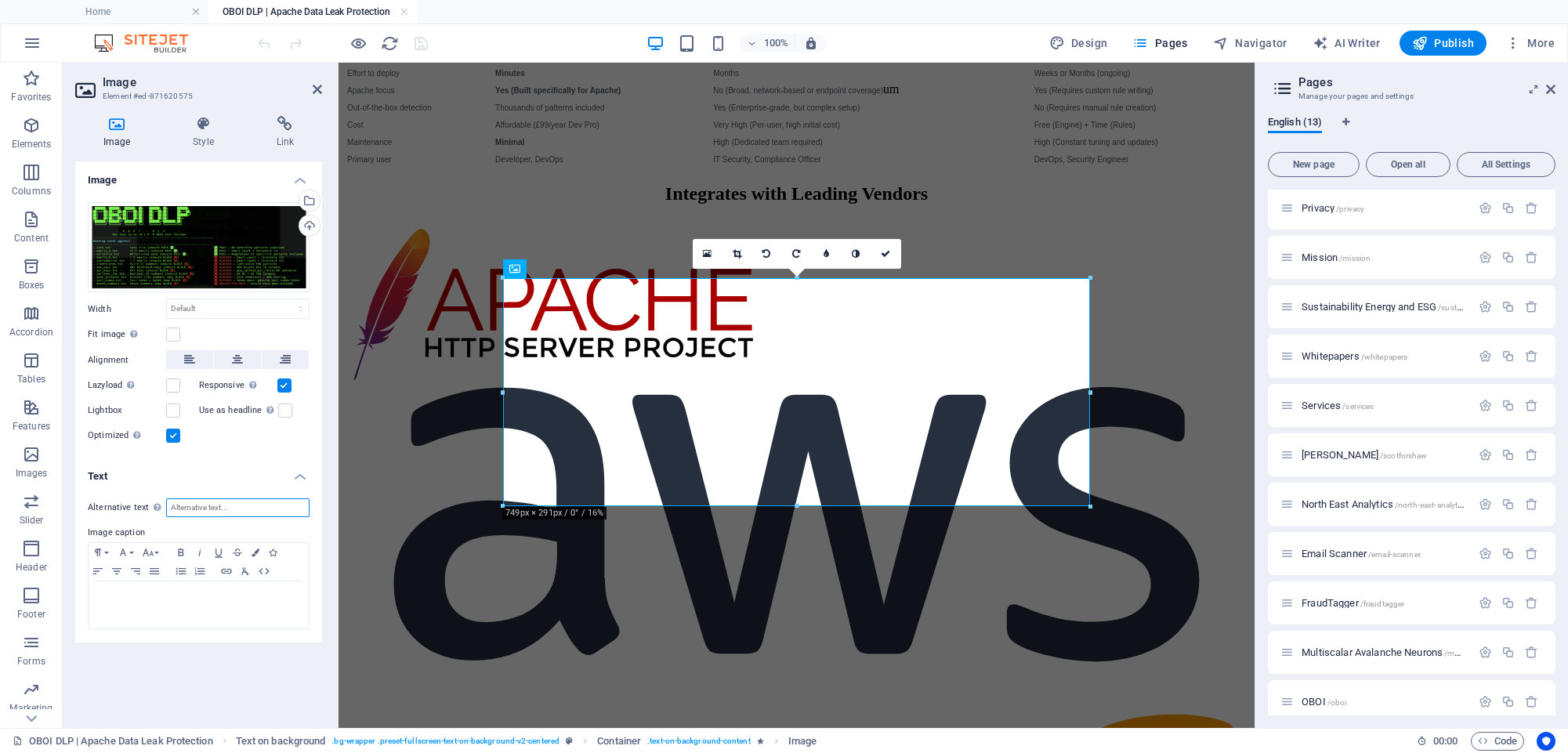
click at [186, 507] on input "Alternative text The alternative text is used by devices that cannot display im…" at bounding box center [238, 508] width 144 height 19
click at [265, 510] on input "OBOI-DLP Terminal Pentesting COnsole ASCII ART Hacking MAtric Image" at bounding box center [238, 508] width 144 height 19
drag, startPoint x: 580, startPoint y: 569, endPoint x: 340, endPoint y: 505, distance: 248.4
drag, startPoint x: 286, startPoint y: 503, endPoint x: 287, endPoint y: 522, distance: 19.0
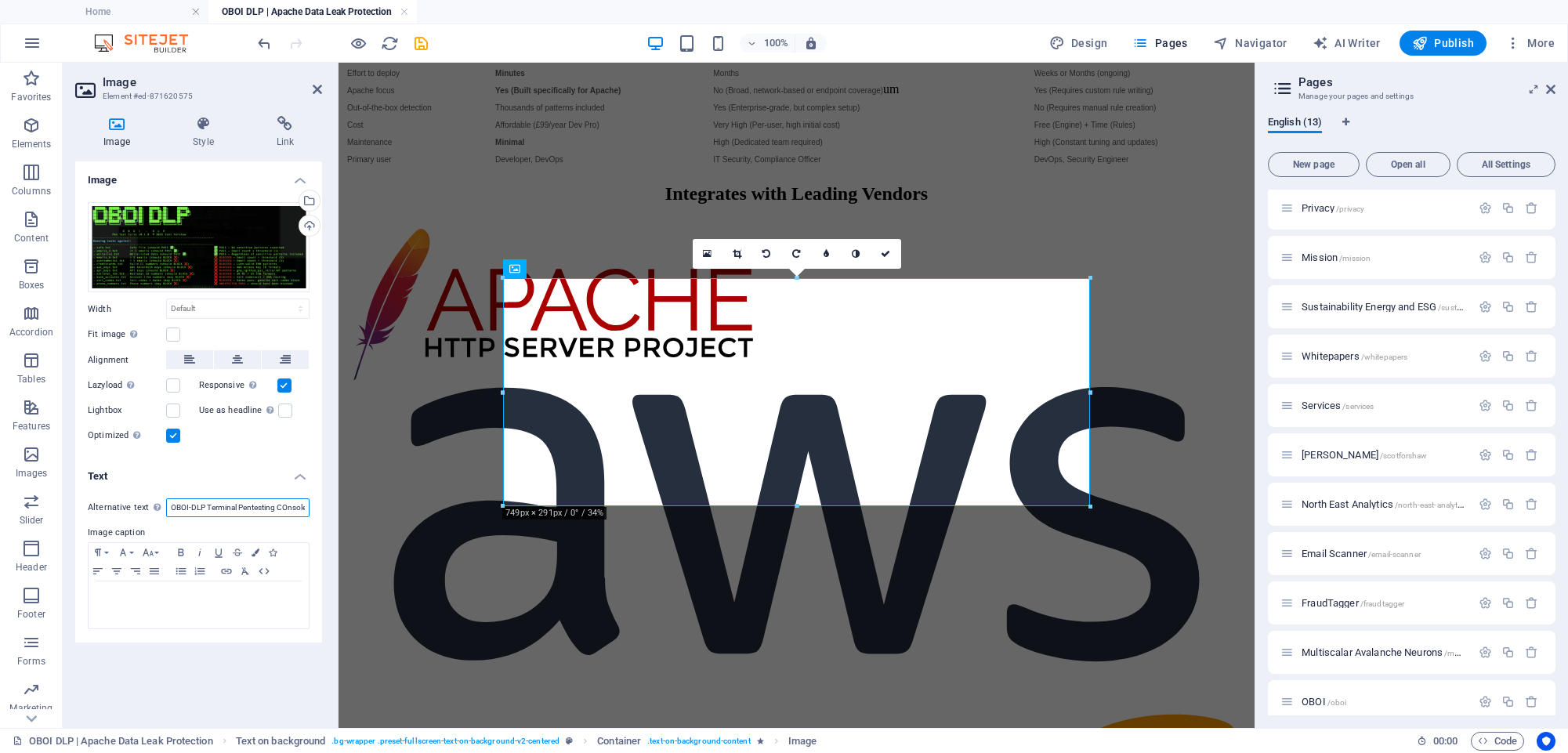
click at [286, 503] on input "OBOI-DLP Terminal Pentesting COnsole ASCII ART Hacking Matrix Style Image" at bounding box center [238, 508] width 144 height 19
click at [262, 506] on input "OBOI-DLP Terminal Pentesting COnsole ASCII ART Hacking Matrix Style Image" at bounding box center [238, 508] width 144 height 19
click at [261, 506] on input "OBOI-DLP Terminal Pentesting COnsole ASCII ART Hacking Matrix Style Image" at bounding box center [238, 508] width 144 height 19
click at [295, 511] on input "OBOI-DLP Terminal Pen testing COnsole ASCII ART Hacking Matrix Style Image" at bounding box center [238, 508] width 144 height 19
click at [292, 510] on input "OBOI-DLP Terminal Pen testing COnsole ASCII ART Hacking Matrix Style Image" at bounding box center [238, 508] width 144 height 19
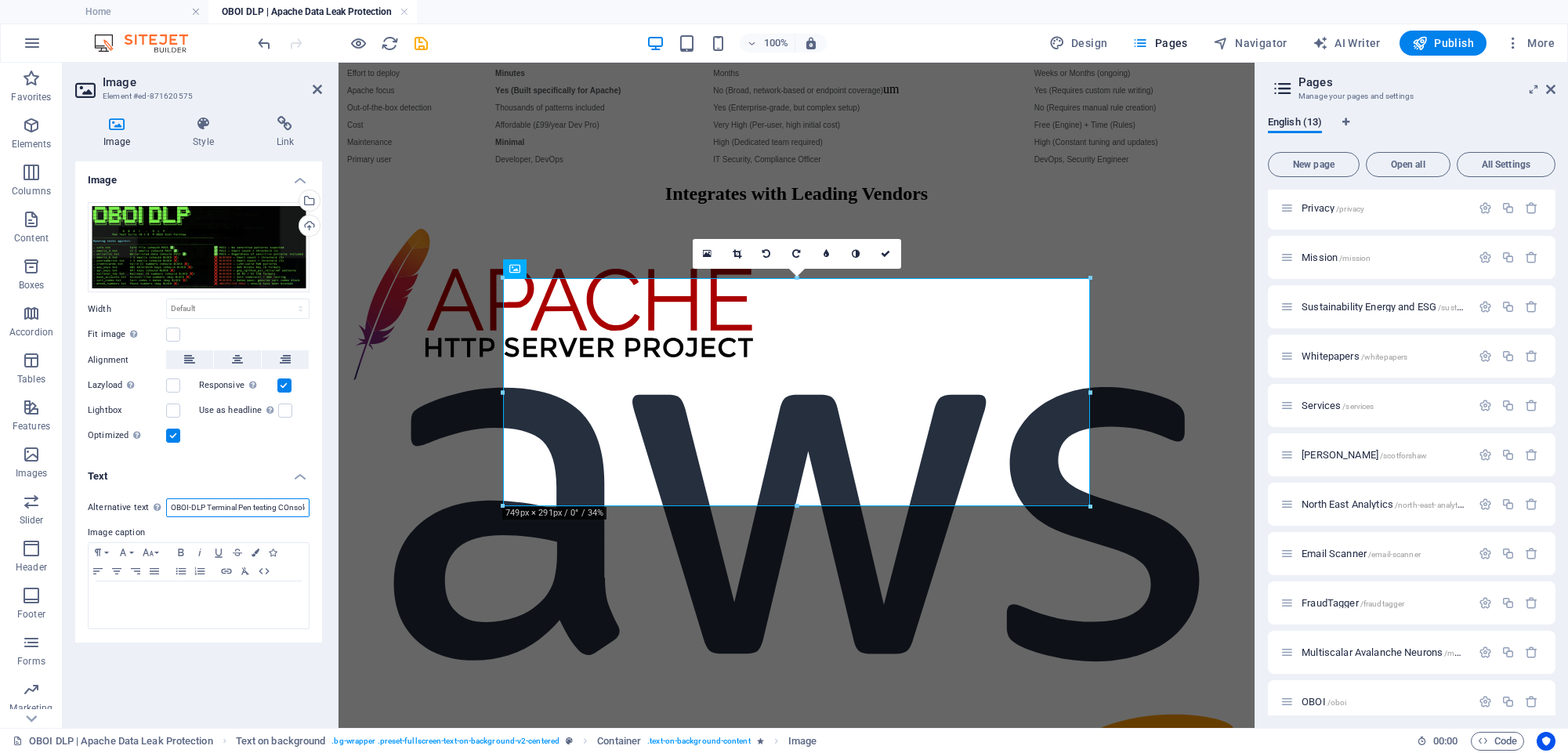
click at [291, 510] on input "OBOI-DLP Terminal Pen testing COnsole ASCII ART Hacking Matrix Style Image" at bounding box center [238, 508] width 144 height 19
drag, startPoint x: 272, startPoint y: 509, endPoint x: 318, endPoint y: 510, distance: 46.0
click at [329, 508] on div "Image Style Link Image Drag files here, click to choose files or select files f…" at bounding box center [198, 416] width 272 height 624
click at [273, 512] on input "OBOI-DLP Terminal Pen testing console ASCII ART Hacking Matrix Style Image" at bounding box center [238, 508] width 144 height 19
drag, startPoint x: 261, startPoint y: 511, endPoint x: 132, endPoint y: 506, distance: 129.1
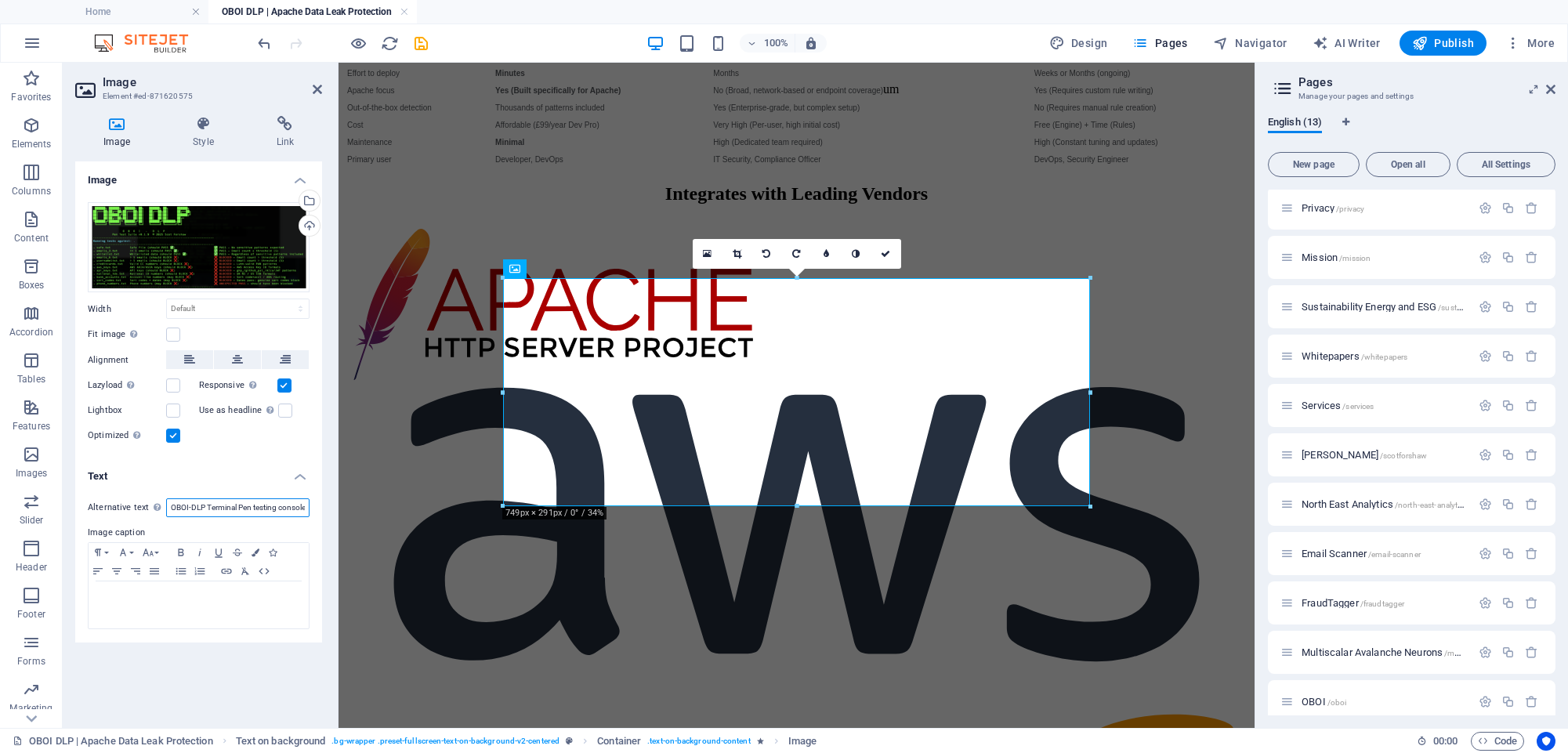
click at [130, 506] on div "Alternative text The alternative text is used by devices that cannot display im…" at bounding box center [198, 508] width 222 height 19
type input "OBOI-DLP Terminal Pen testing console ASCII ART Hacking Matrix Style Image"
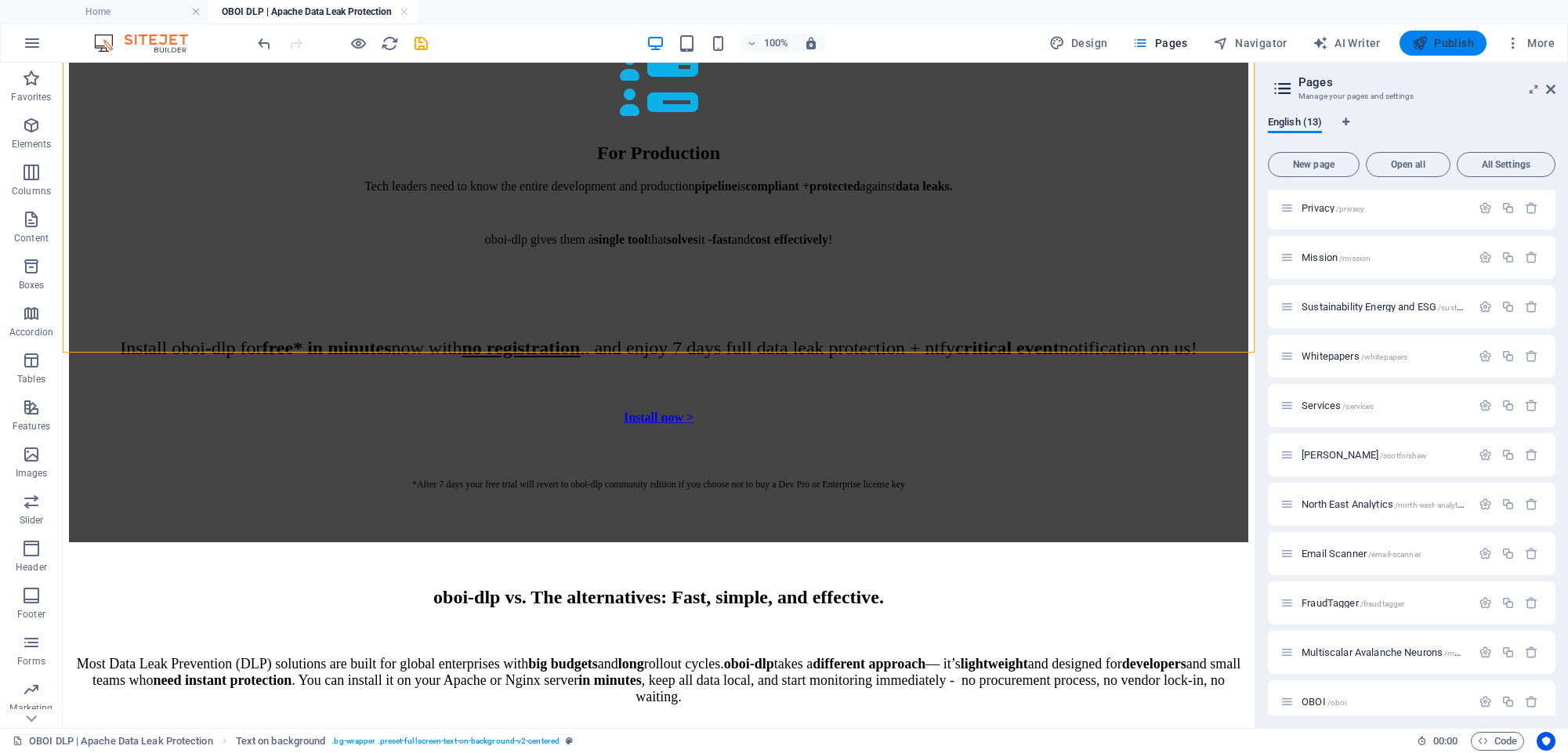
click at [1472, 40] on span "Publish" at bounding box center [1442, 43] width 62 height 16
